Goal: Task Accomplishment & Management: Manage account settings

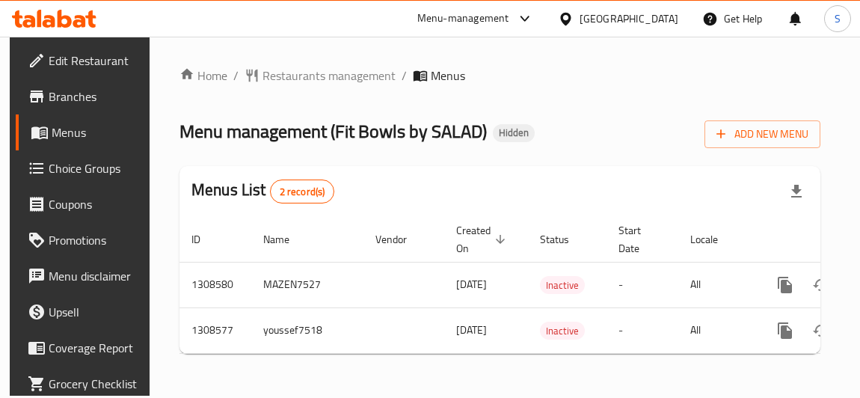
scroll to position [6, 0]
click at [758, 135] on span "Add New Menu" at bounding box center [762, 134] width 92 height 19
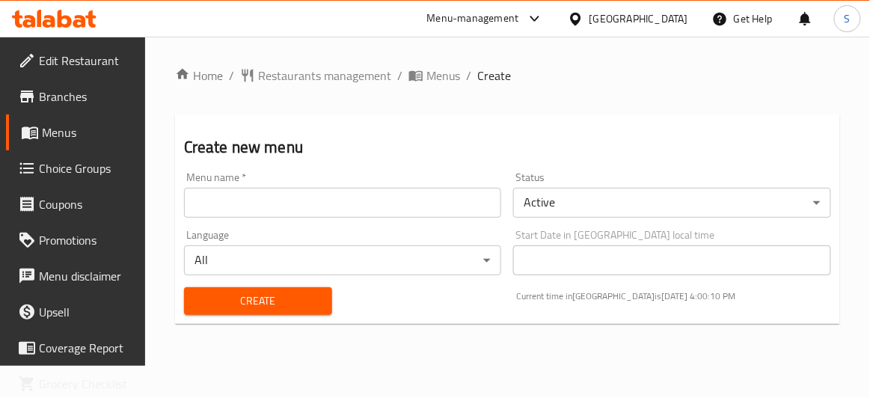
click at [372, 194] on input "text" at bounding box center [343, 203] width 318 height 30
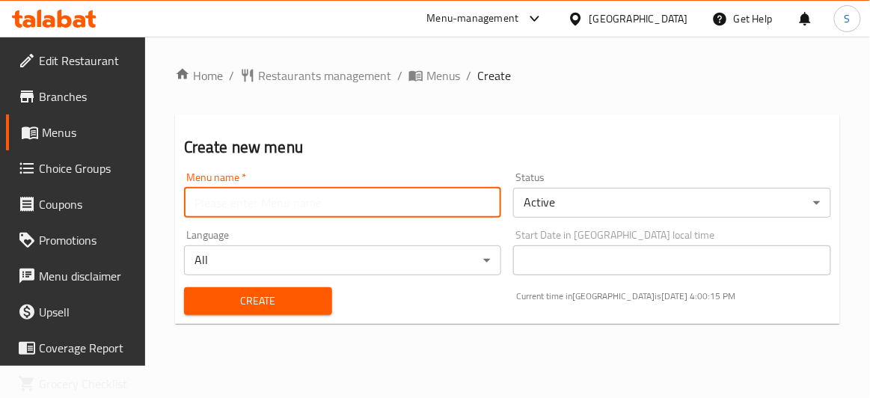
type input "salma"
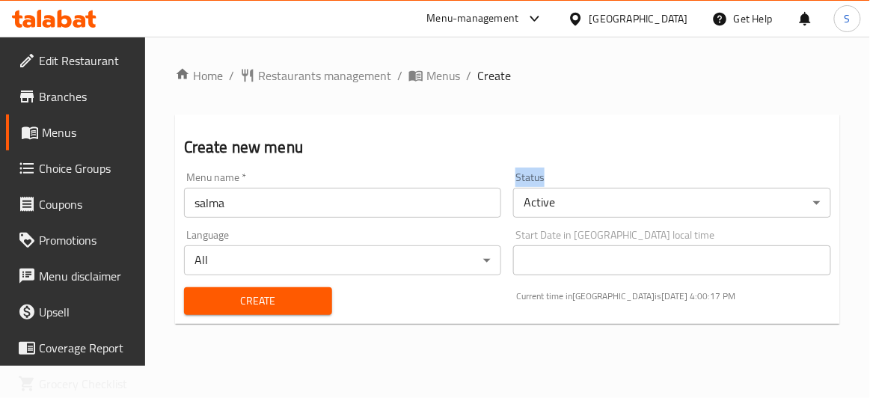
drag, startPoint x: 561, startPoint y: 182, endPoint x: 508, endPoint y: 184, distance: 53.1
click at [508, 184] on div "Status Active ​" at bounding box center [672, 195] width 330 height 58
click at [277, 308] on span "Create" at bounding box center [258, 301] width 124 height 19
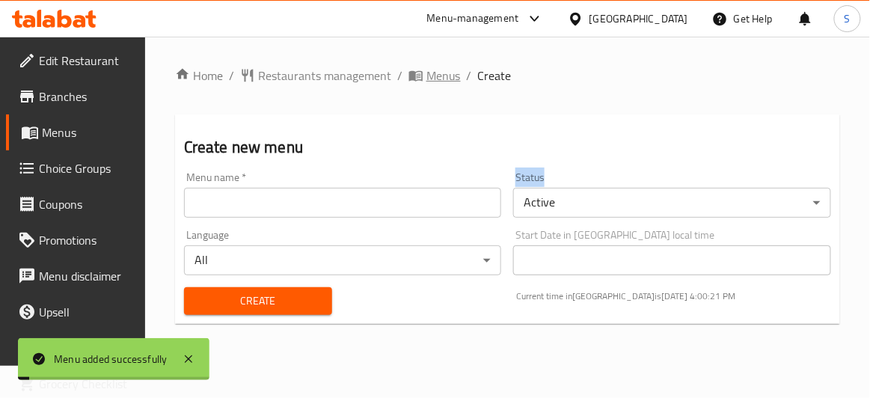
click at [431, 82] on span "Menus" at bounding box center [443, 76] width 34 height 18
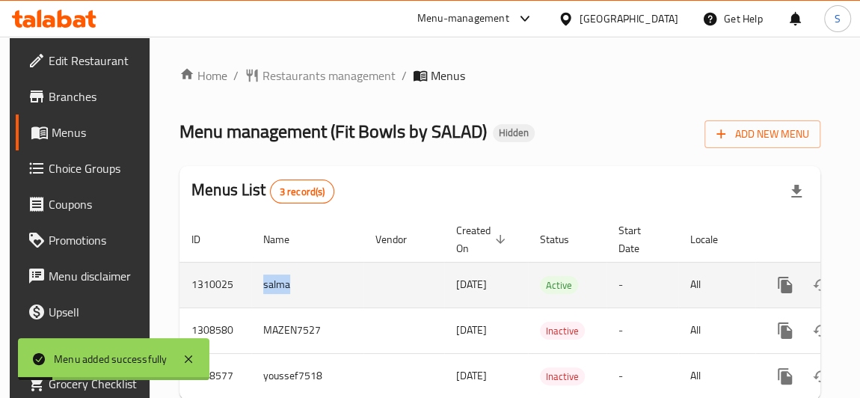
click at [375, 292] on tr "1310025 salma [DATE] Active - All" at bounding box center [550, 285] width 743 height 46
click at [275, 289] on td "salma" at bounding box center [307, 285] width 112 height 46
click at [272, 288] on td "salma" at bounding box center [307, 285] width 112 height 46
drag, startPoint x: 455, startPoint y: 285, endPoint x: 529, endPoint y: 288, distance: 73.3
click at [529, 288] on tr "1310025 salma [DATE] Active - All" at bounding box center [550, 285] width 743 height 46
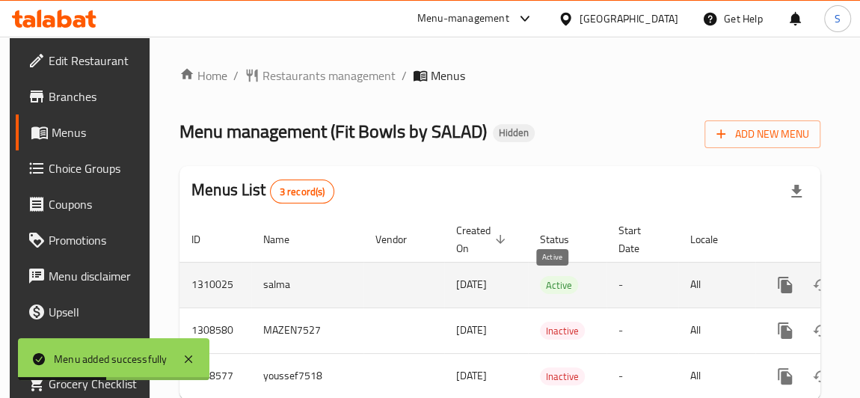
click at [560, 291] on span "Active" at bounding box center [559, 285] width 38 height 17
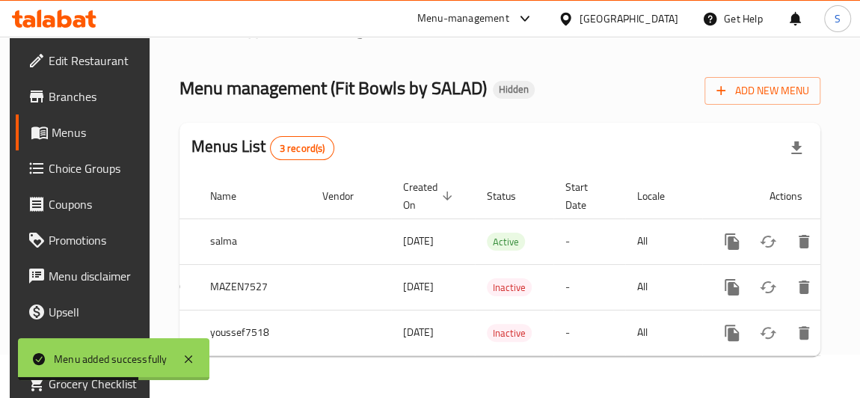
scroll to position [0, 86]
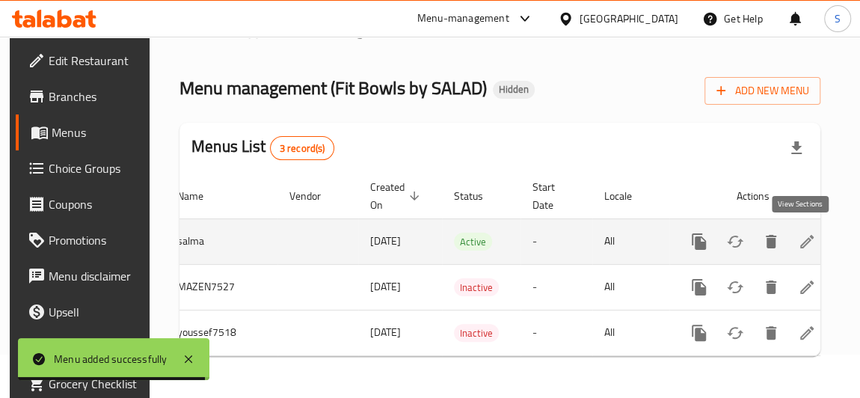
click at [798, 233] on icon "enhanced table" at bounding box center [807, 242] width 18 height 18
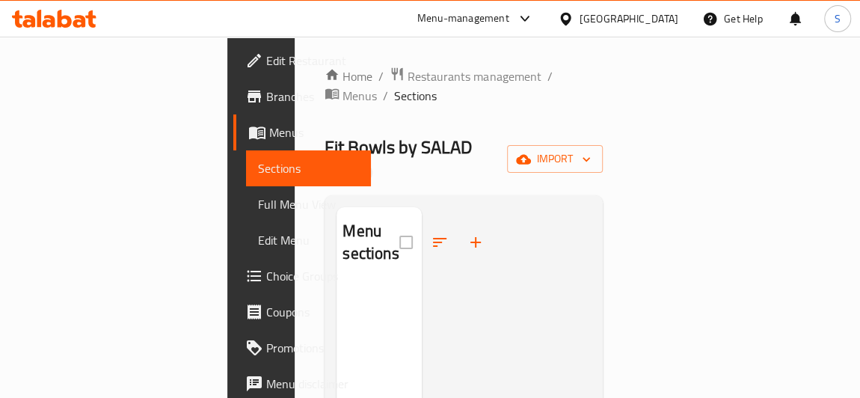
click at [269, 131] on span "Menus" at bounding box center [314, 132] width 90 height 18
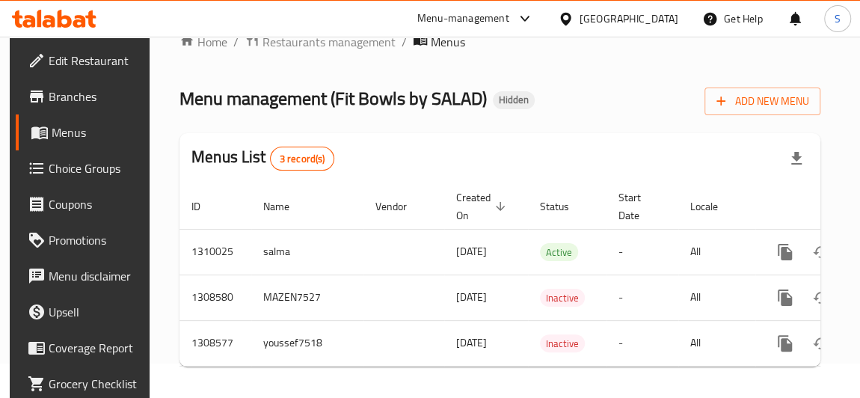
scroll to position [53, 0]
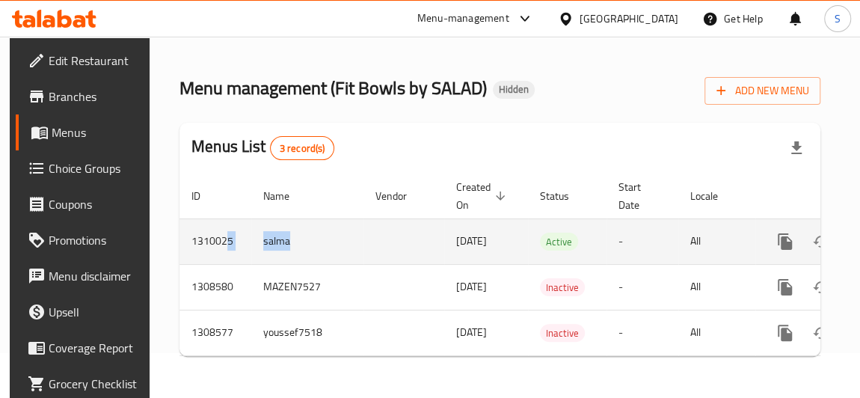
drag, startPoint x: 313, startPoint y: 237, endPoint x: 330, endPoint y: 237, distance: 16.5
click at [330, 237] on tr "1310025 salma [DATE] Active - All" at bounding box center [550, 241] width 743 height 46
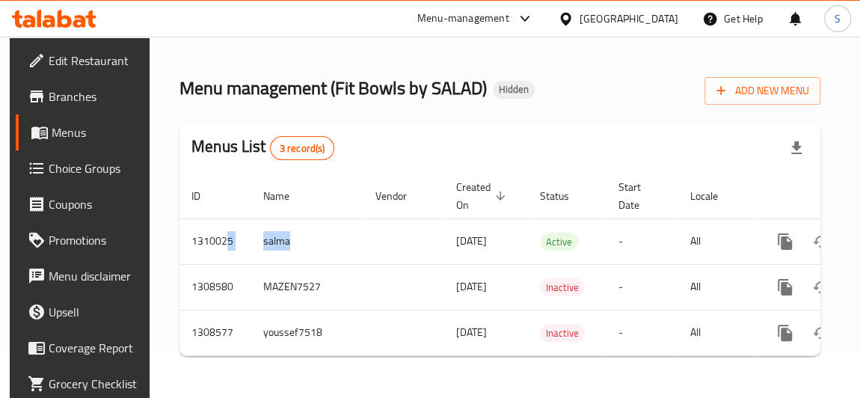
scroll to position [0, 86]
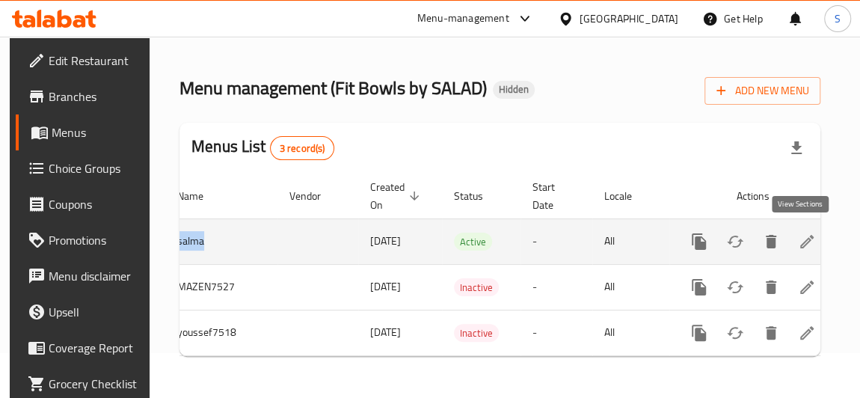
click at [806, 233] on icon "enhanced table" at bounding box center [807, 242] width 18 height 18
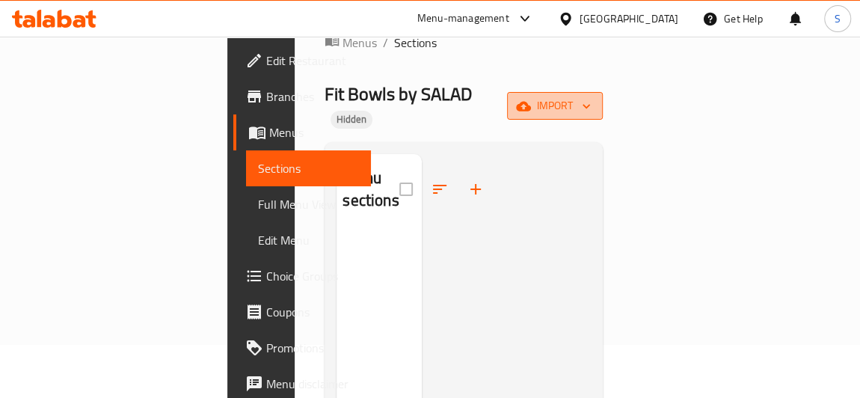
click at [591, 96] on span "import" at bounding box center [555, 105] width 72 height 19
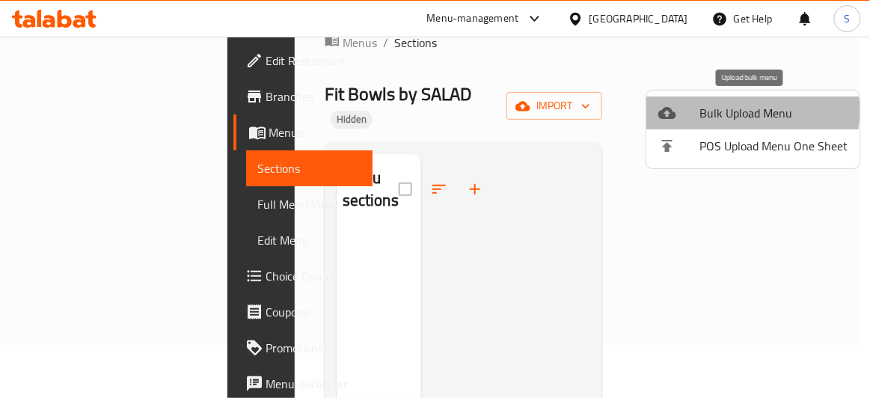
click at [747, 111] on span "Bulk Upload Menu" at bounding box center [774, 113] width 148 height 18
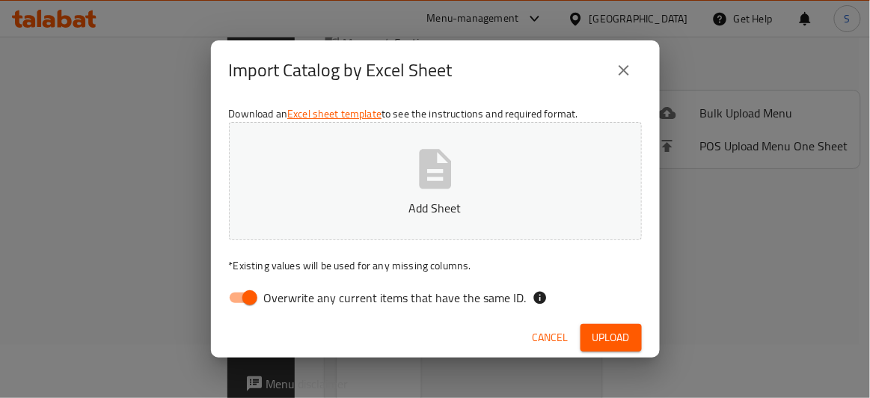
click at [443, 201] on p "Add Sheet" at bounding box center [435, 208] width 366 height 18
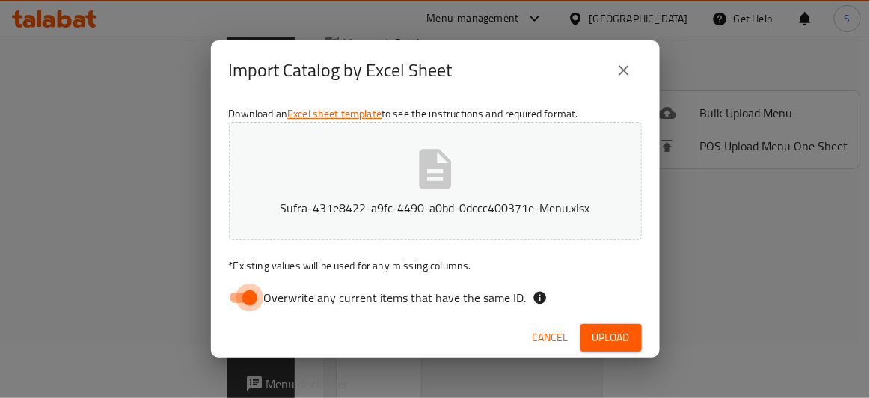
drag, startPoint x: 256, startPoint y: 299, endPoint x: 262, endPoint y: 294, distance: 7.9
click at [257, 298] on input "Overwrite any current items that have the same ID." at bounding box center [249, 297] width 85 height 28
checkbox input "false"
click at [633, 332] on button "Upload" at bounding box center [610, 338] width 61 height 28
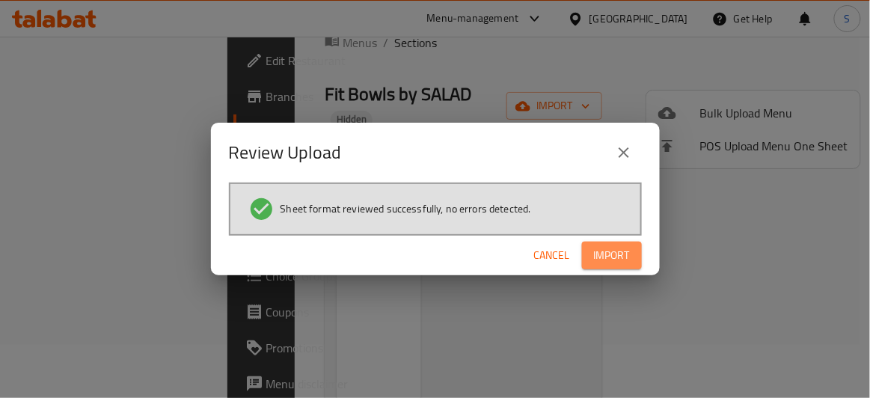
click at [603, 251] on span "Import" at bounding box center [612, 255] width 36 height 19
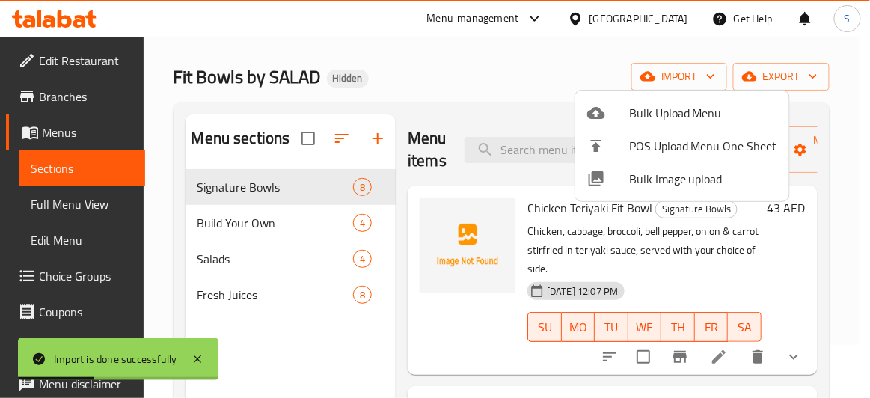
click at [447, 77] on div at bounding box center [435, 199] width 870 height 398
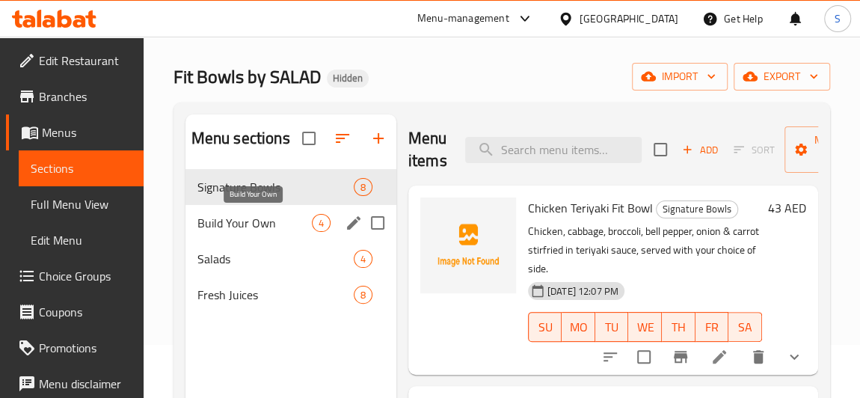
click at [257, 224] on span "Build Your Own" at bounding box center [254, 223] width 114 height 18
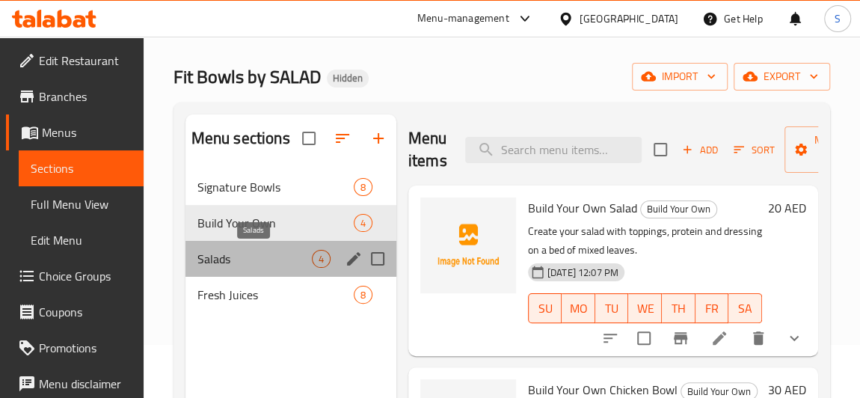
click at [242, 260] on span "Salads" at bounding box center [254, 259] width 114 height 18
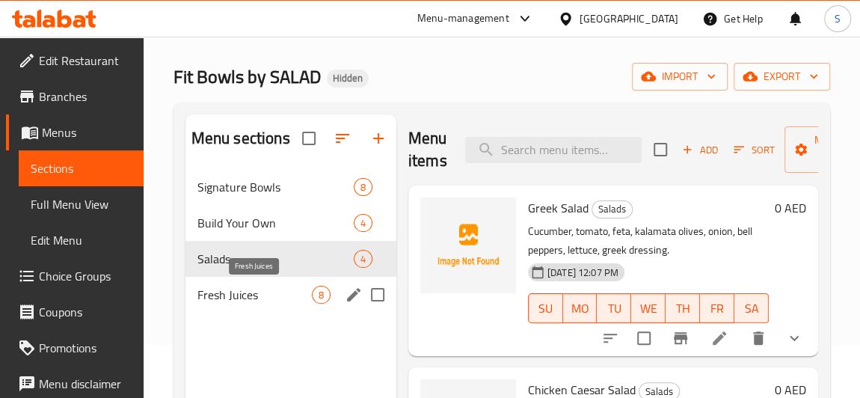
click at [236, 295] on span "Fresh Juices" at bounding box center [254, 295] width 114 height 18
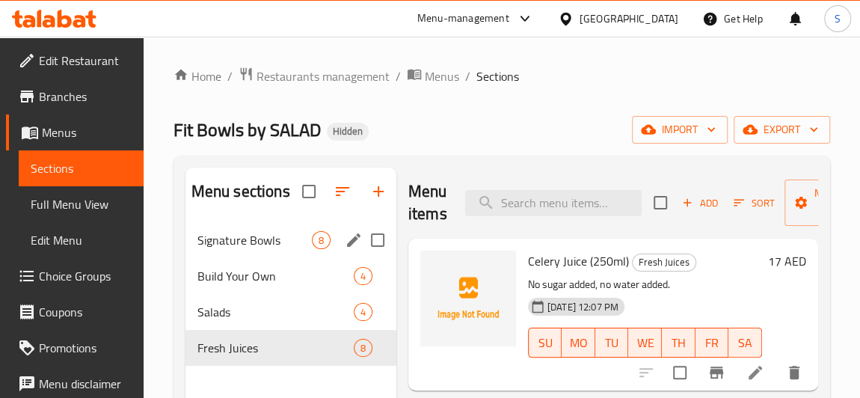
click at [266, 242] on span "Signature Bowls" at bounding box center [254, 240] width 114 height 18
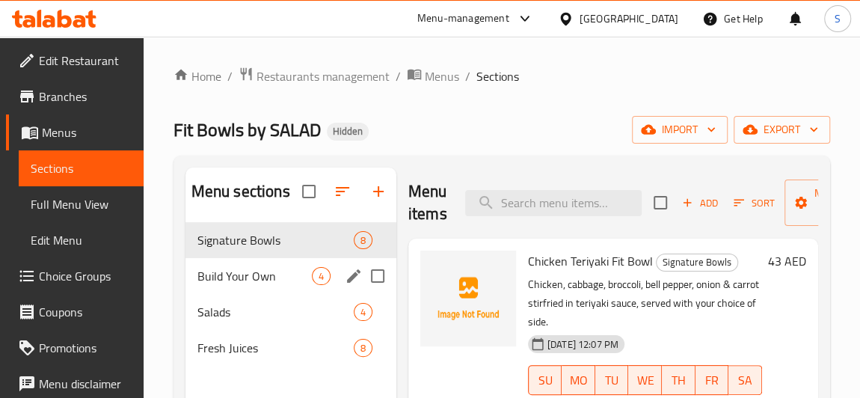
click at [256, 265] on div "Build Your Own 4" at bounding box center [290, 276] width 211 height 36
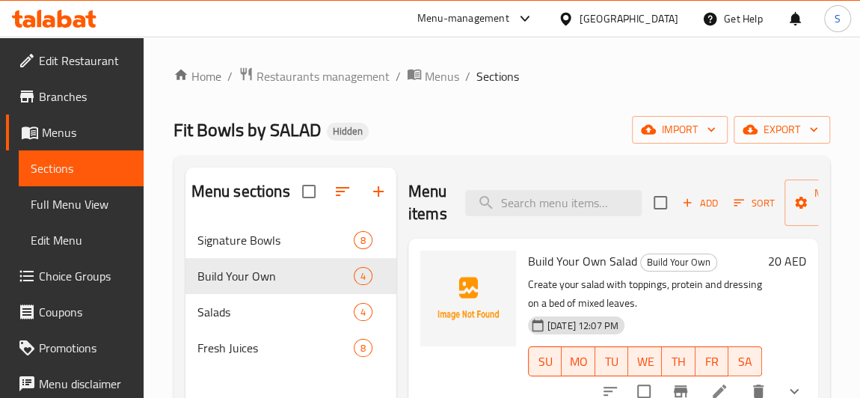
click at [37, 206] on span "Full Menu View" at bounding box center [81, 204] width 101 height 18
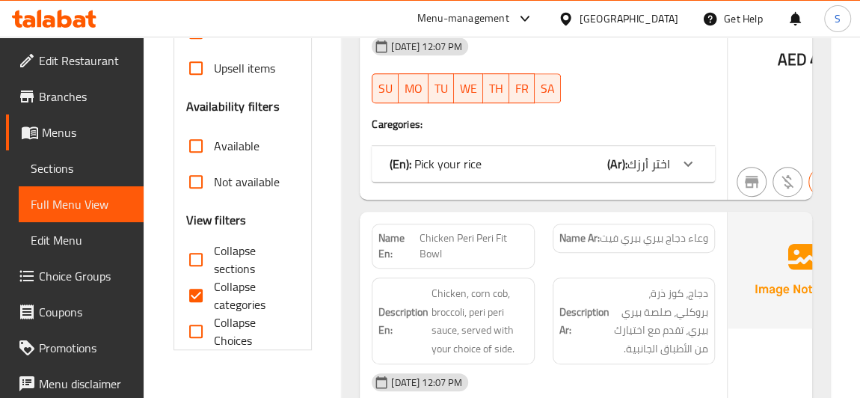
scroll to position [476, 0]
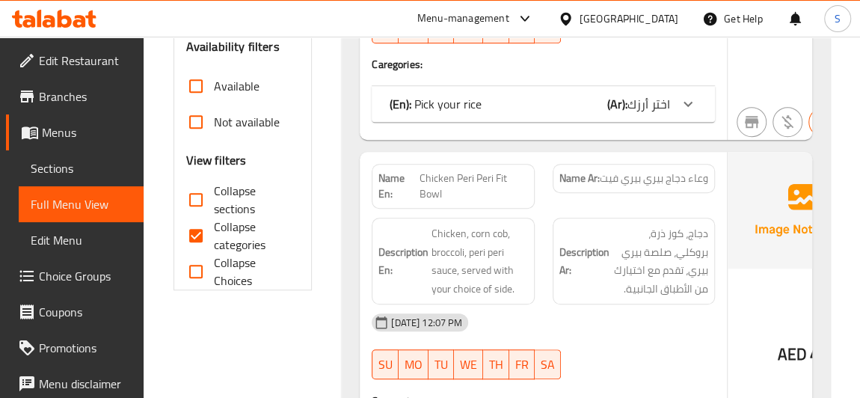
click at [251, 224] on span "Collapse categories" at bounding box center [251, 236] width 74 height 36
click at [214, 224] on input "Collapse categories" at bounding box center [196, 236] width 36 height 36
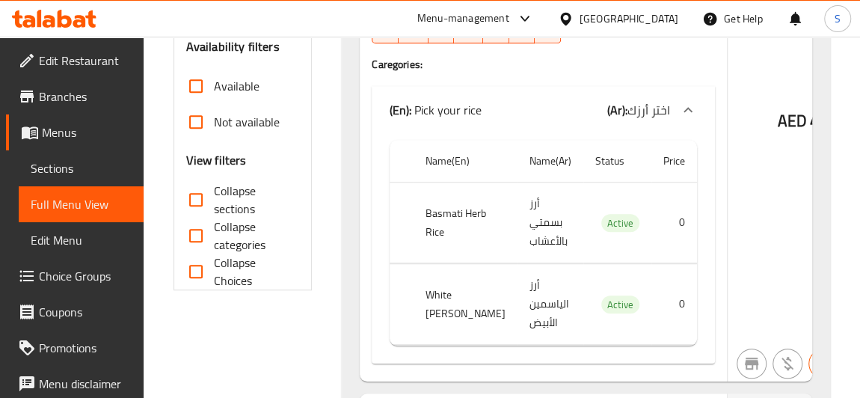
click at [240, 245] on span "Collapse categories" at bounding box center [251, 236] width 74 height 36
click at [214, 245] on input "Collapse categories" at bounding box center [196, 236] width 36 height 36
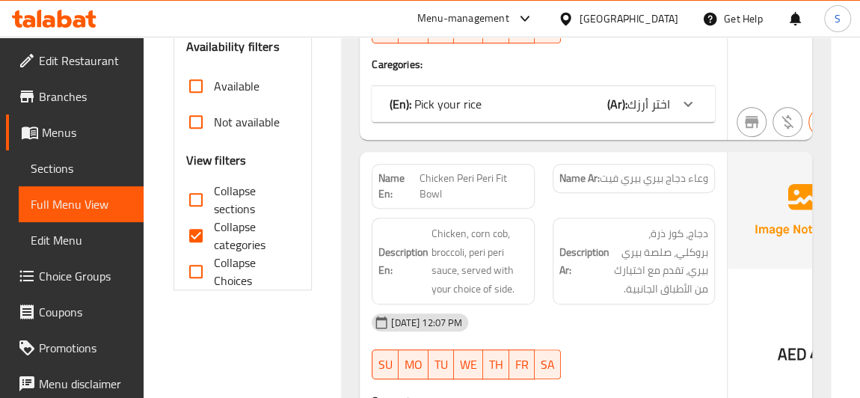
click at [216, 234] on span "Collapse categories" at bounding box center [251, 236] width 74 height 36
click at [214, 234] on input "Collapse categories" at bounding box center [196, 236] width 36 height 36
checkbox input "false"
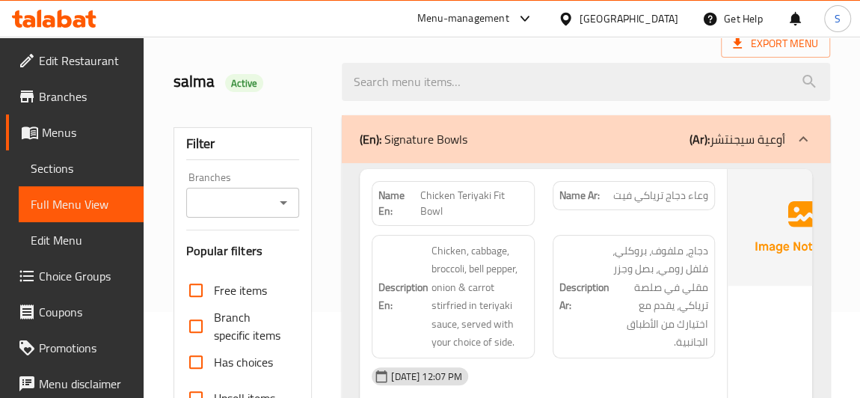
scroll to position [67, 0]
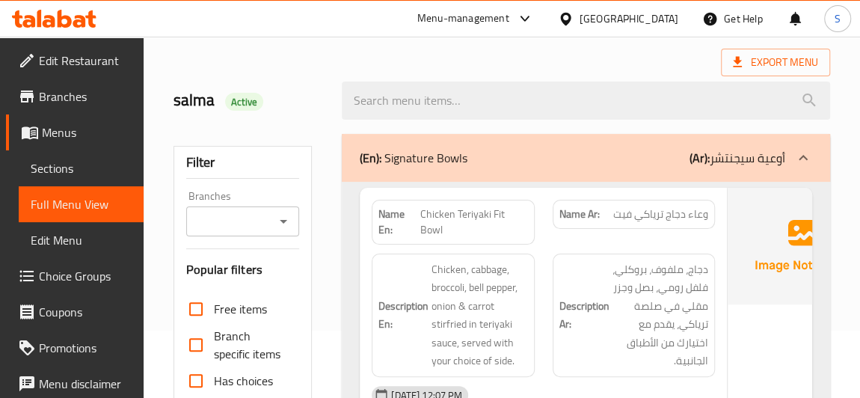
drag, startPoint x: 387, startPoint y: 154, endPoint x: 541, endPoint y: 233, distance: 172.9
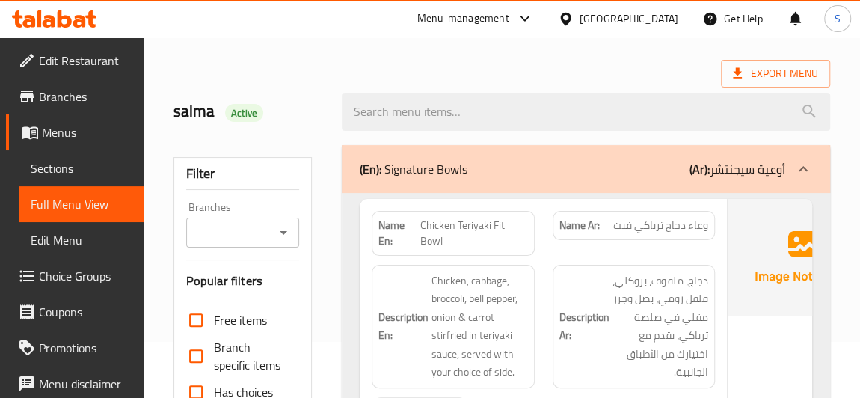
scroll to position [7, 0]
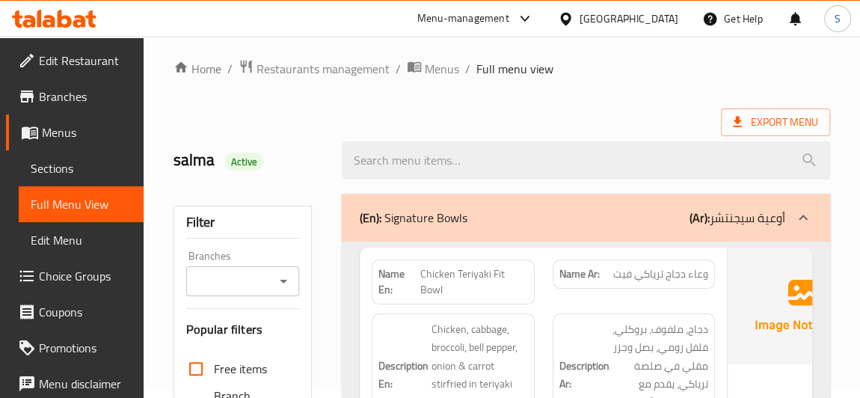
click at [110, 178] on link "Sections" at bounding box center [81, 168] width 125 height 36
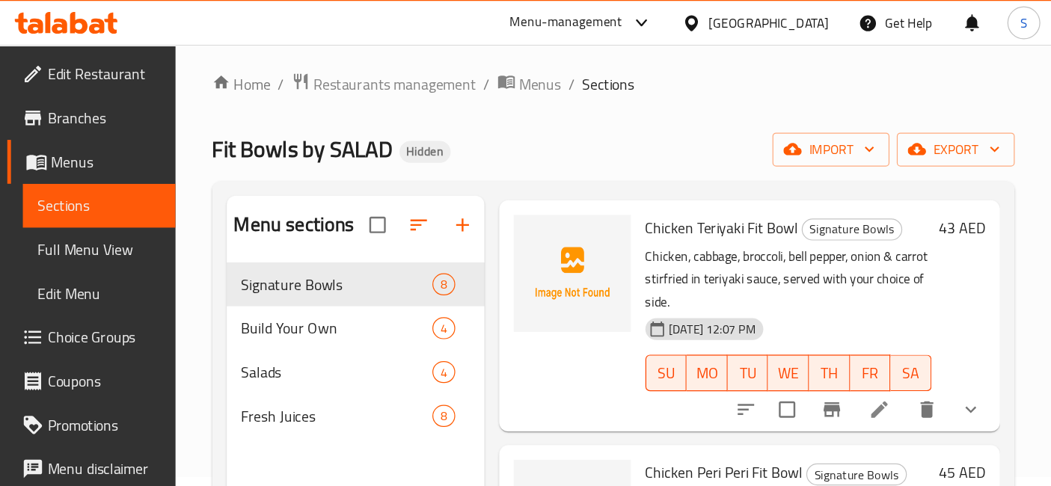
scroll to position [67, 0]
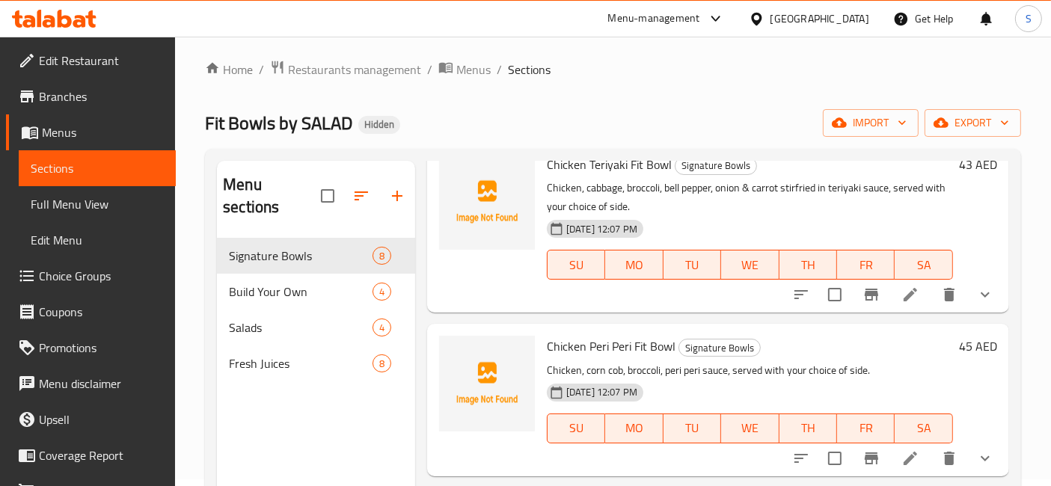
click at [859, 304] on li at bounding box center [910, 294] width 42 height 27
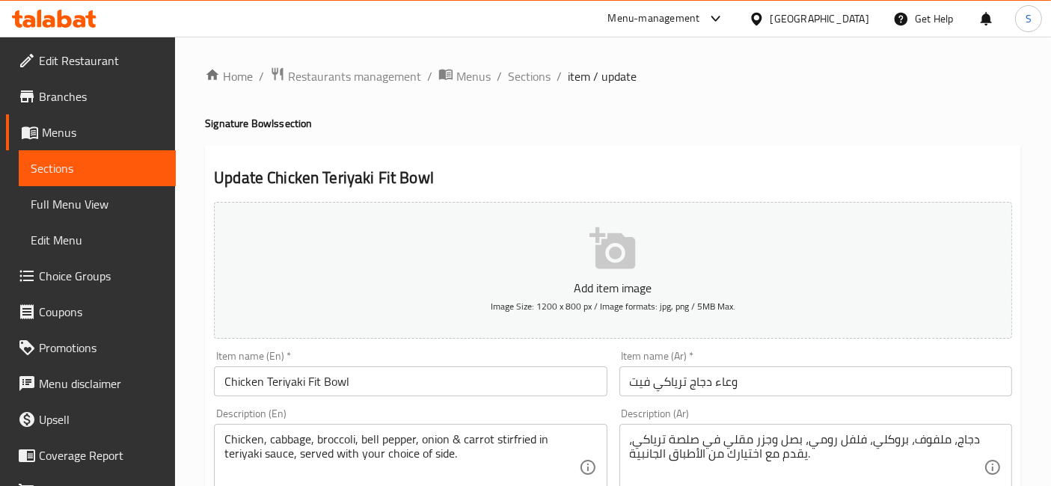
scroll to position [83, 0]
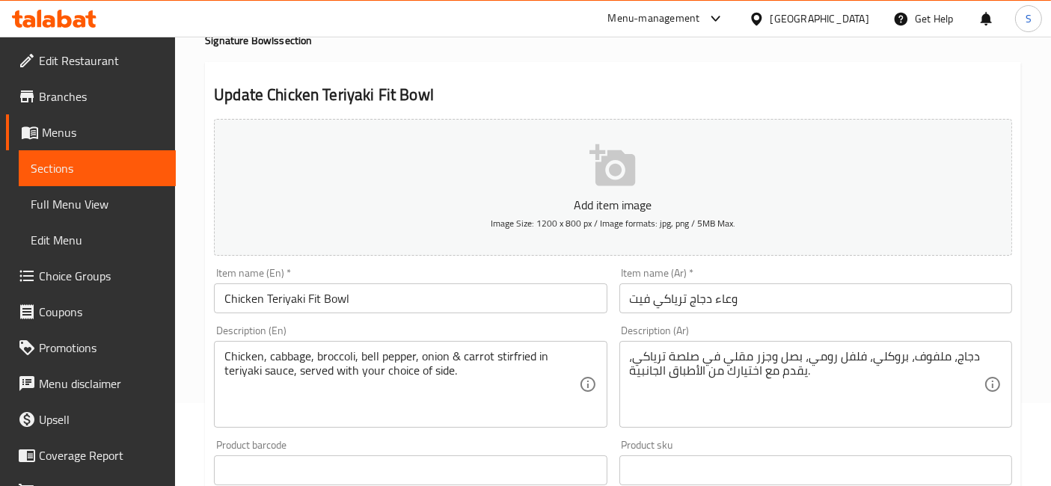
click at [471, 287] on input "Chicken Teriyaki Fit Bowl" at bounding box center [410, 298] width 393 height 30
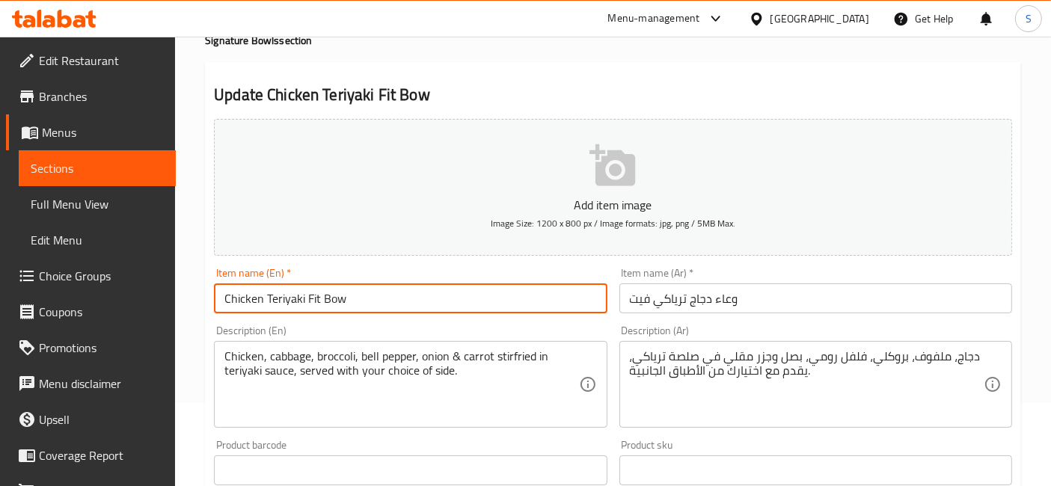
type input "Chicken Teriyaki Fit Bowl"
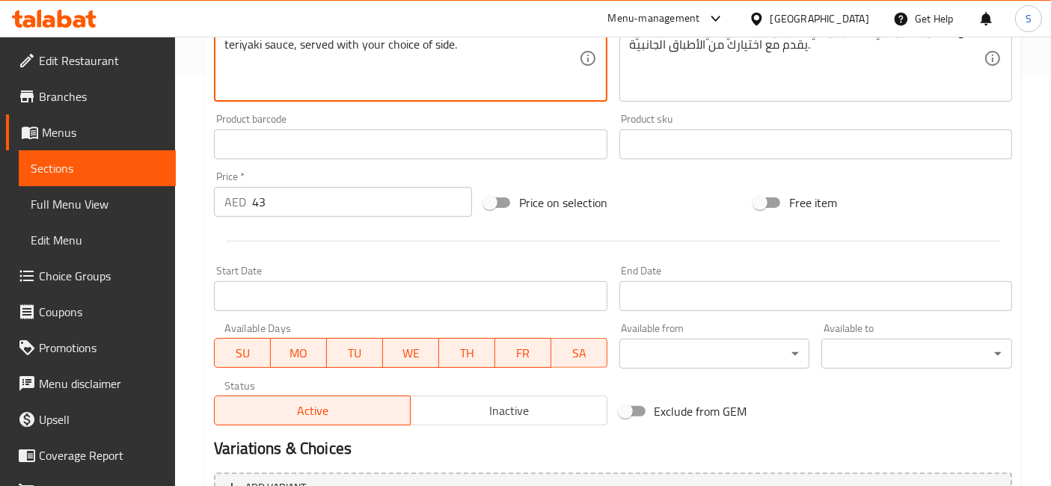
scroll to position [415, 0]
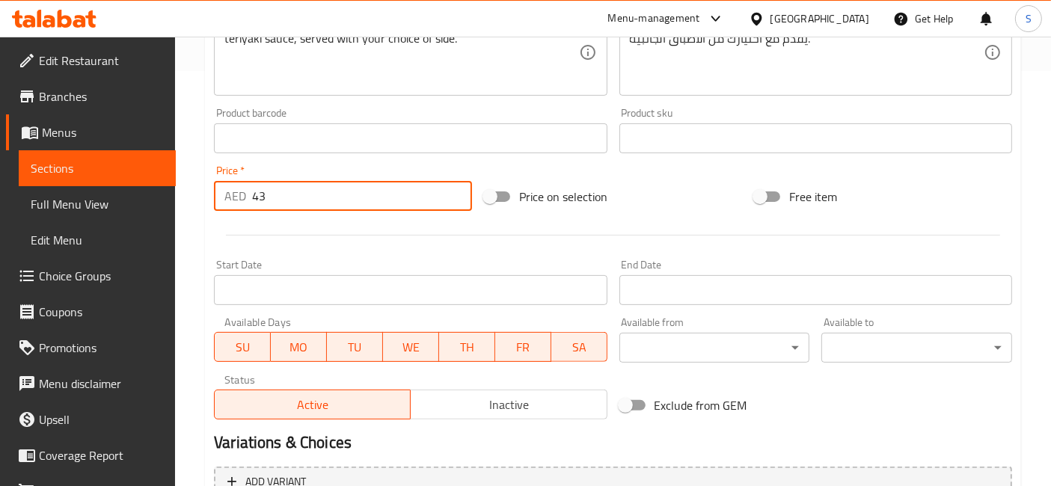
click at [279, 195] on input "43" at bounding box center [362, 196] width 220 height 30
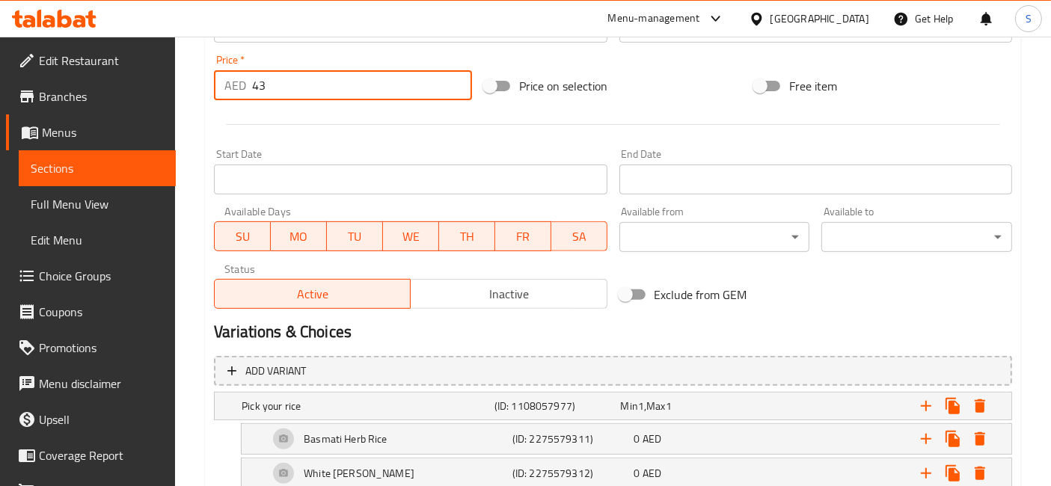
scroll to position [618, 0]
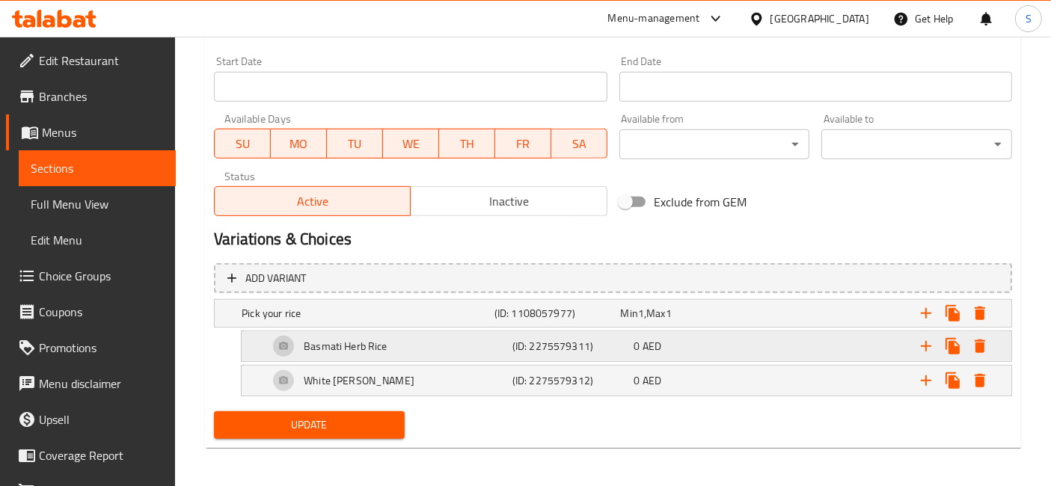
click at [396, 348] on div "Basmati Herb Rice" at bounding box center [387, 346] width 244 height 36
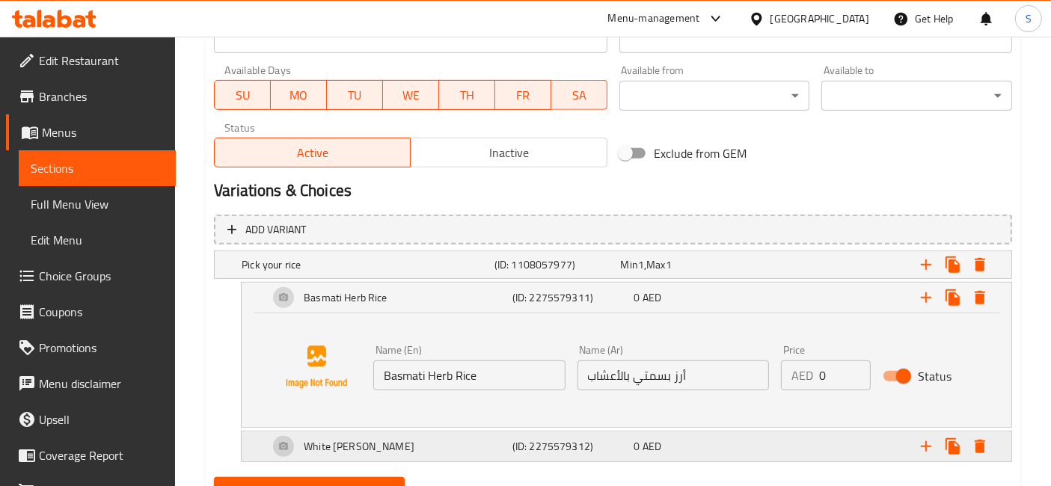
scroll to position [701, 0]
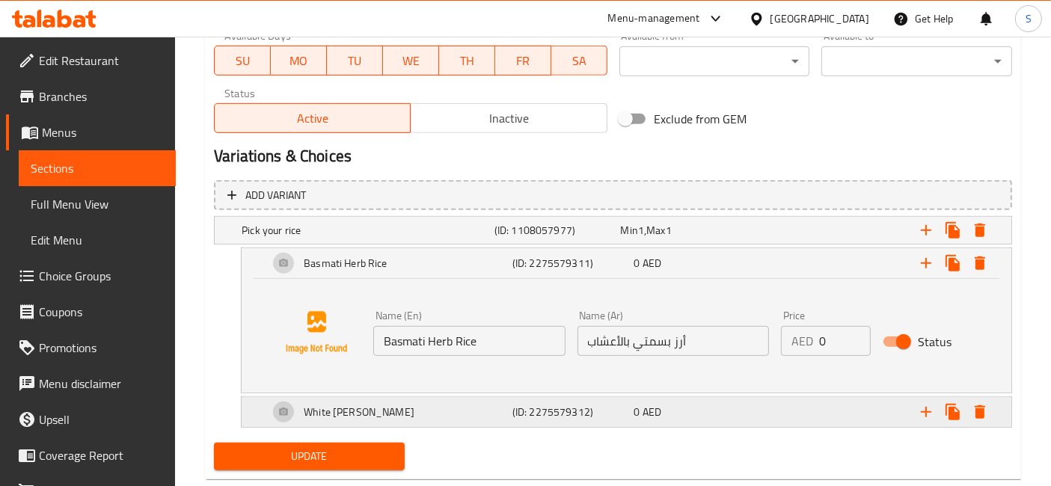
drag, startPoint x: 559, startPoint y: 406, endPoint x: 623, endPoint y: 372, distance: 72.3
click at [562, 397] on h5 "(ID: 2275579312)" at bounding box center [570, 412] width 116 height 15
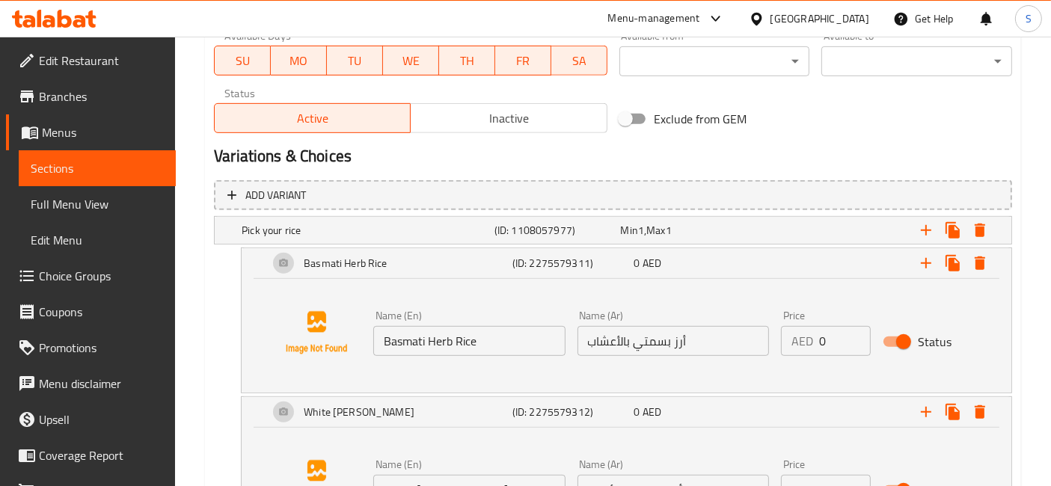
click at [707, 329] on input "أرز بسمتي بالأعشاب" at bounding box center [672, 341] width 191 height 30
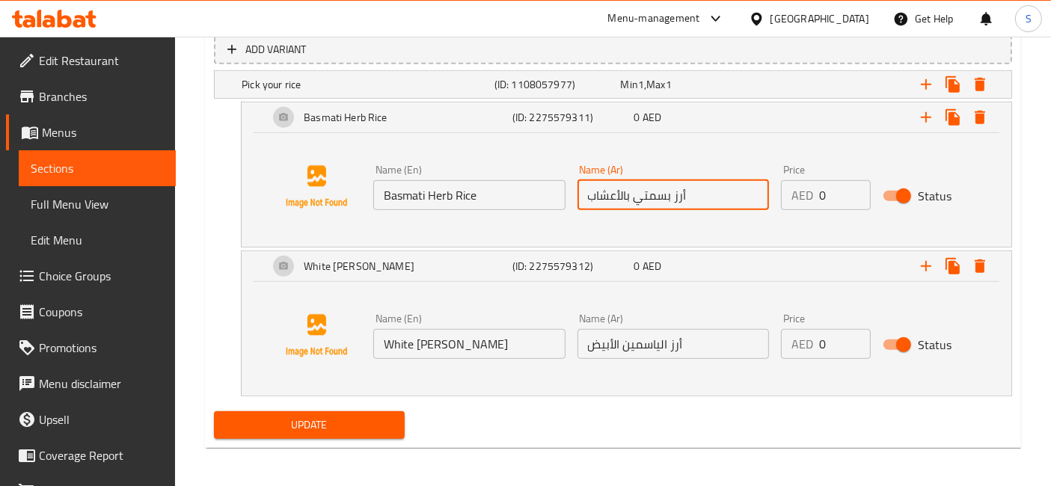
click at [710, 338] on input "أرز الياسمين الأبيض" at bounding box center [672, 344] width 191 height 30
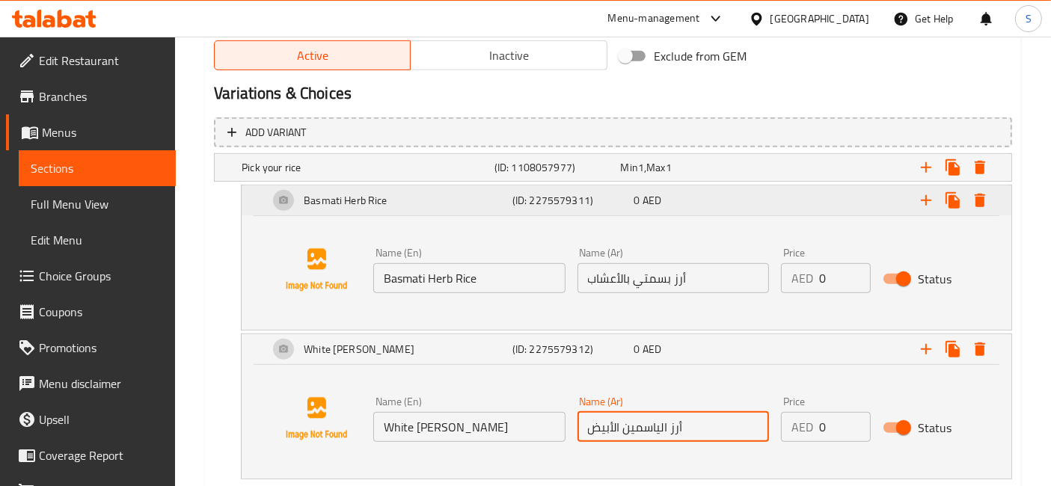
click at [409, 204] on div "Basmati Herb Rice" at bounding box center [387, 200] width 244 height 36
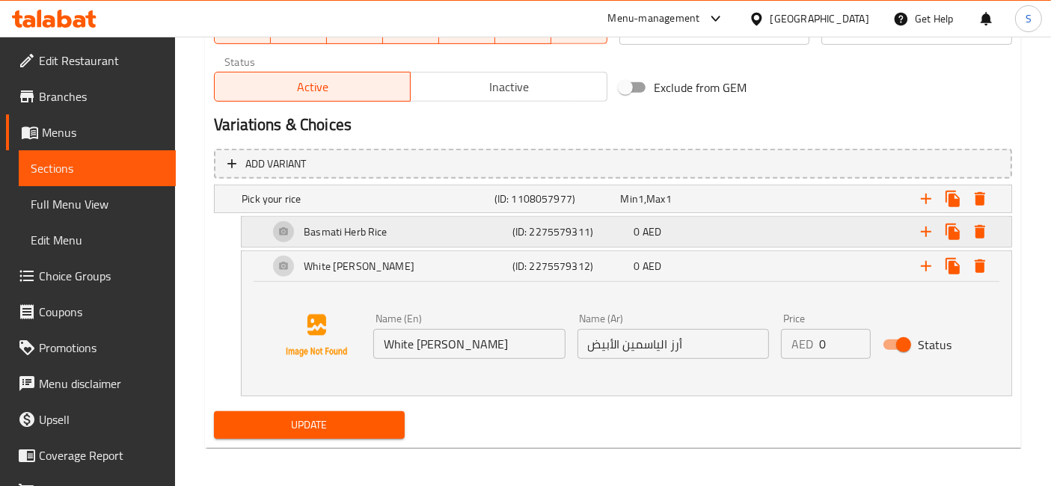
click at [351, 224] on h5 "Basmati Herb Rice" at bounding box center [346, 231] width 84 height 15
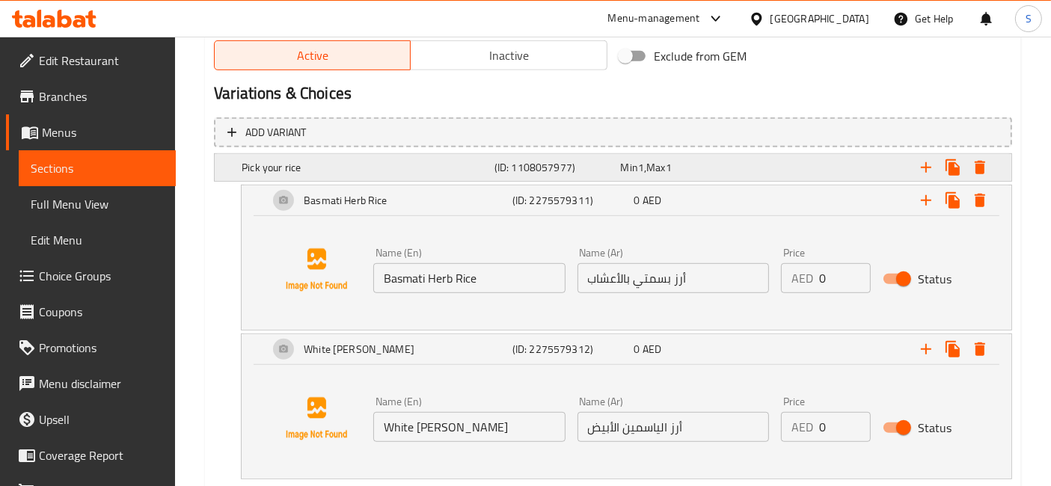
click at [381, 165] on h5 "Pick your rice" at bounding box center [365, 167] width 247 height 15
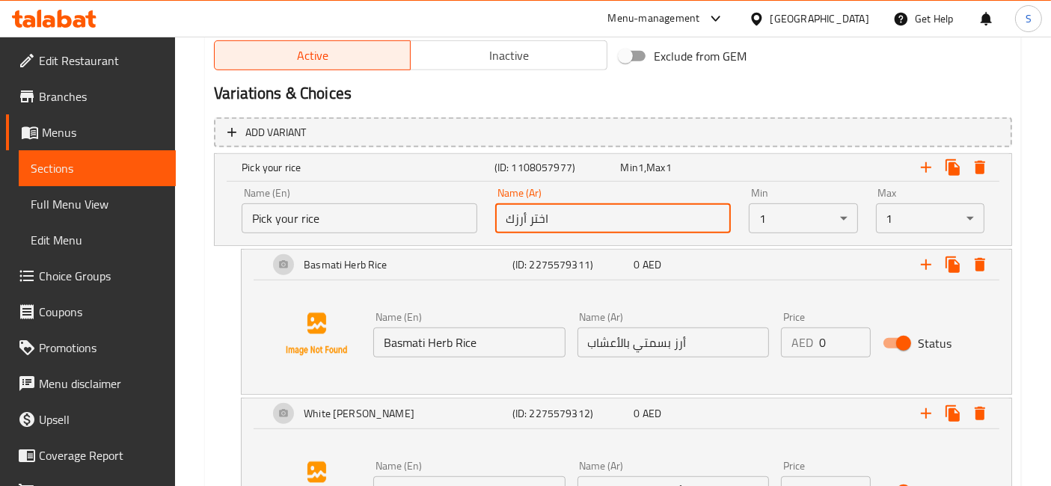
click at [580, 210] on input "اختر أرزك" at bounding box center [613, 218] width 236 height 30
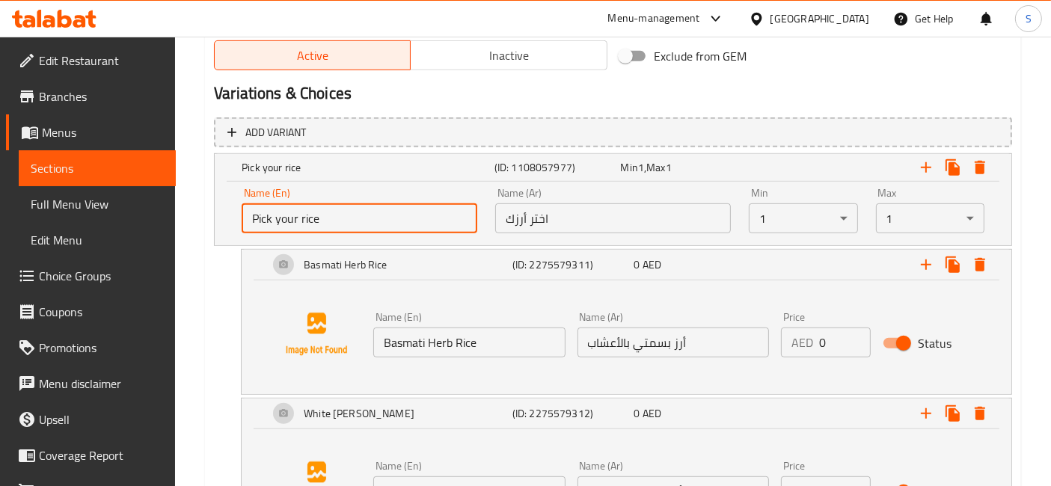
click at [408, 216] on input "Pick your rice" at bounding box center [360, 218] width 236 height 30
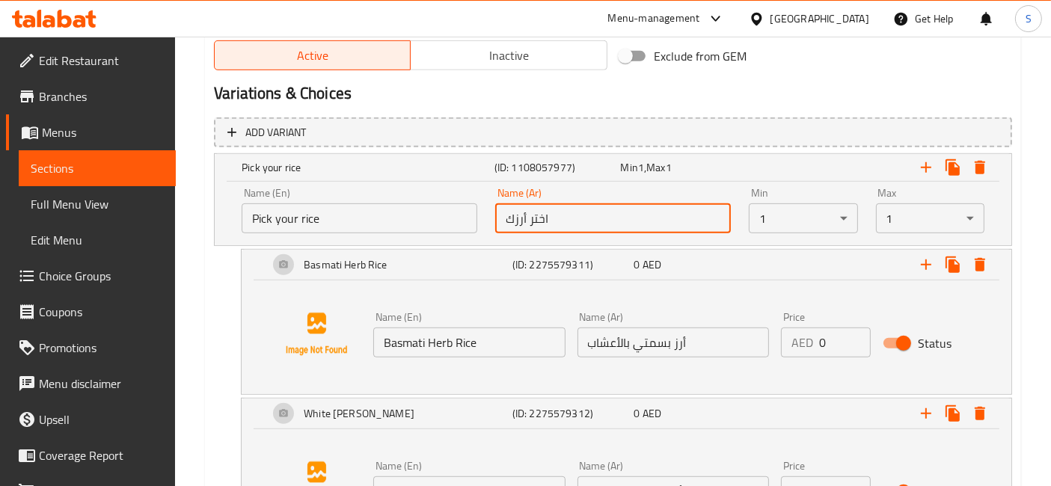
click at [613, 221] on input "اختر أرزك" at bounding box center [613, 218] width 236 height 30
click at [384, 214] on input "Pick your rice" at bounding box center [360, 218] width 236 height 30
click at [631, 205] on input "اختر أرزك" at bounding box center [613, 218] width 236 height 30
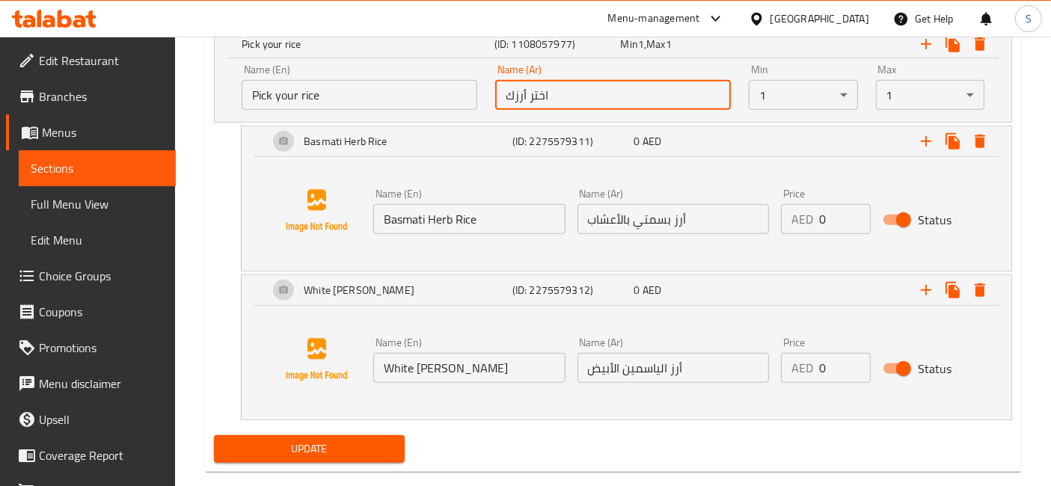
scroll to position [912, 0]
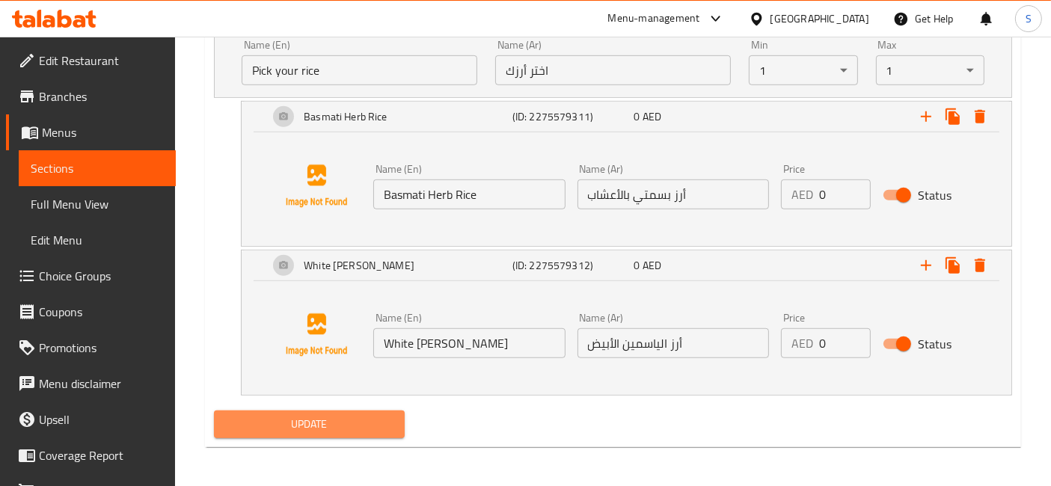
click at [365, 397] on span "Update" at bounding box center [309, 424] width 167 height 19
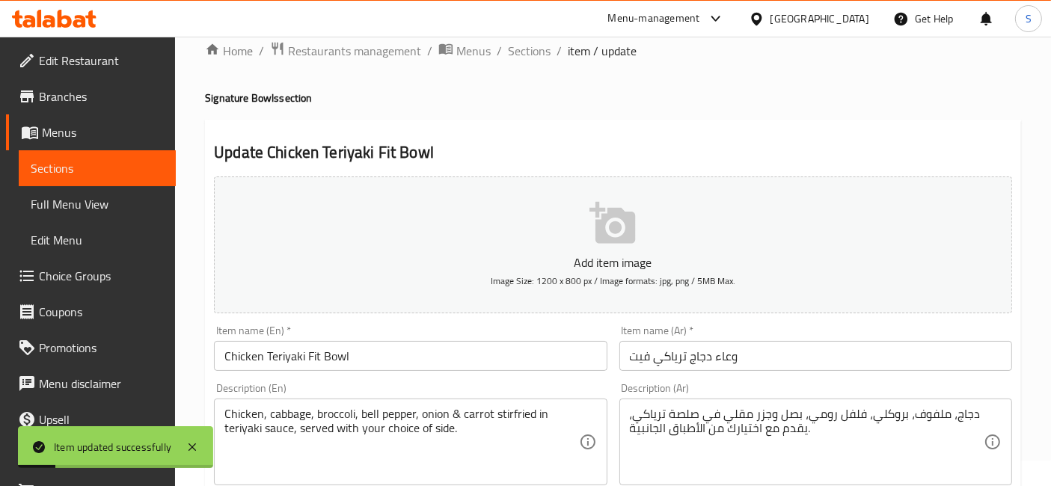
scroll to position [0, 0]
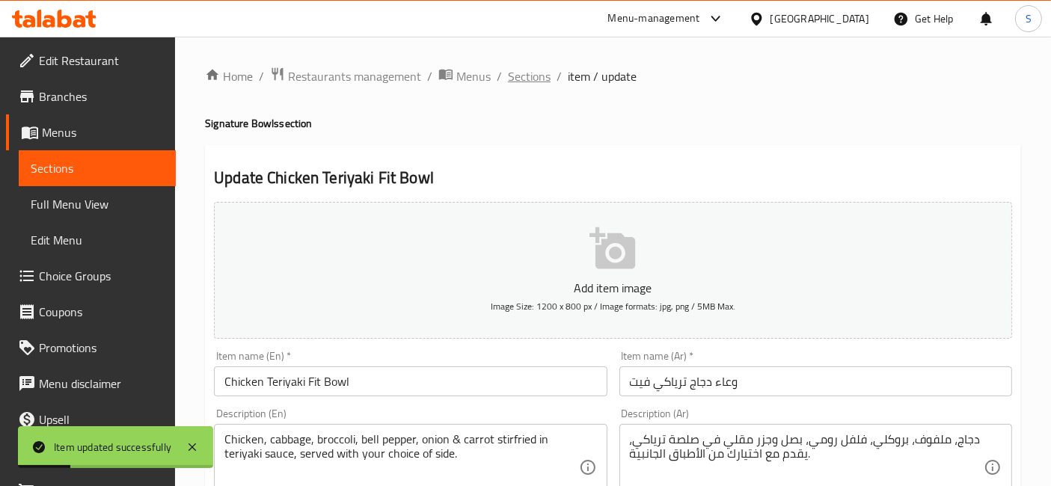
click at [520, 79] on span "Sections" at bounding box center [529, 76] width 43 height 18
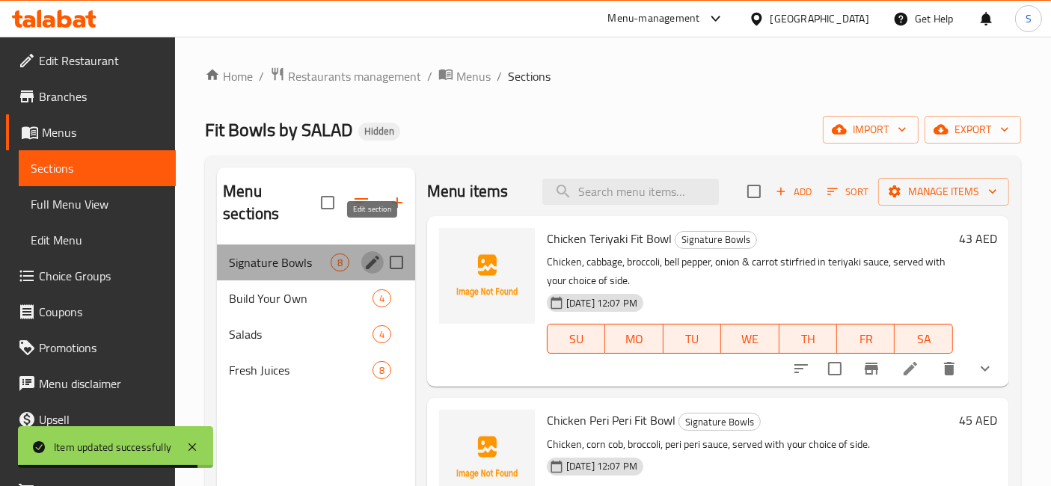
click at [378, 253] on icon "edit" at bounding box center [372, 262] width 18 height 18
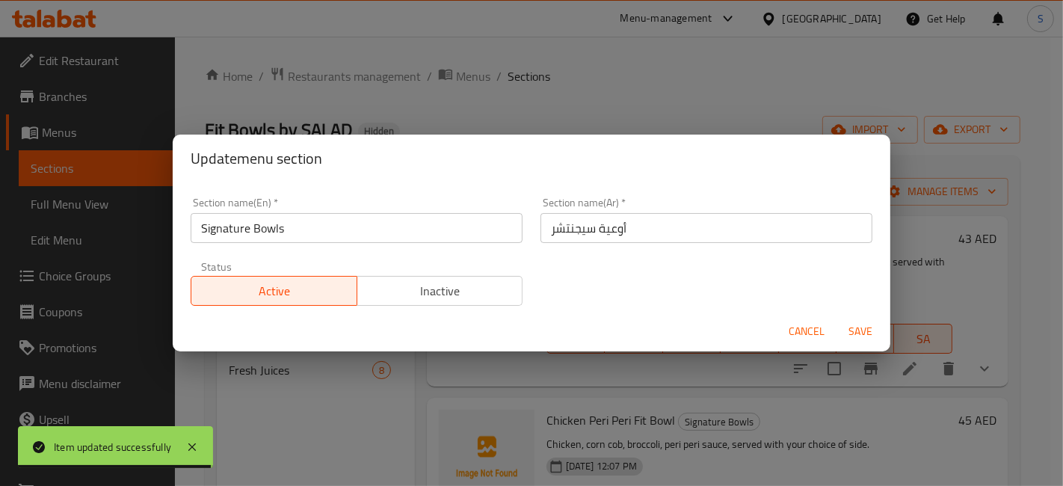
click at [641, 235] on input "أوعية سيجنتشر" at bounding box center [707, 228] width 332 height 30
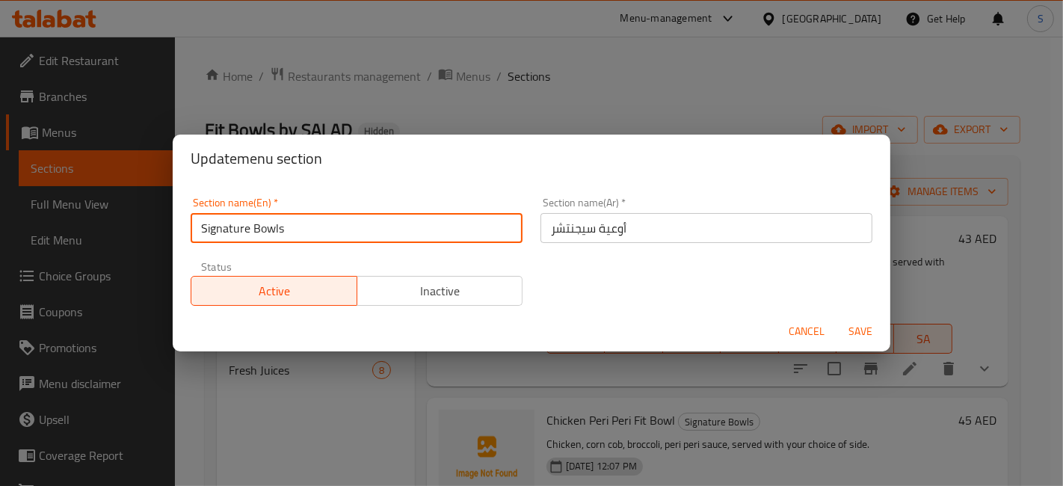
click at [306, 237] on input "Signature Bowls" at bounding box center [357, 228] width 332 height 30
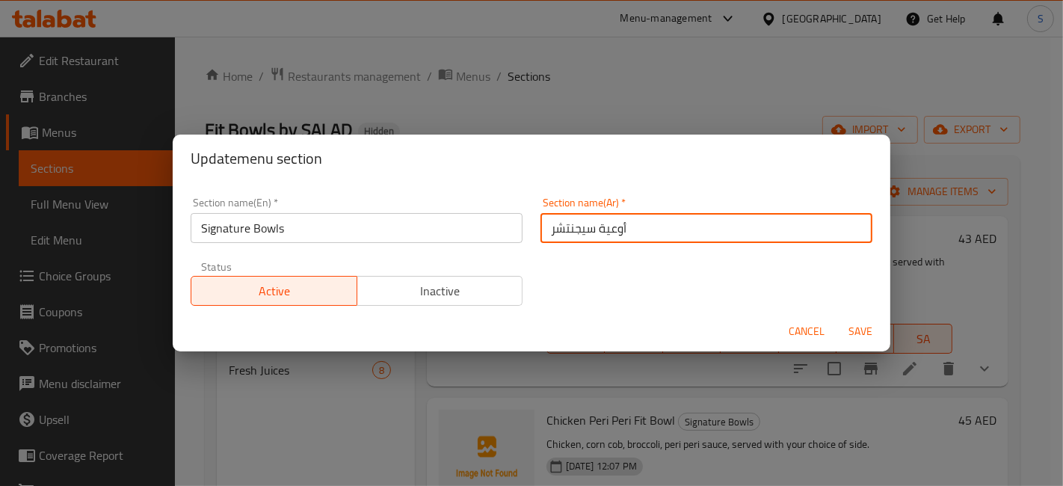
click at [653, 236] on input "أوعية سيجنتشر" at bounding box center [707, 228] width 332 height 30
click at [357, 239] on input "Signature Bowls" at bounding box center [357, 228] width 332 height 30
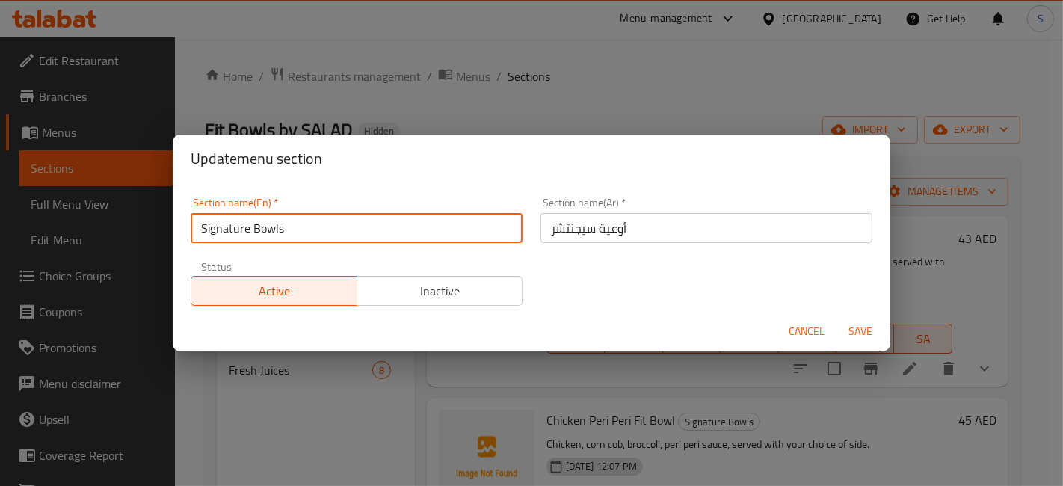
click at [796, 327] on span "Cancel" at bounding box center [807, 331] width 36 height 19
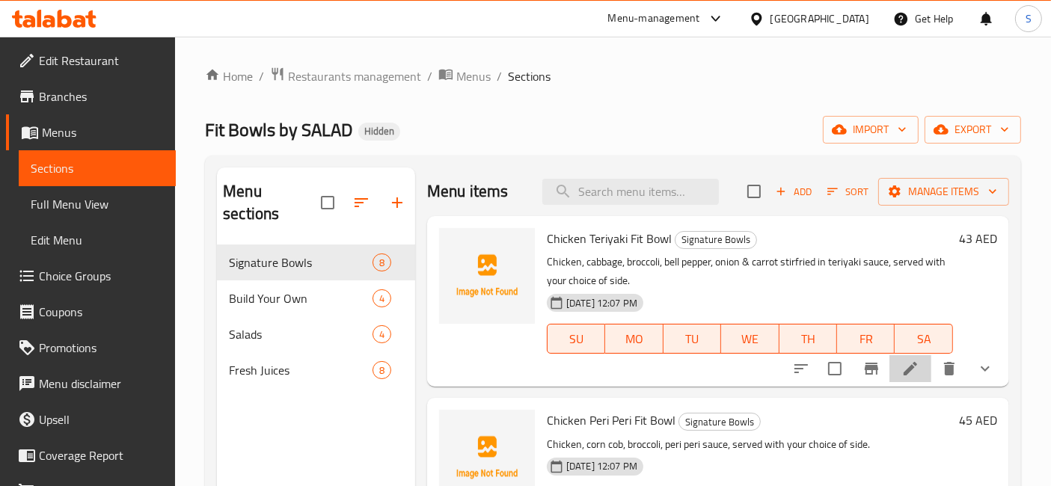
click at [859, 364] on icon at bounding box center [910, 369] width 18 height 18
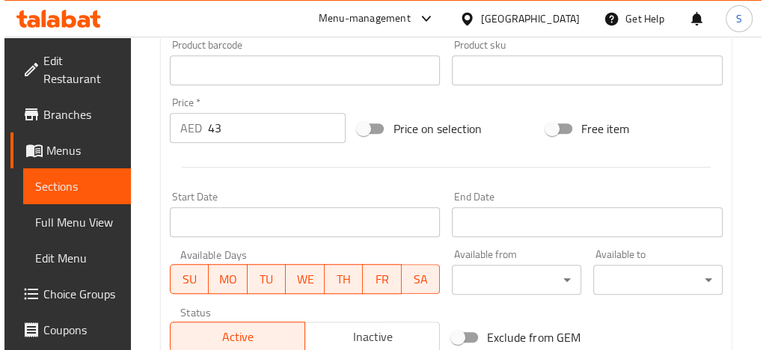
scroll to position [548, 0]
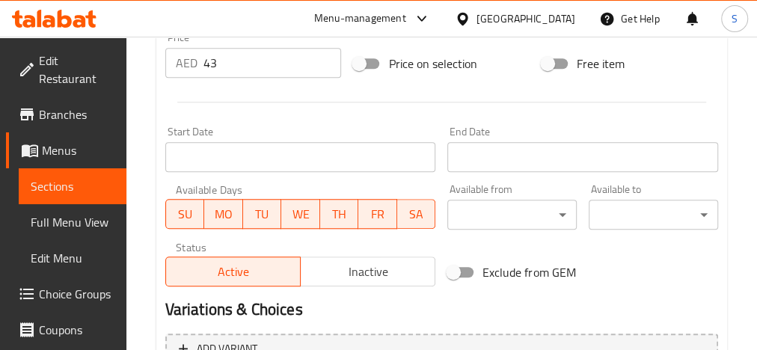
click at [383, 220] on span "FR" at bounding box center [377, 214] width 27 height 22
click at [341, 213] on span "TH" at bounding box center [339, 214] width 27 height 22
click at [331, 212] on span "TH" at bounding box center [339, 214] width 26 height 22
click at [376, 213] on span "FR" at bounding box center [377, 214] width 26 height 22
click at [405, 216] on span "SA" at bounding box center [416, 214] width 27 height 22
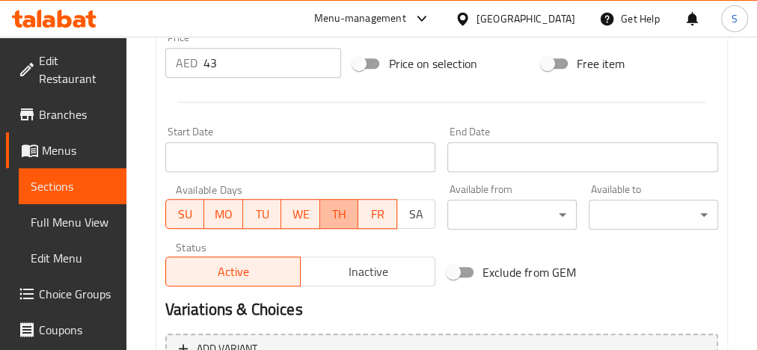
click at [337, 221] on span "TH" at bounding box center [339, 214] width 27 height 22
click at [266, 216] on span "TU" at bounding box center [262, 214] width 27 height 22
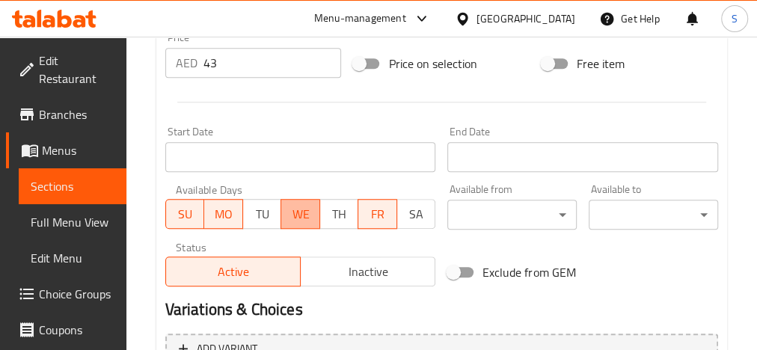
click at [299, 216] on span "WE" at bounding box center [300, 214] width 27 height 22
click at [225, 221] on span "MO" at bounding box center [223, 214] width 27 height 22
click at [191, 220] on span "SU" at bounding box center [185, 214] width 27 height 22
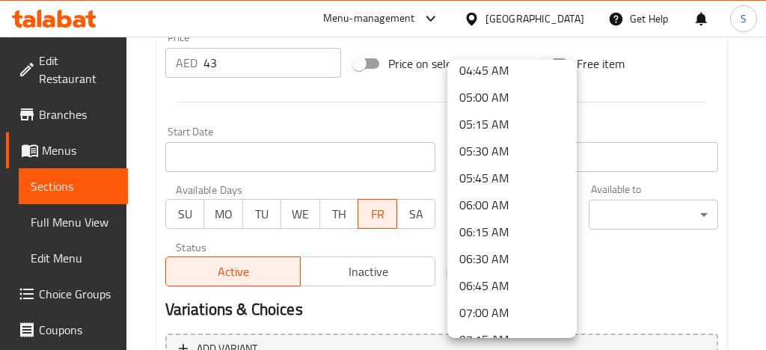
scroll to position [538, 0]
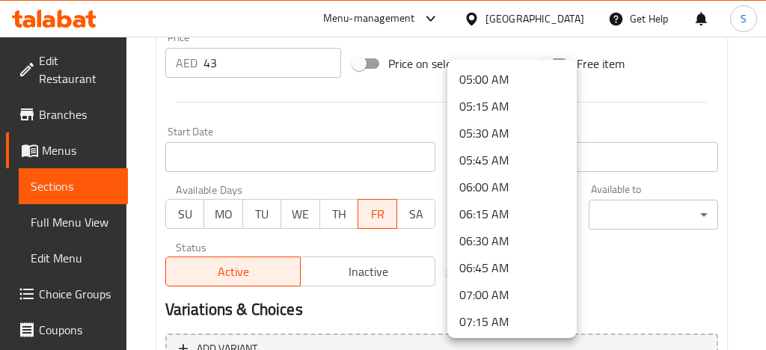
click at [510, 287] on li "07:00 AM" at bounding box center [511, 294] width 129 height 27
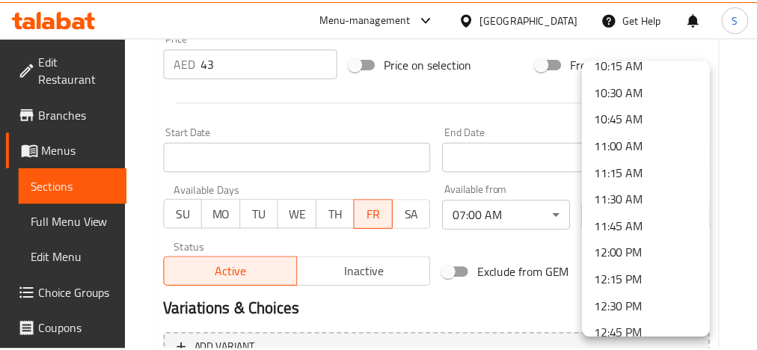
scroll to position [1137, 0]
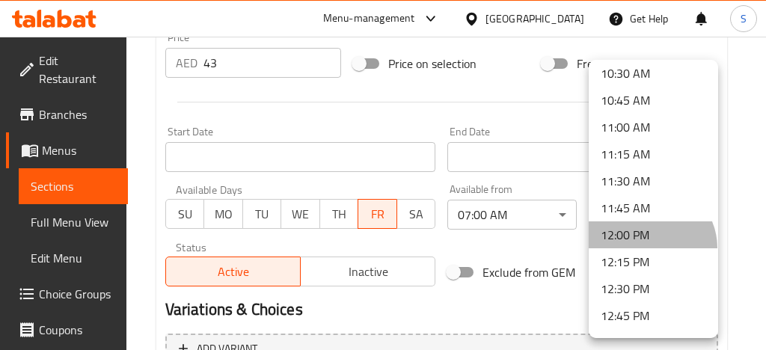
click at [650, 248] on li "12:00 PM" at bounding box center [652, 234] width 129 height 27
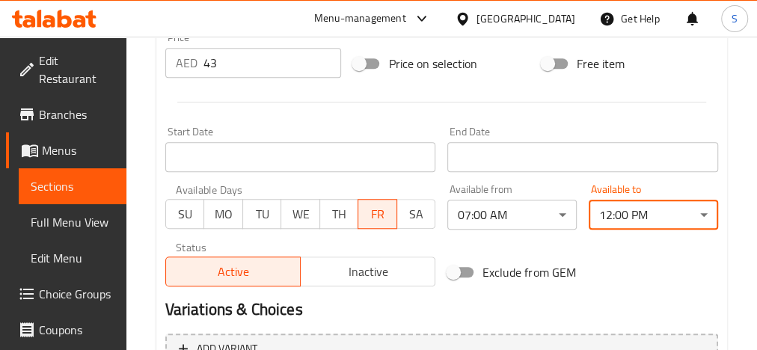
click at [350, 227] on button "TH" at bounding box center [339, 214] width 40 height 30
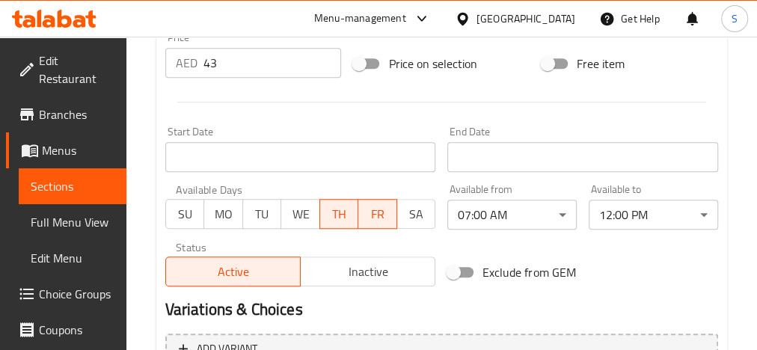
click at [330, 222] on span "TH" at bounding box center [339, 214] width 27 height 22
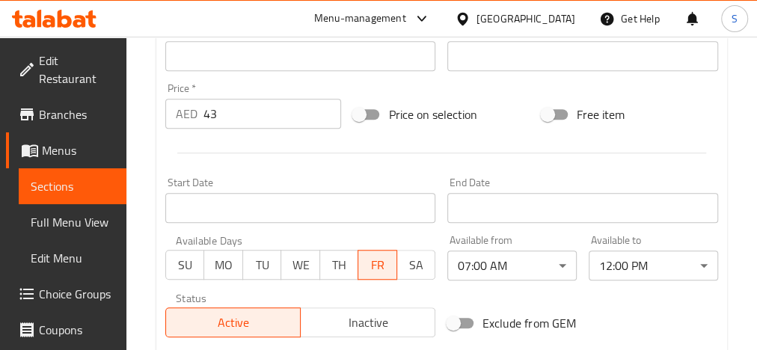
scroll to position [608, 0]
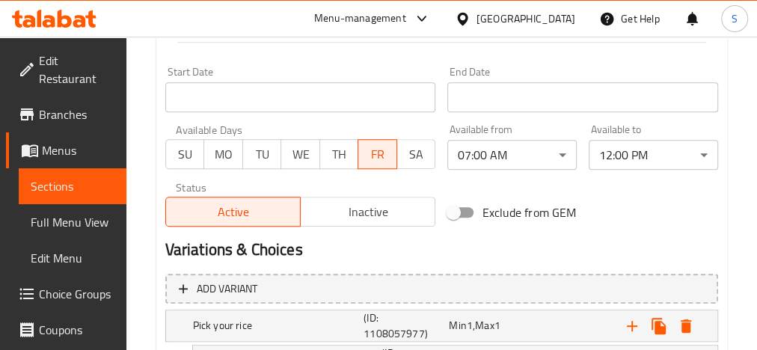
click at [336, 158] on span "TH" at bounding box center [339, 155] width 27 height 22
click at [343, 151] on span "TH" at bounding box center [339, 155] width 27 height 22
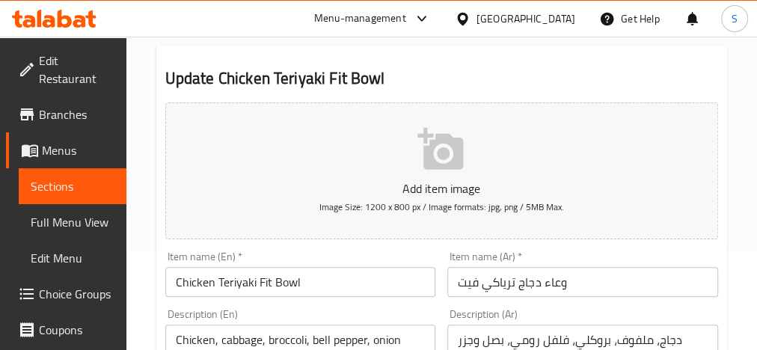
scroll to position [0, 0]
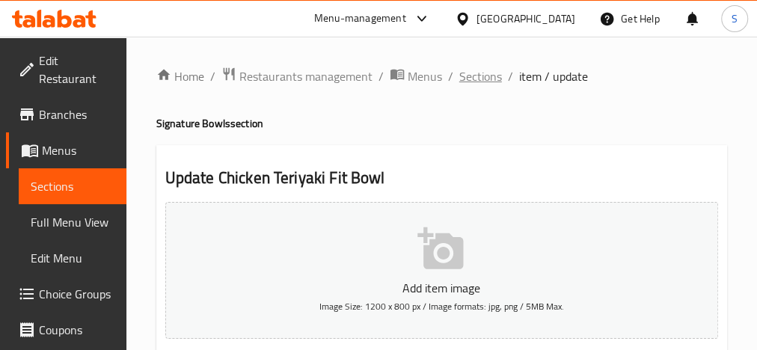
click at [475, 83] on span "Sections" at bounding box center [480, 76] width 43 height 18
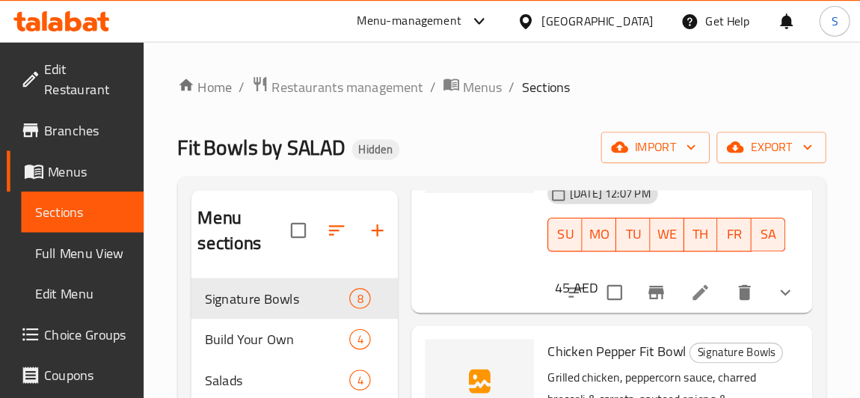
scroll to position [419, 0]
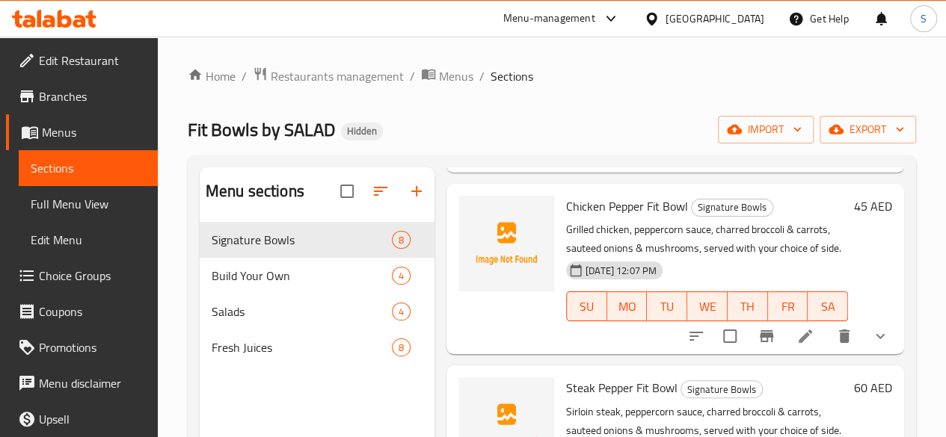
click at [686, 87] on div "Home / Restaurants management / Menus / Sections Fit Bowls by SALAD Hidden impo…" at bounding box center [552, 342] width 728 height 550
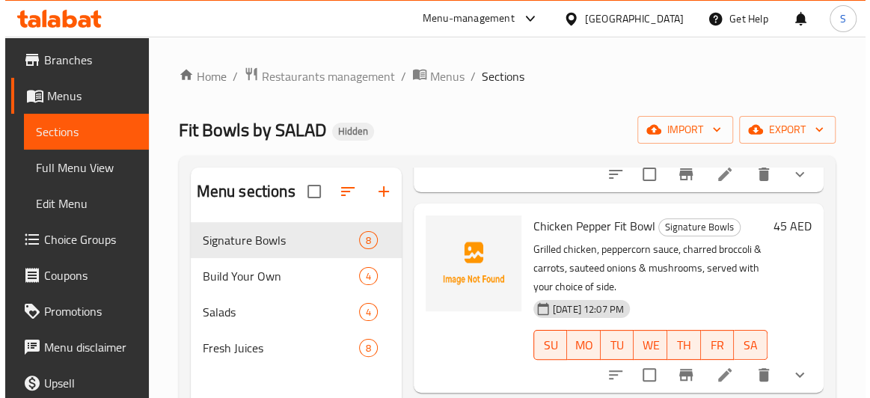
scroll to position [67, 0]
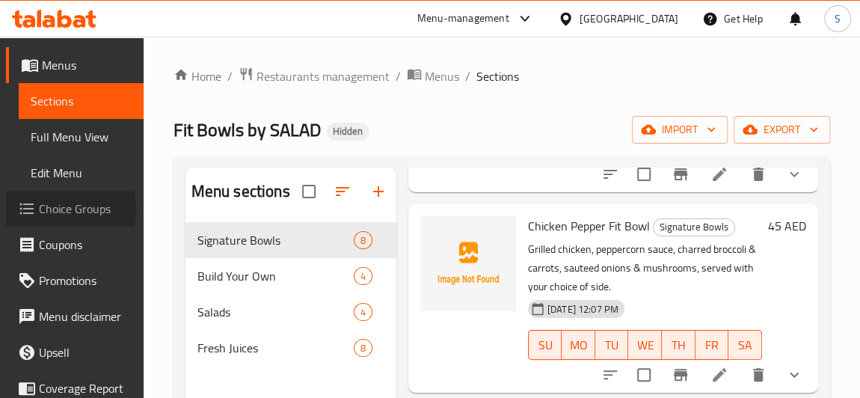
click at [55, 208] on span "Choice Groups" at bounding box center [85, 209] width 93 height 18
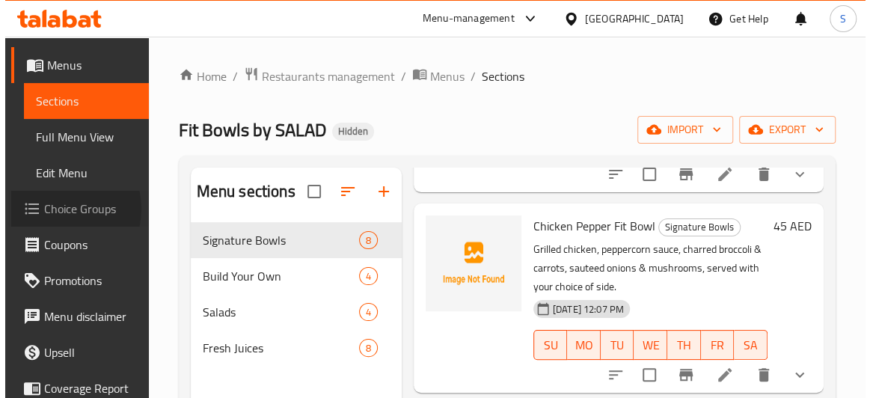
scroll to position [67, 0]
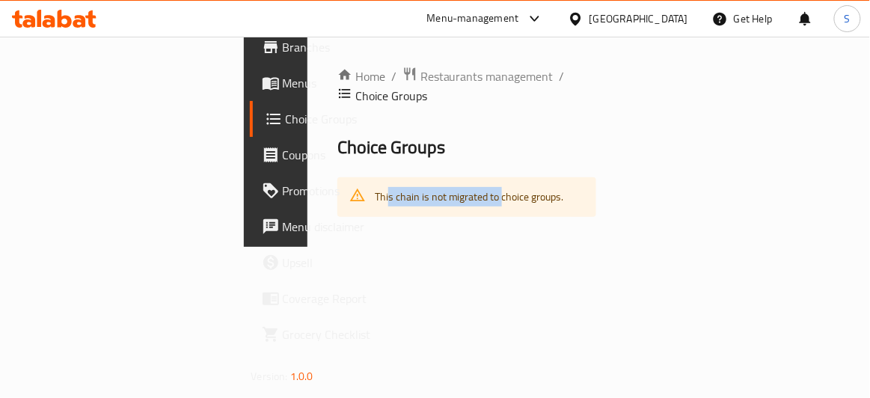
drag, startPoint x: 226, startPoint y: 179, endPoint x: 394, endPoint y: 188, distance: 168.5
click at [393, 189] on div "This chain is not migrated to choice groups." at bounding box center [469, 197] width 189 height 31
click at [392, 186] on div "This chain is not migrated to choice groups." at bounding box center [469, 197] width 189 height 31
drag, startPoint x: 212, startPoint y: 177, endPoint x: 461, endPoint y: 190, distance: 248.6
click at [463, 196] on div "This chain is not migrated to choice groups." at bounding box center [466, 197] width 259 height 40
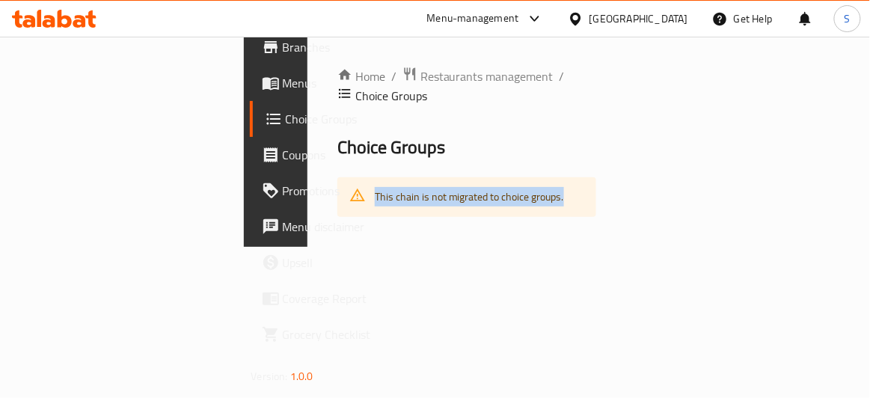
click at [456, 186] on div "This chain is not migrated to choice groups." at bounding box center [466, 197] width 259 height 40
drag, startPoint x: 210, startPoint y: 181, endPoint x: 435, endPoint y: 192, distance: 225.4
click at [435, 192] on div "This chain is not migrated to choice groups." at bounding box center [466, 197] width 259 height 40
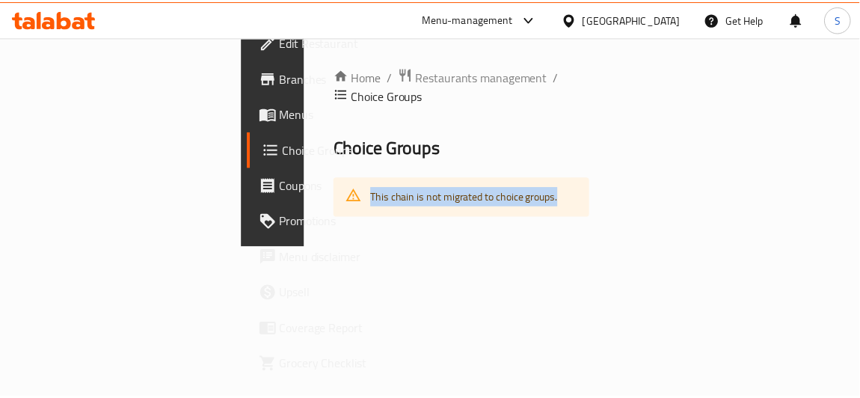
scroll to position [0, 0]
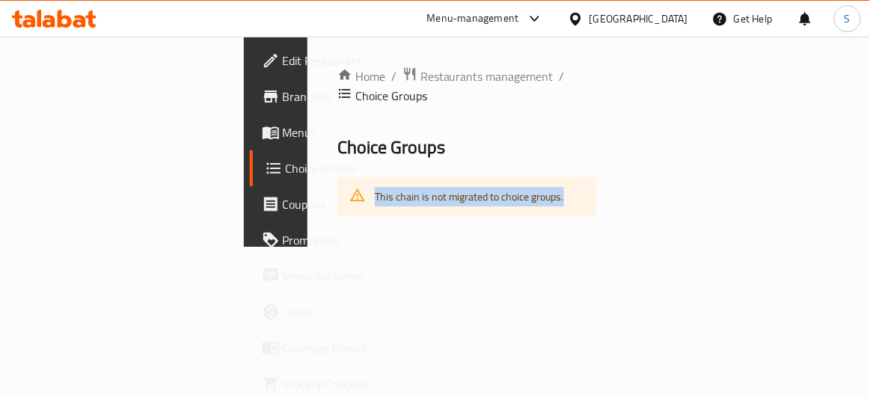
click at [283, 141] on span "Menus" at bounding box center [330, 132] width 94 height 18
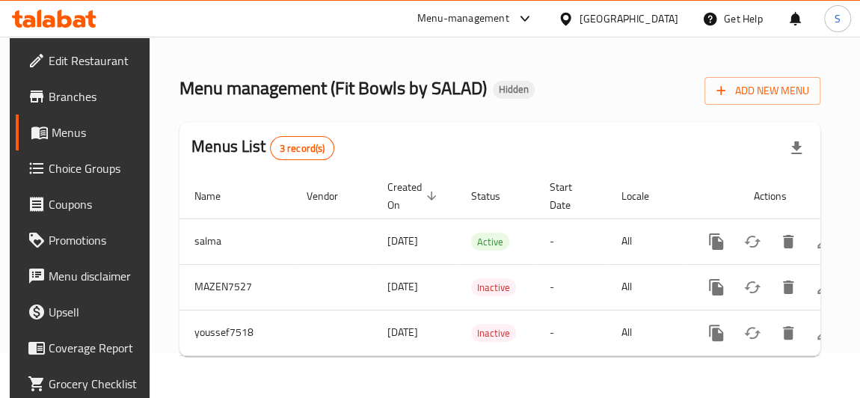
scroll to position [0, 86]
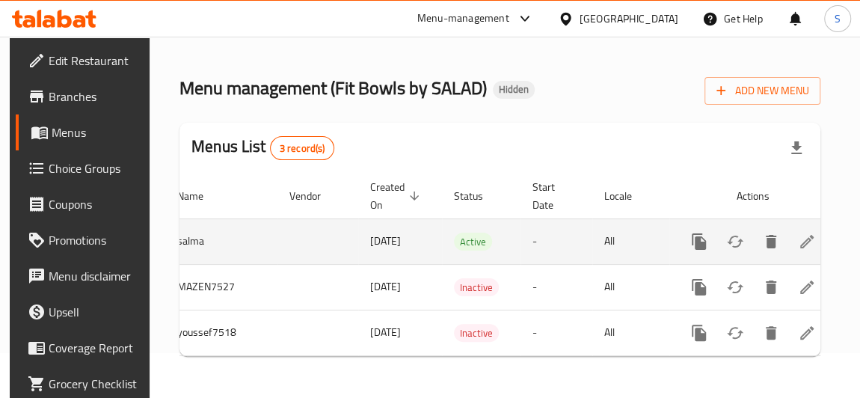
click at [802, 237] on icon "enhanced table" at bounding box center [807, 242] width 18 height 18
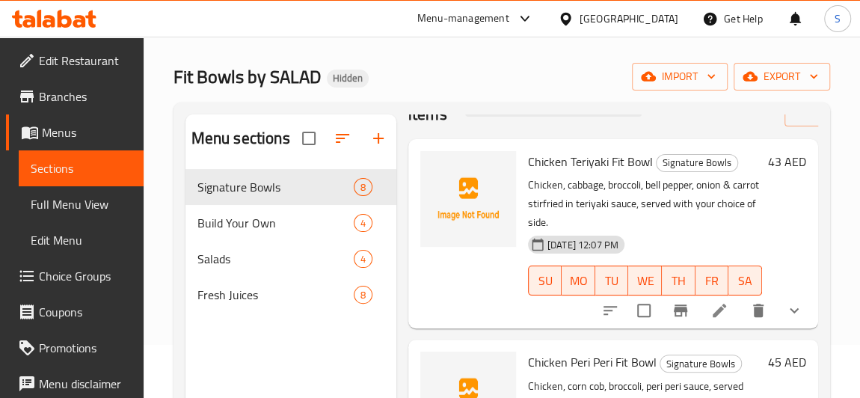
scroll to position [67, 0]
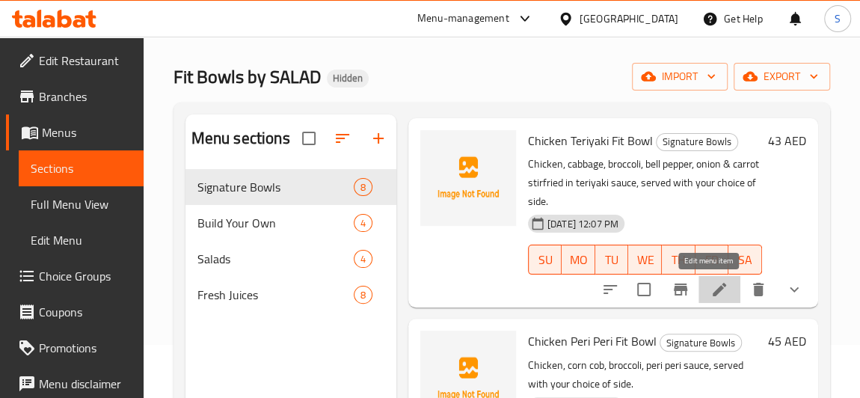
click at [710, 286] on icon at bounding box center [719, 289] width 18 height 18
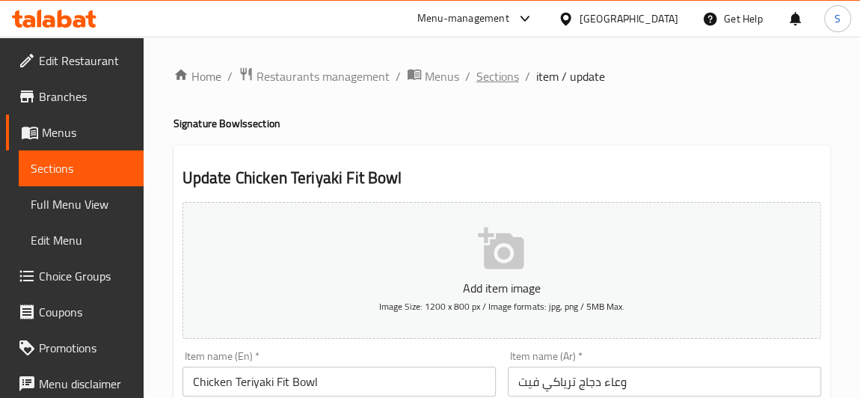
click at [477, 82] on span "Sections" at bounding box center [497, 76] width 43 height 18
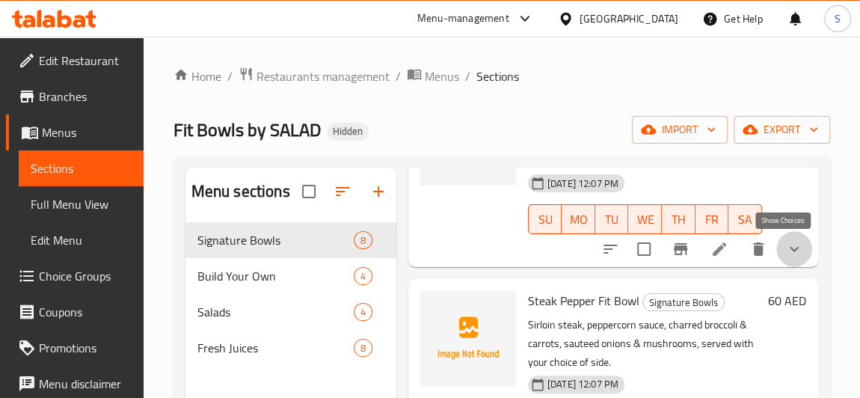
click at [787, 249] on icon "show more" at bounding box center [794, 249] width 18 height 18
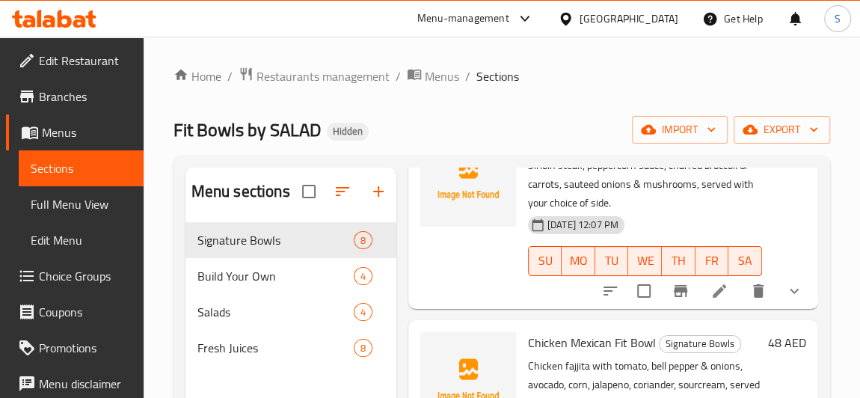
scroll to position [1087, 0]
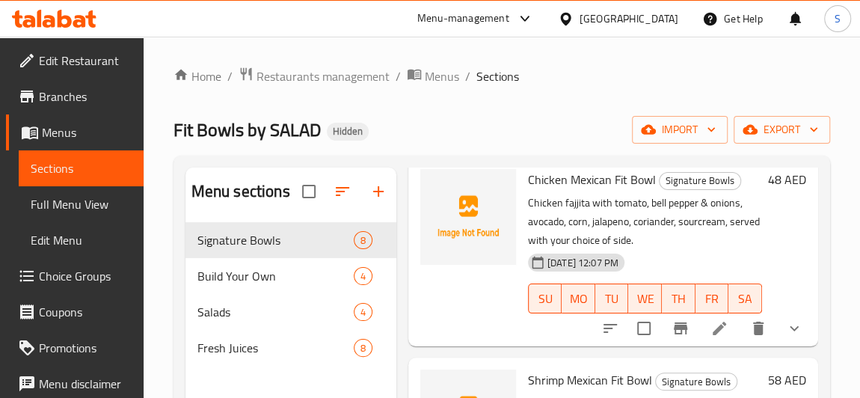
click at [796, 336] on button "show more" at bounding box center [794, 328] width 36 height 36
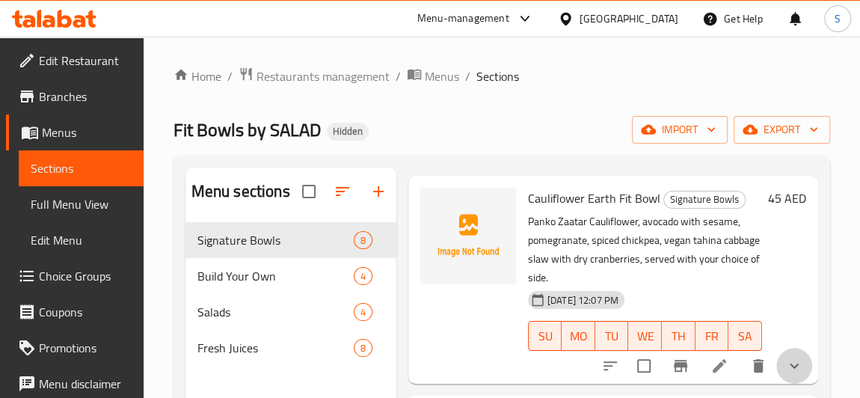
click at [792, 348] on button "show more" at bounding box center [794, 366] width 36 height 36
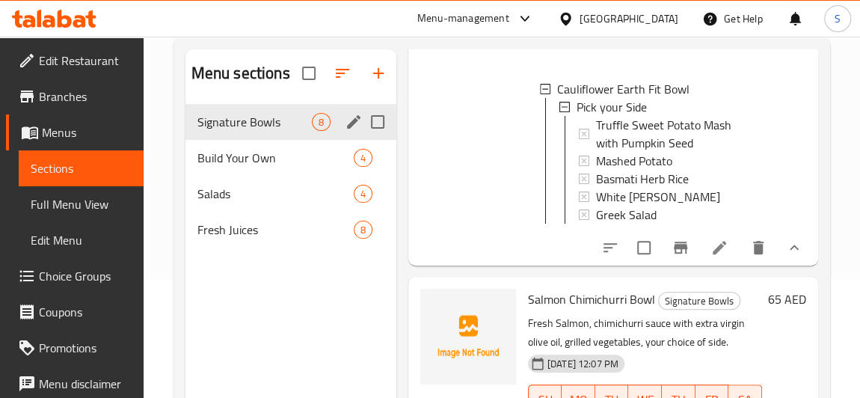
scroll to position [4, 0]
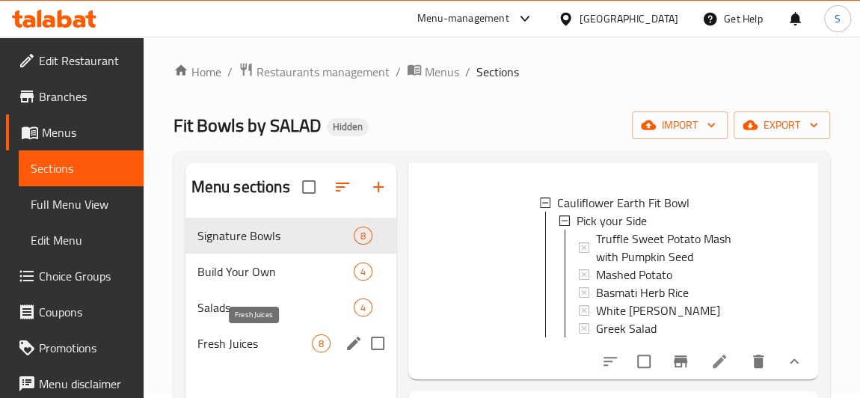
click at [236, 339] on span "Fresh Juices" at bounding box center [254, 343] width 114 height 18
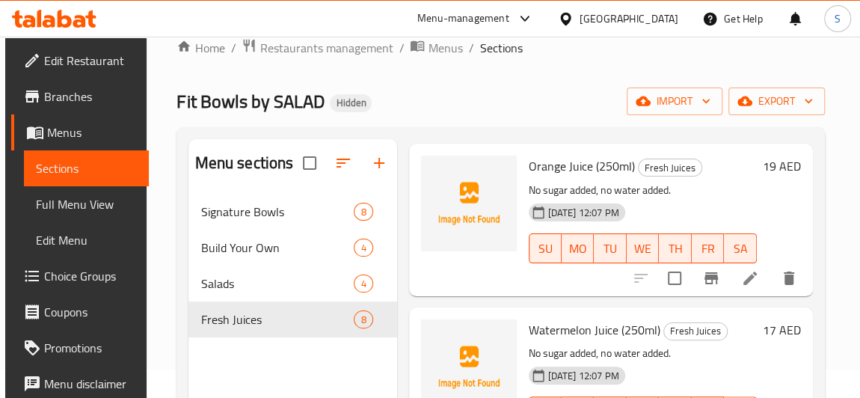
scroll to position [67, 0]
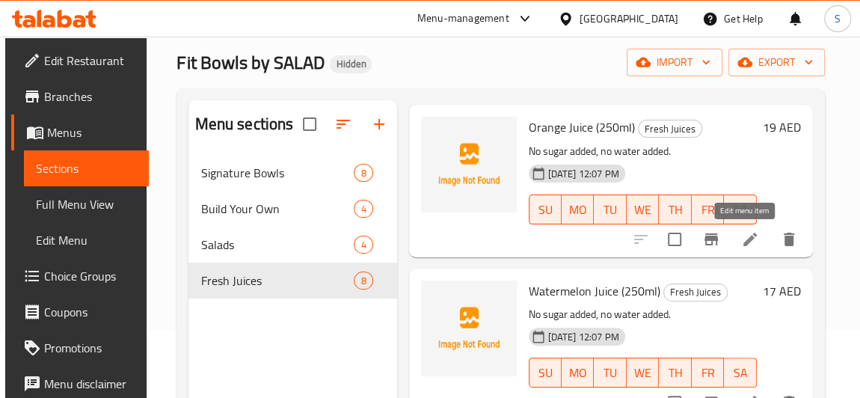
click at [752, 243] on icon at bounding box center [750, 239] width 18 height 18
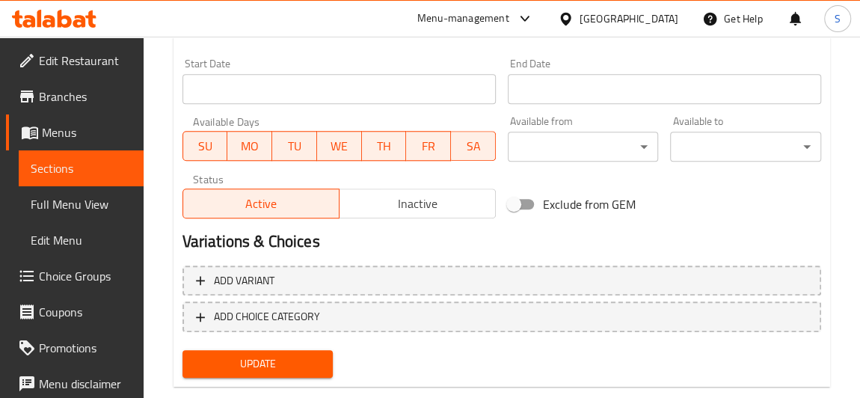
scroll to position [646, 0]
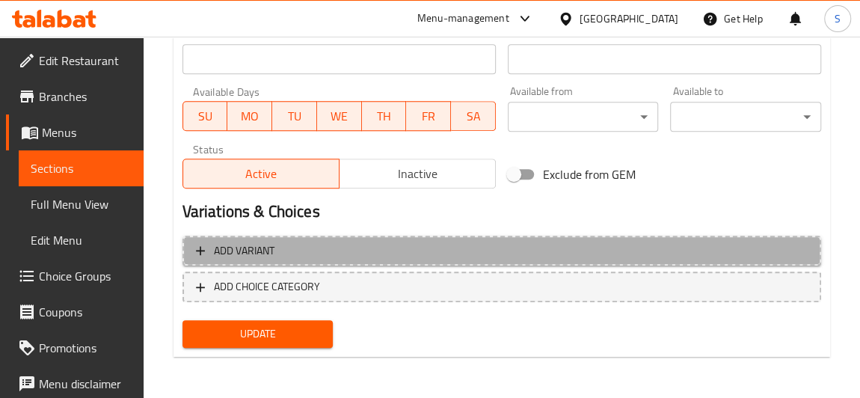
click at [276, 249] on span "Add variant" at bounding box center [502, 251] width 612 height 19
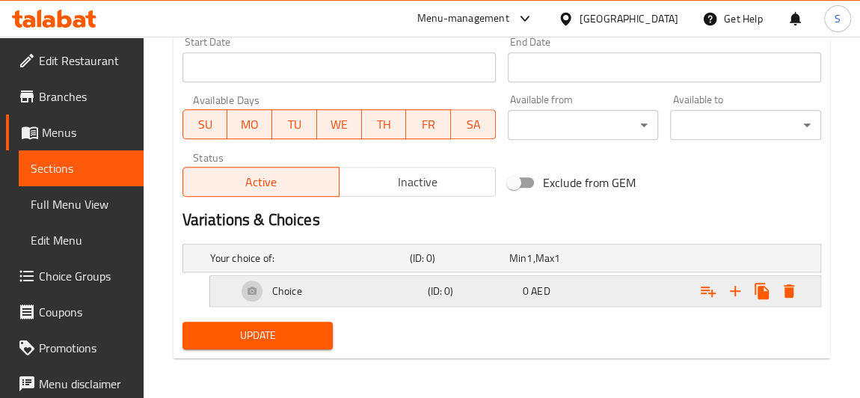
click at [373, 284] on div "Choice" at bounding box center [329, 291] width 191 height 36
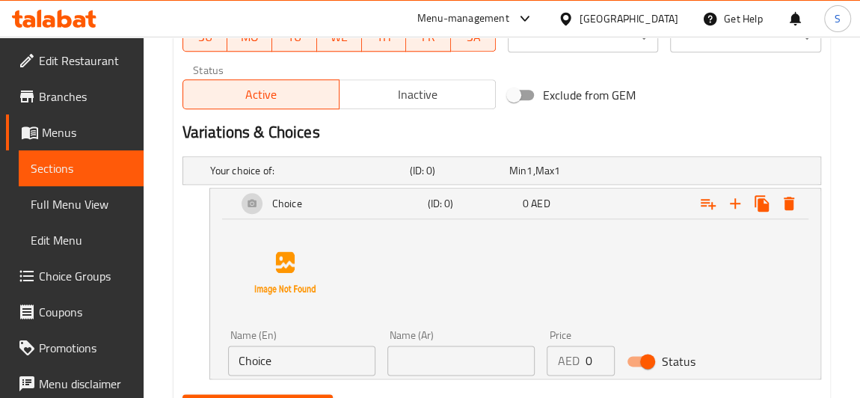
scroll to position [774, 0]
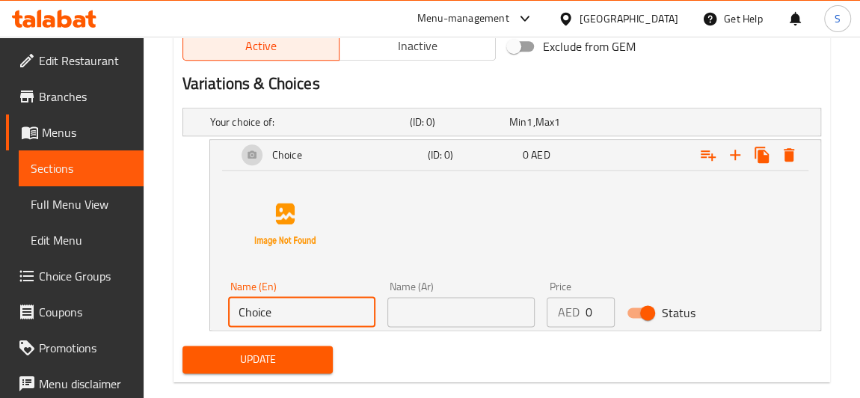
drag, startPoint x: 301, startPoint y: 301, endPoint x: 233, endPoint y: 298, distance: 68.1
click at [233, 298] on input "Choice" at bounding box center [301, 312] width 147 height 30
type input "small"
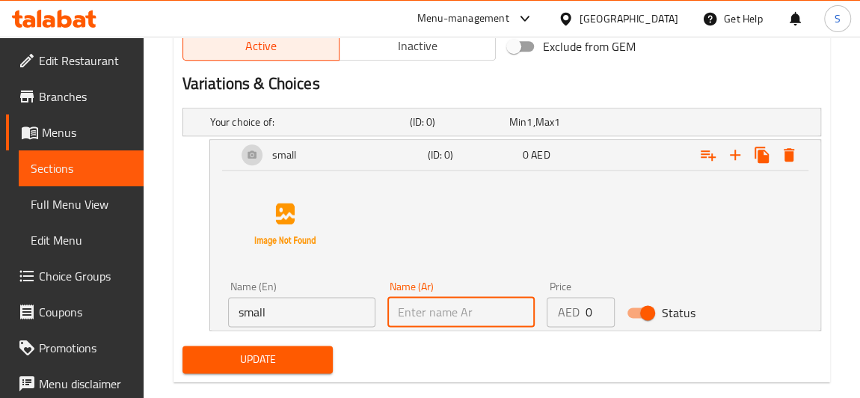
click at [464, 316] on input "text" at bounding box center [460, 312] width 147 height 30
type input "صغير"
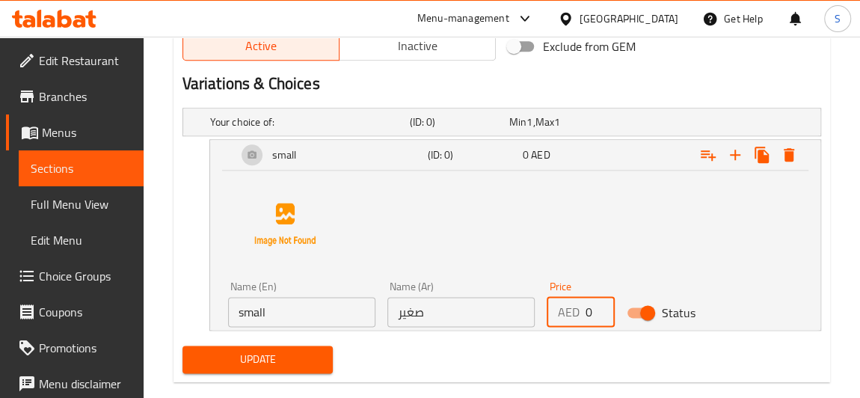
drag, startPoint x: 587, startPoint y: 313, endPoint x: 599, endPoint y: 311, distance: 12.2
click at [597, 313] on input "0" at bounding box center [600, 312] width 30 height 30
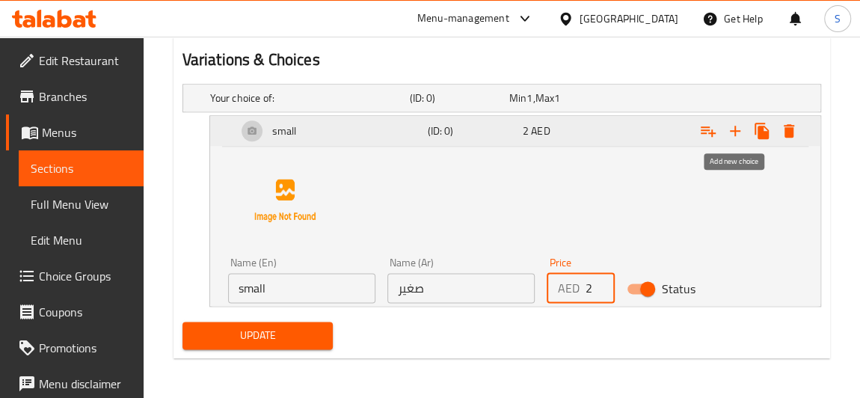
type input "2"
click at [737, 136] on icon "Expand" at bounding box center [735, 131] width 18 height 18
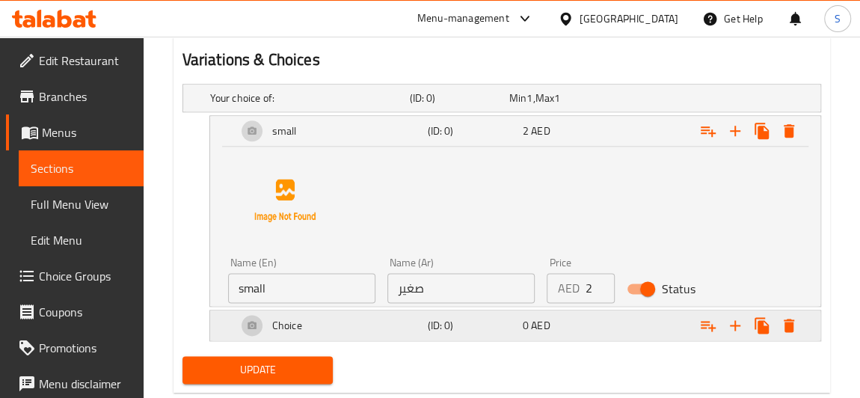
click at [378, 326] on div "Choice" at bounding box center [329, 325] width 191 height 36
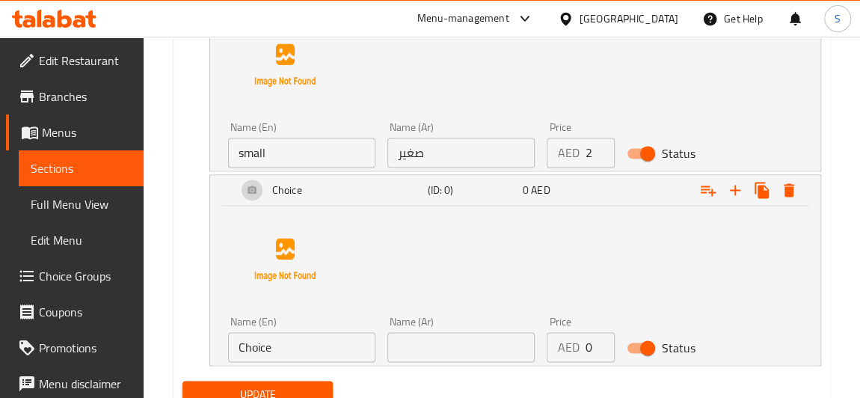
scroll to position [934, 0]
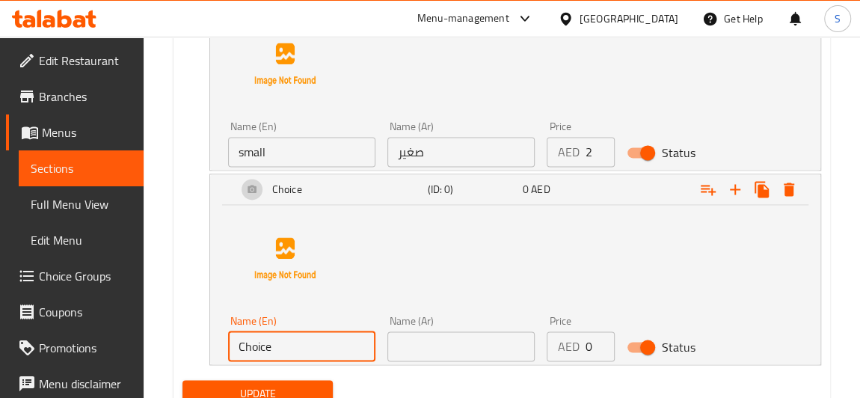
click at [213, 350] on div "Name (En) Choice Name (En) Name (Ar) Name (Ar) Price AED 0 Price Status" at bounding box center [515, 284] width 610 height 159
type input "medium"
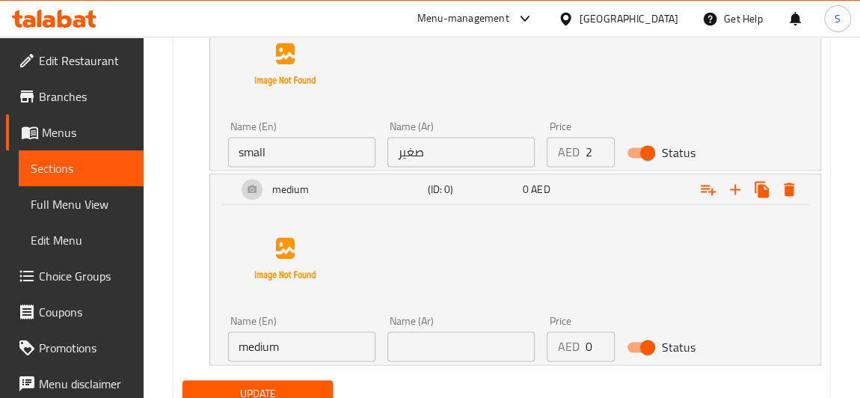
click at [438, 328] on div "Name (Ar) Name (Ar)" at bounding box center [460, 339] width 147 height 46
click at [439, 331] on input "text" at bounding box center [460, 346] width 147 height 30
type input "وسط"
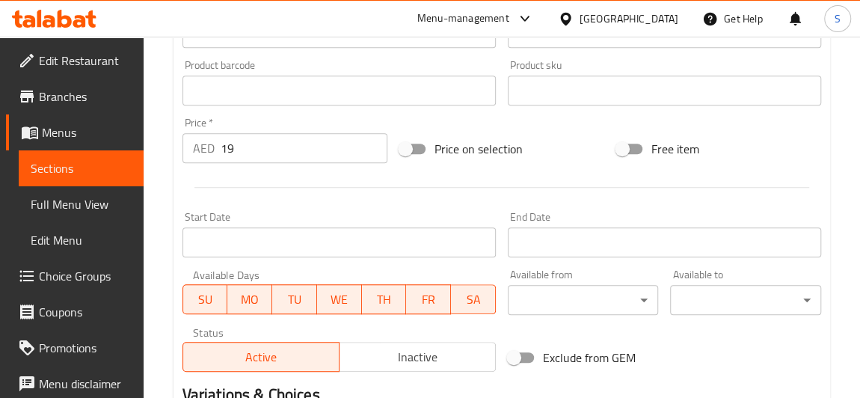
scroll to position [458, 0]
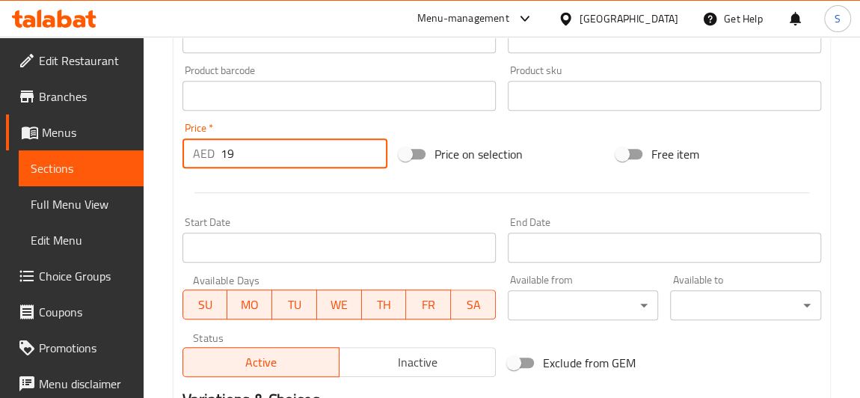
drag, startPoint x: 262, startPoint y: 160, endPoint x: 211, endPoint y: 165, distance: 51.8
click at [211, 165] on div "AED 19 Price *" at bounding box center [284, 153] width 205 height 30
click at [234, 165] on input "19" at bounding box center [304, 153] width 167 height 30
drag, startPoint x: 251, startPoint y: 150, endPoint x: 193, endPoint y: 156, distance: 58.6
click at [193, 156] on div "AED 19 Price *" at bounding box center [284, 153] width 205 height 30
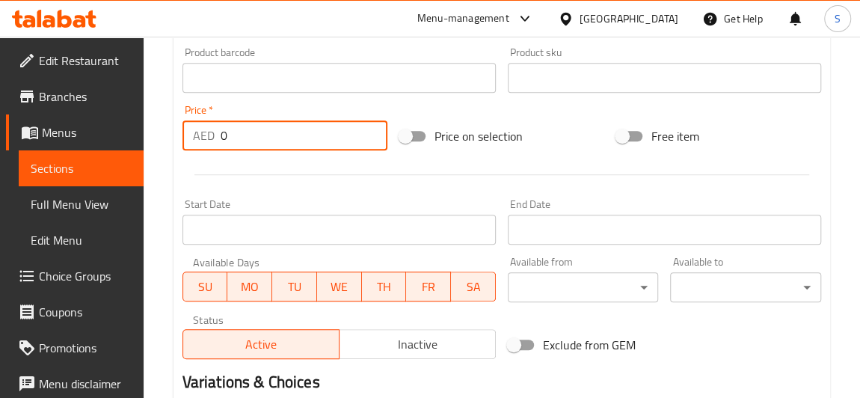
scroll to position [380, 0]
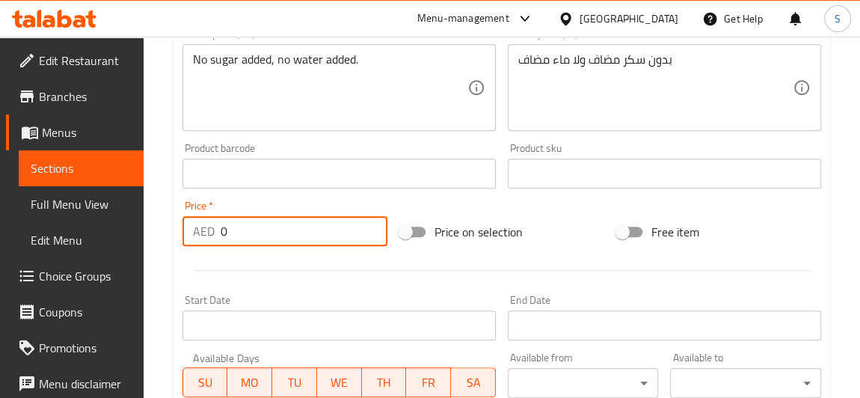
click at [249, 234] on input "0" at bounding box center [304, 231] width 167 height 30
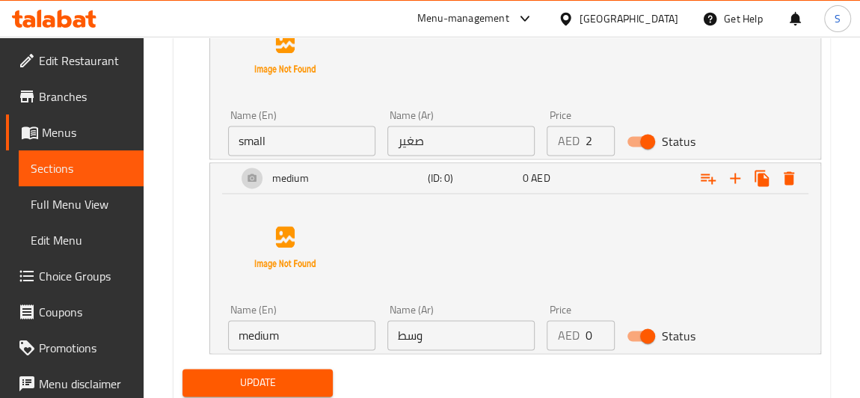
scroll to position [992, 0]
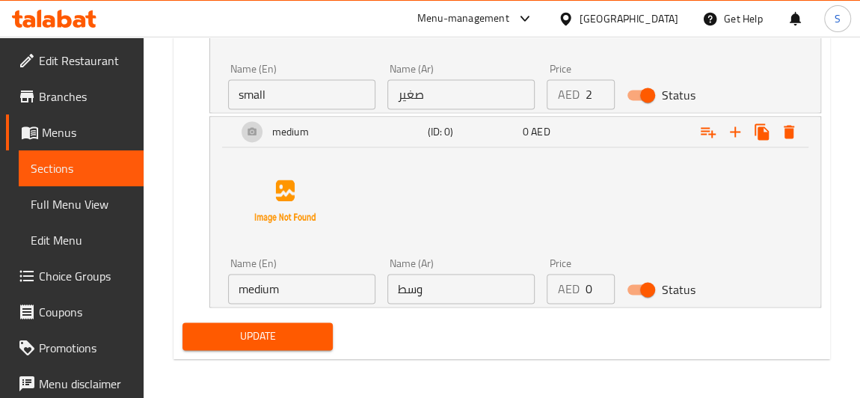
type input "0"
drag, startPoint x: 595, startPoint y: 278, endPoint x: 576, endPoint y: 276, distance: 19.6
type input "1"
click at [585, 276] on input "1" at bounding box center [600, 289] width 30 height 30
type input "4"
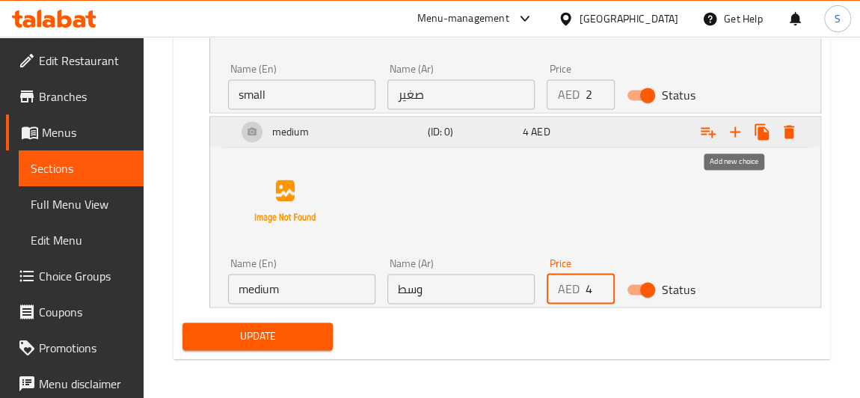
click at [730, 129] on icon "Expand" at bounding box center [735, 132] width 18 height 18
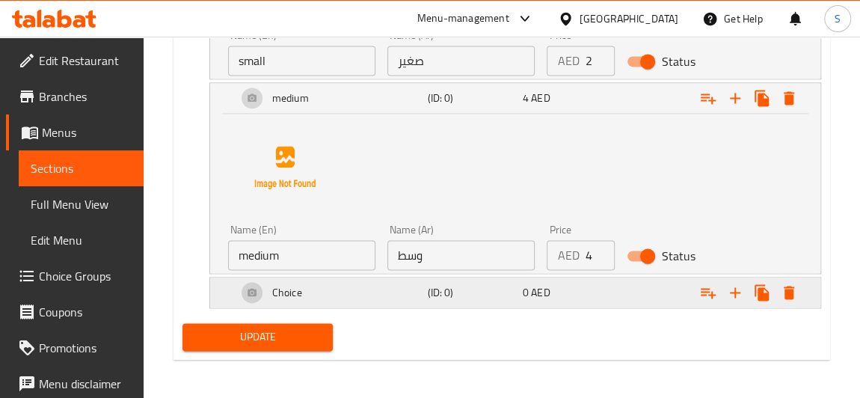
click at [321, 291] on div "Choice" at bounding box center [329, 292] width 191 height 36
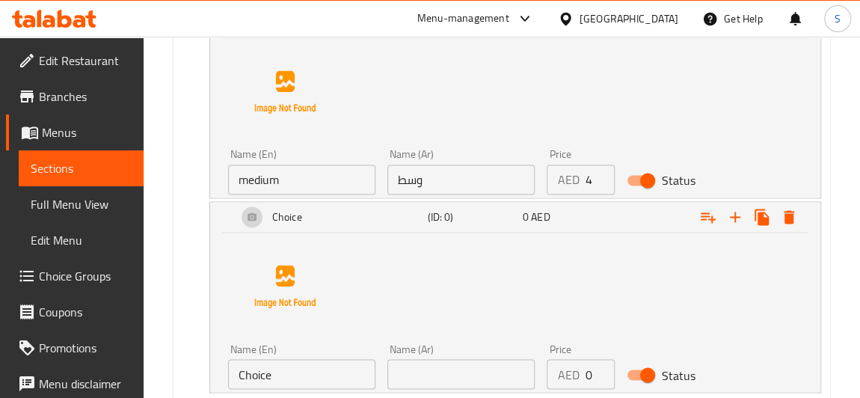
scroll to position [1179, 0]
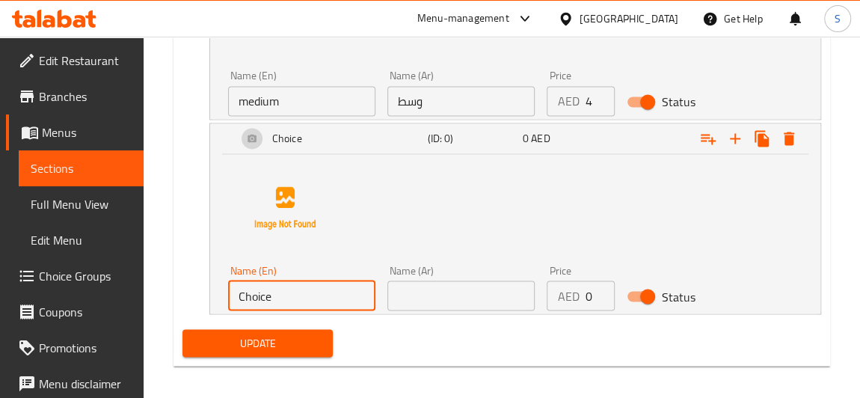
drag, startPoint x: 297, startPoint y: 299, endPoint x: 190, endPoint y: 296, distance: 107.0
click at [190, 296] on div "Choice (ID: 0) 0 AED Name (En) Choice Name (En) Name (Ar) Name (Ar) Price AED 0…" at bounding box center [501, 218] width 639 height 191
type input "large"
click at [475, 294] on input "text" at bounding box center [460, 295] width 147 height 30
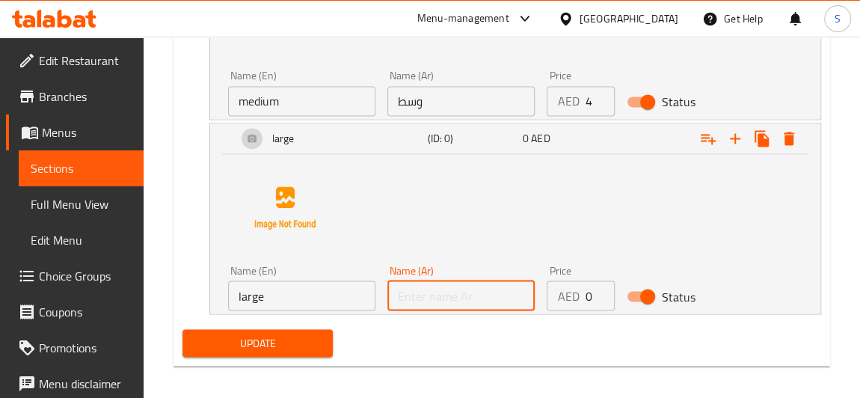
type input "كبير"
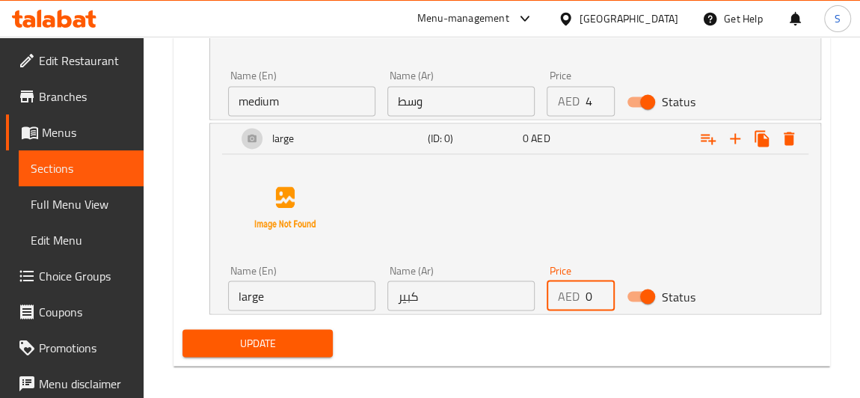
drag, startPoint x: 586, startPoint y: 290, endPoint x: 596, endPoint y: 297, distance: 11.8
click at [596, 297] on input "0" at bounding box center [600, 295] width 30 height 30
type input "7"
click at [624, 212] on div "Name (En) large Name (En) Name (Ar) كبير Name (Ar) Price AED 7 Price Status" at bounding box center [515, 230] width 574 height 159
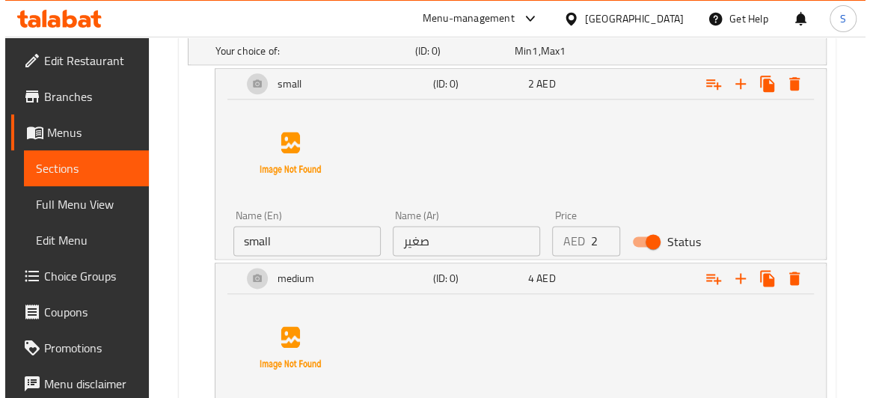
scroll to position [710, 0]
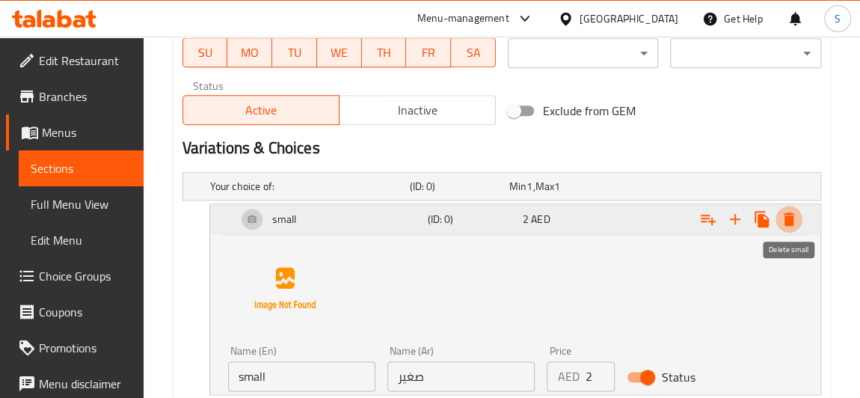
click at [784, 215] on icon "Expand" at bounding box center [789, 218] width 10 height 13
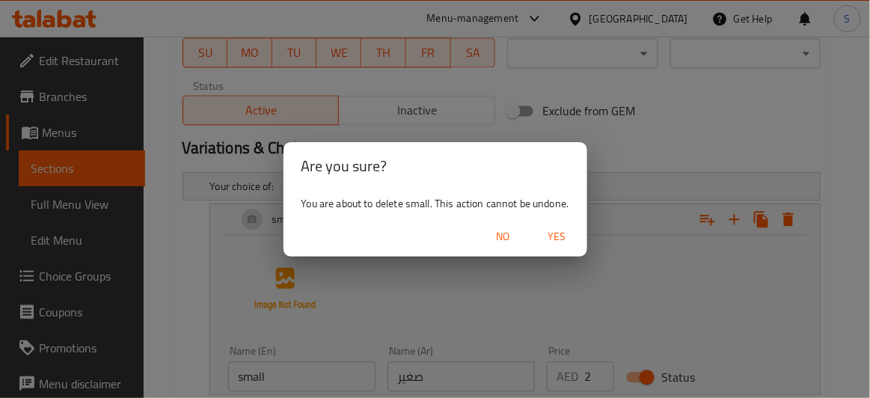
click at [571, 242] on span "Yes" at bounding box center [557, 236] width 36 height 19
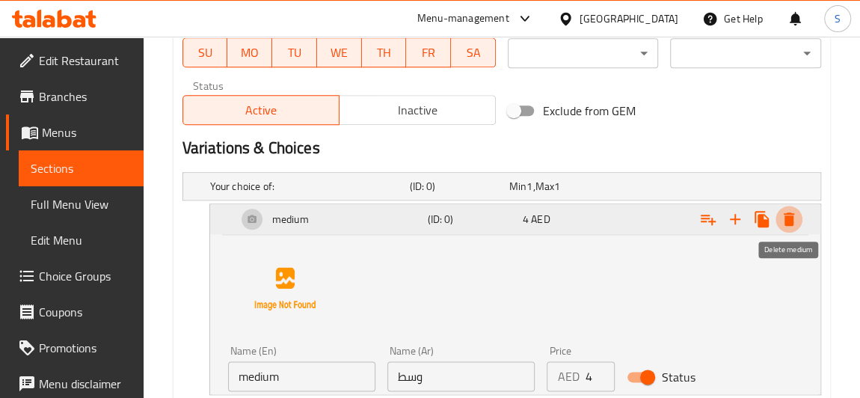
click at [790, 215] on icon "Expand" at bounding box center [789, 218] width 10 height 13
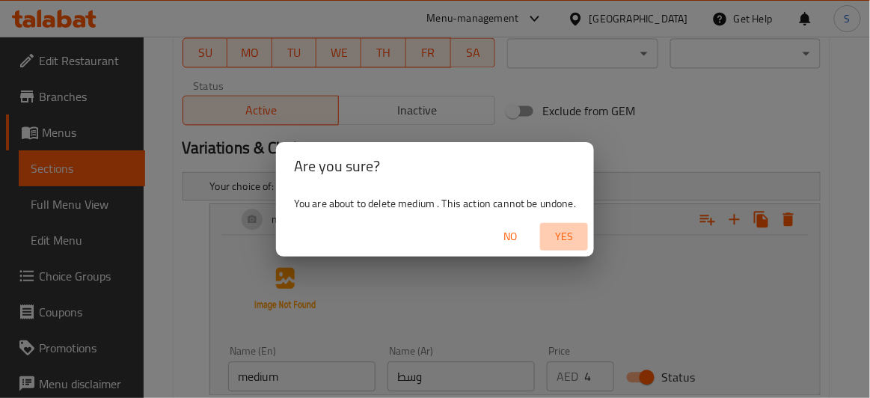
click at [568, 233] on span "Yes" at bounding box center [564, 236] width 36 height 19
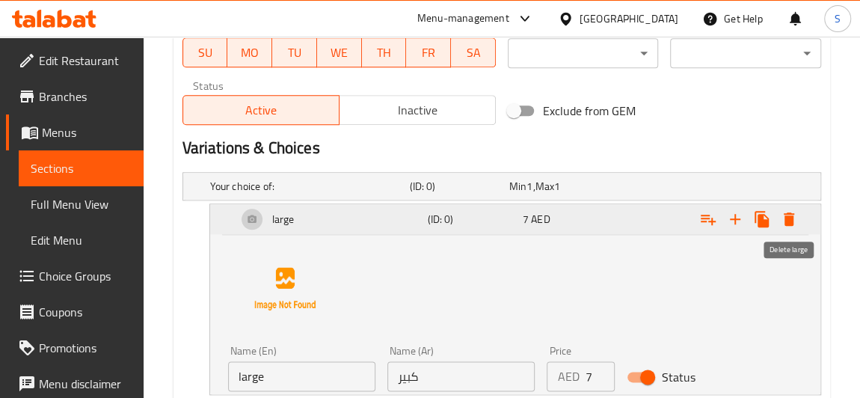
click at [787, 226] on icon "Expand" at bounding box center [789, 219] width 18 height 18
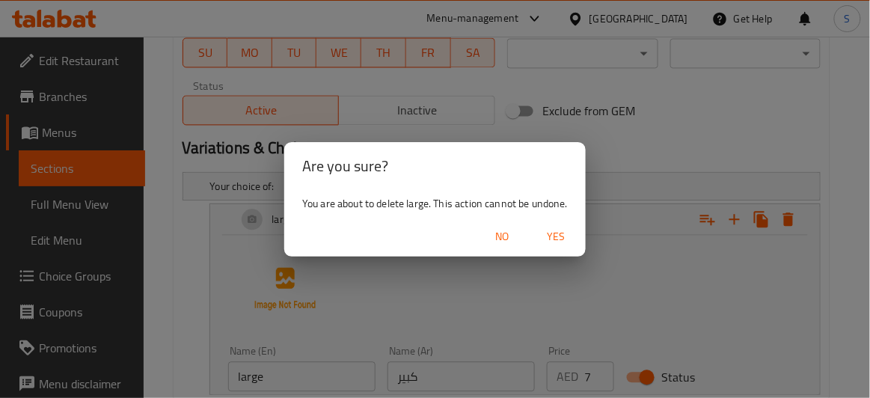
click at [537, 236] on button "Yes" at bounding box center [556, 237] width 48 height 28
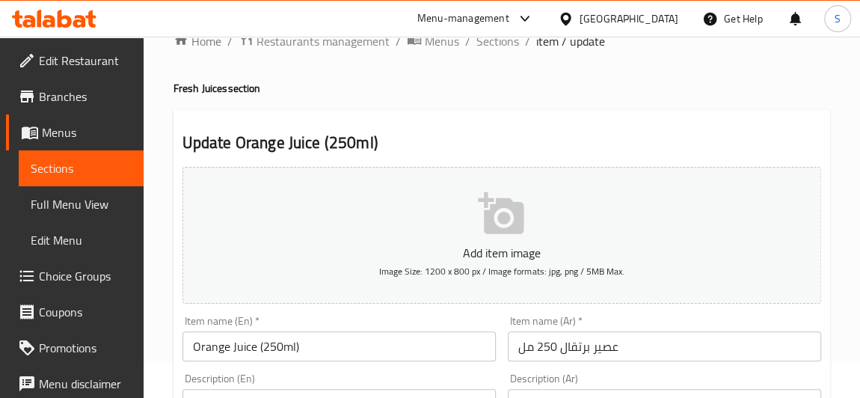
scroll to position [374, 0]
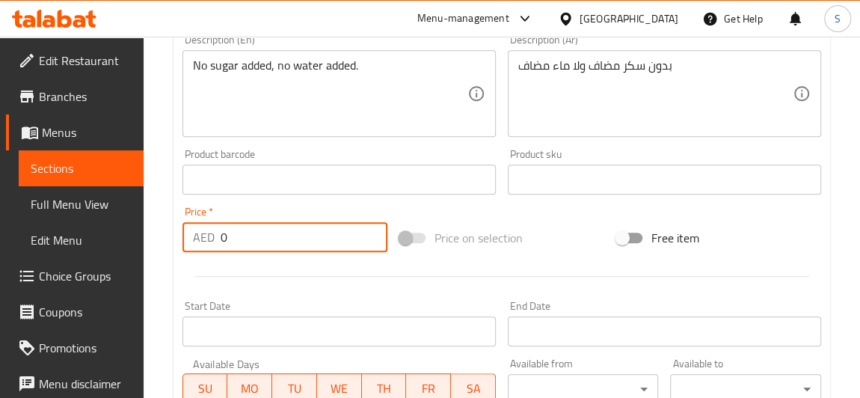
drag, startPoint x: 253, startPoint y: 239, endPoint x: 208, endPoint y: 237, distance: 44.9
click at [208, 237] on div "AED 0 Price *" at bounding box center [284, 237] width 205 height 30
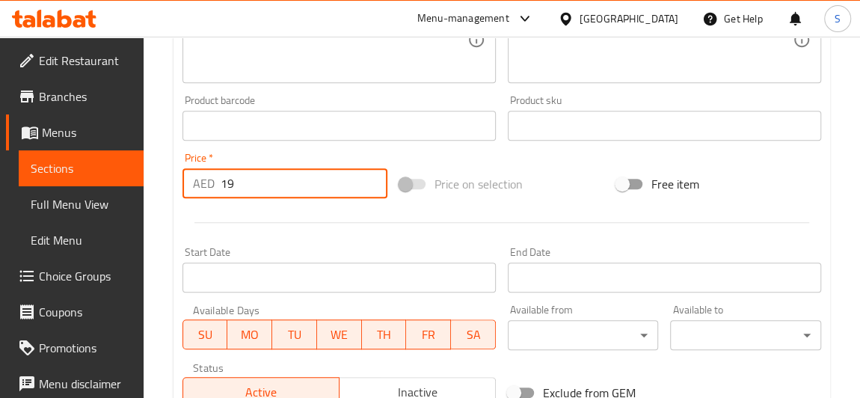
scroll to position [646, 0]
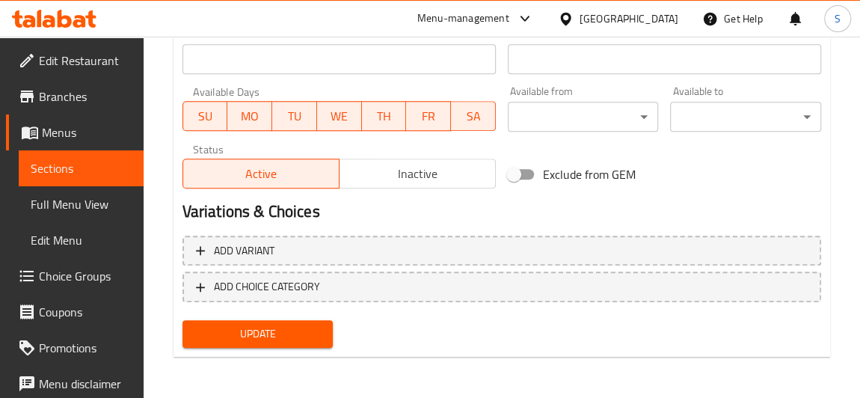
type input "19"
click at [503, 322] on div "Update" at bounding box center [501, 334] width 651 height 40
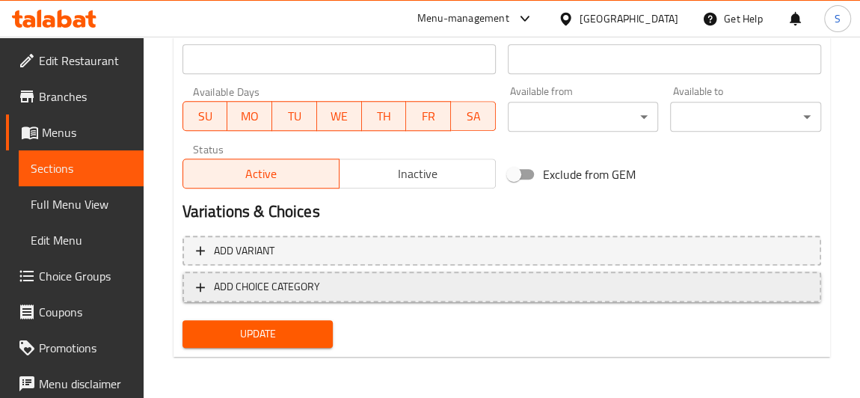
click at [314, 293] on span "ADD CHOICE CATEGORY" at bounding box center [267, 286] width 106 height 19
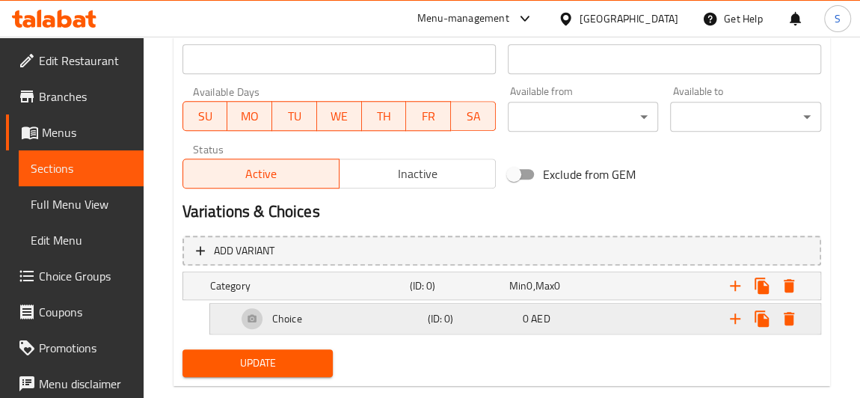
click at [369, 318] on div "Choice" at bounding box center [329, 319] width 191 height 36
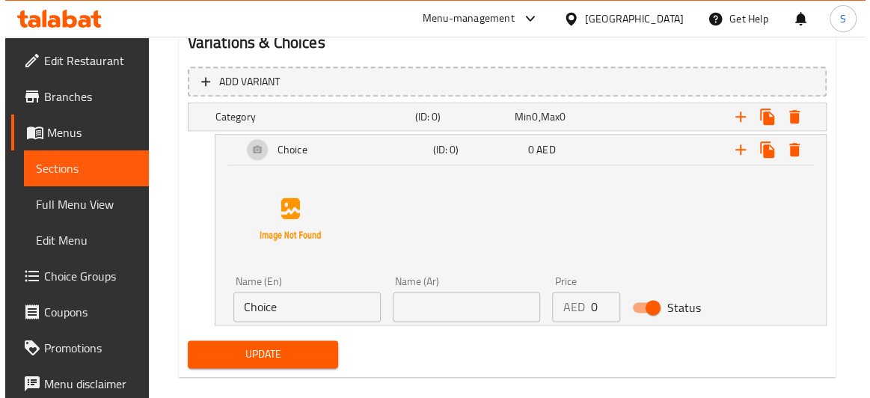
scroll to position [834, 0]
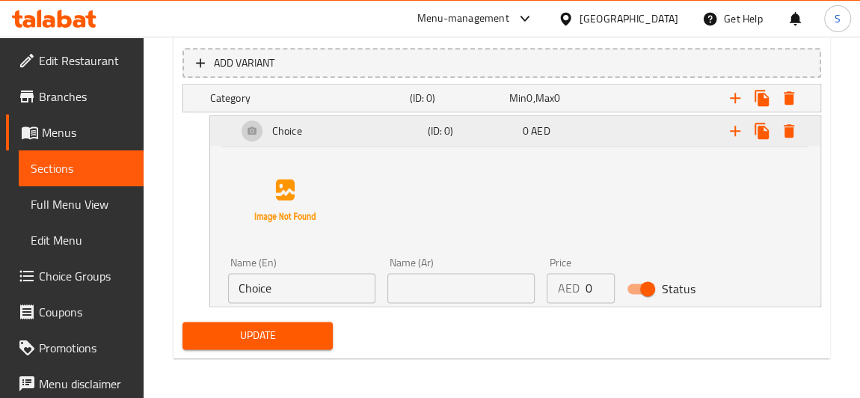
click at [795, 135] on icon "Expand" at bounding box center [789, 131] width 18 height 18
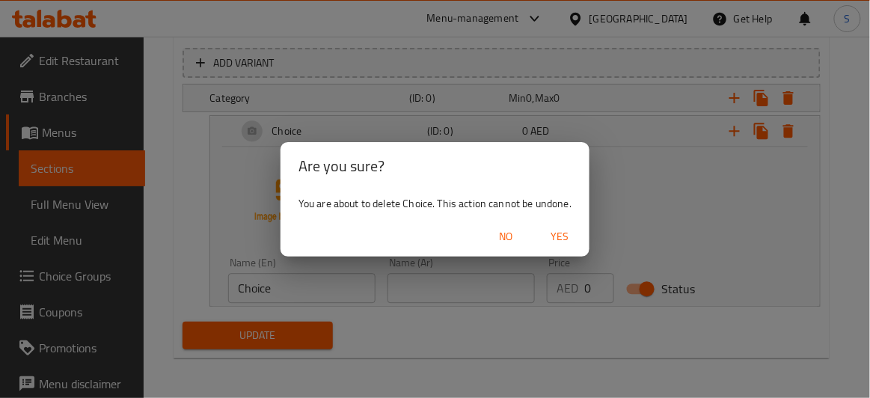
click at [560, 227] on span "Yes" at bounding box center [559, 236] width 36 height 19
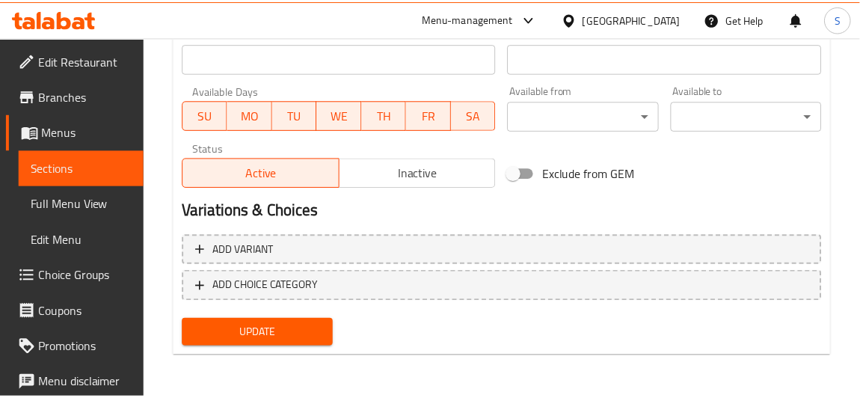
scroll to position [646, 0]
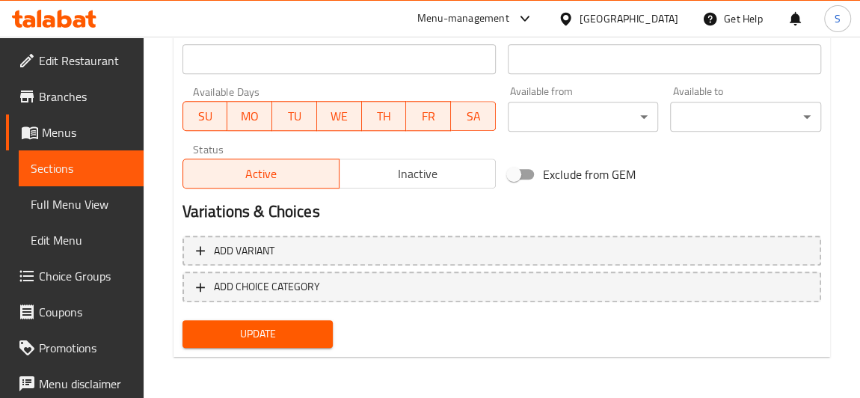
click at [65, 267] on span "Choice Groups" at bounding box center [85, 276] width 93 height 18
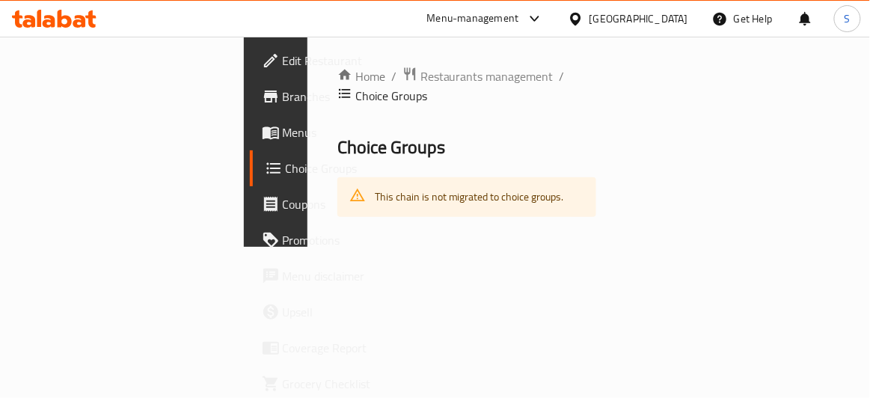
click at [283, 138] on span "Menus" at bounding box center [330, 132] width 94 height 18
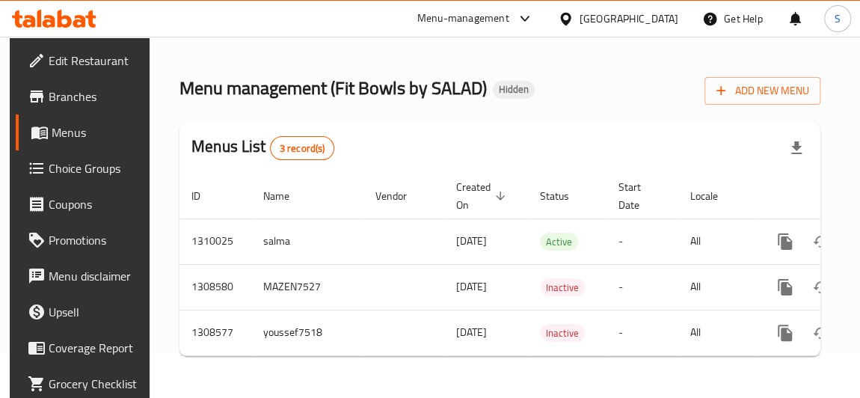
scroll to position [0, 86]
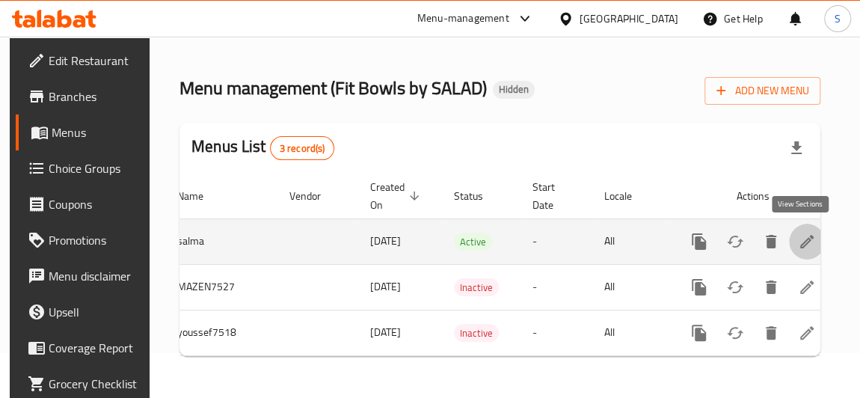
click at [789, 239] on link "enhanced table" at bounding box center [807, 242] width 36 height 36
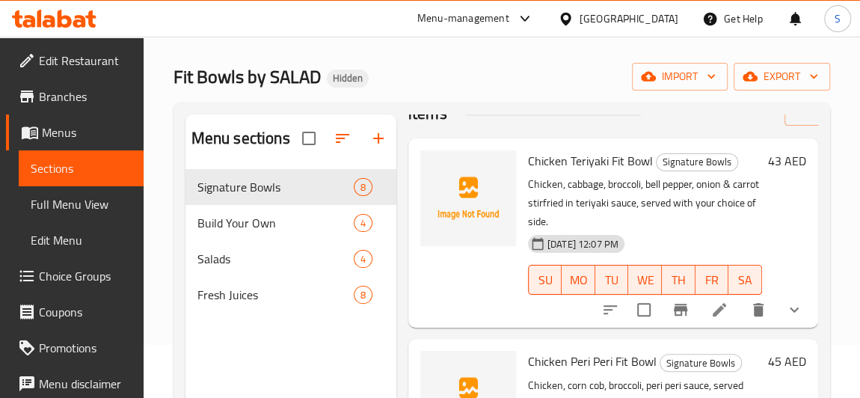
scroll to position [67, 0]
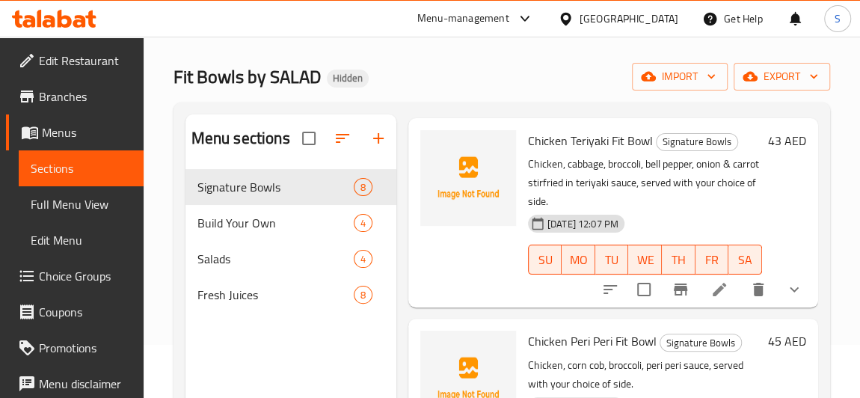
click at [725, 284] on li at bounding box center [719, 289] width 42 height 27
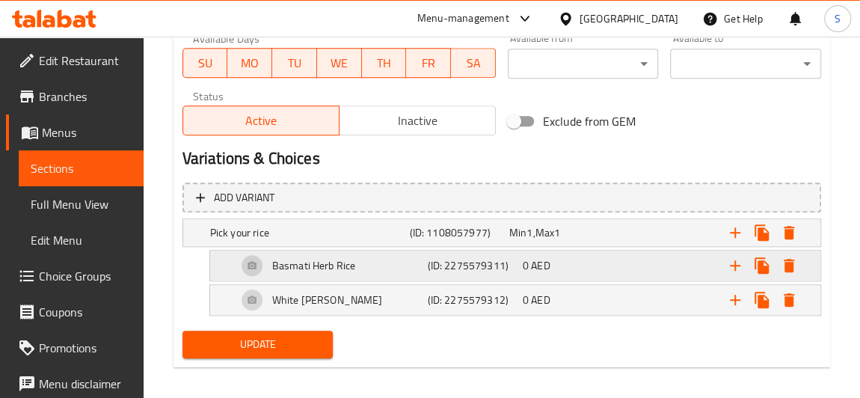
scroll to position [708, 0]
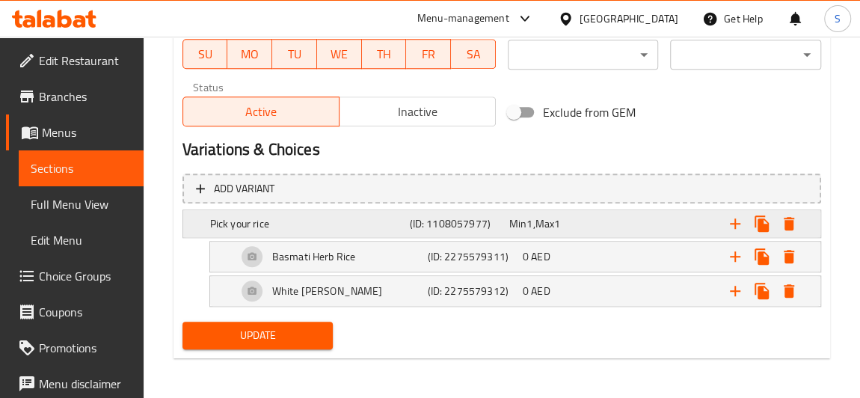
click at [380, 220] on h5 "Pick your rice" at bounding box center [307, 223] width 194 height 15
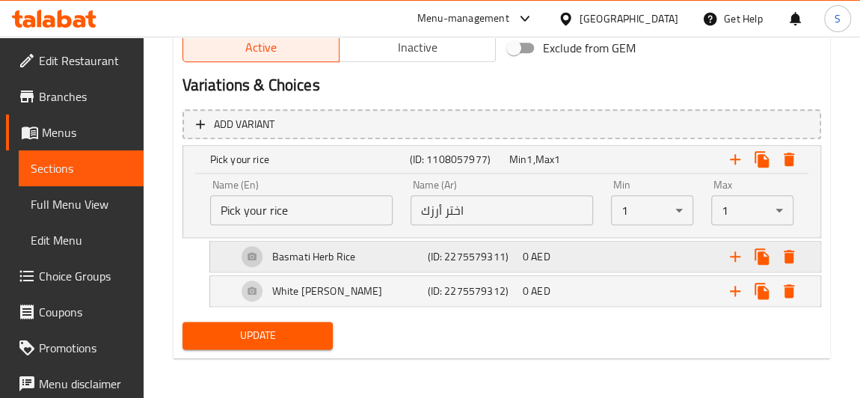
click at [436, 244] on div "Basmati Herb Rice (ID: 2275579311) 0 AED" at bounding box center [519, 257] width 571 height 36
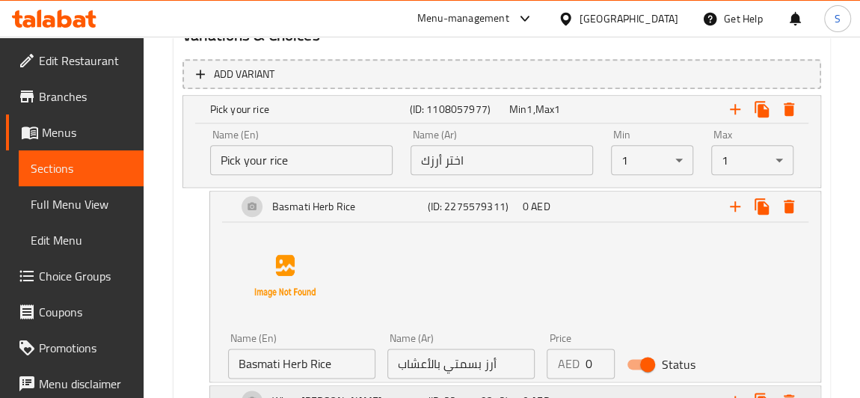
scroll to position [909, 0]
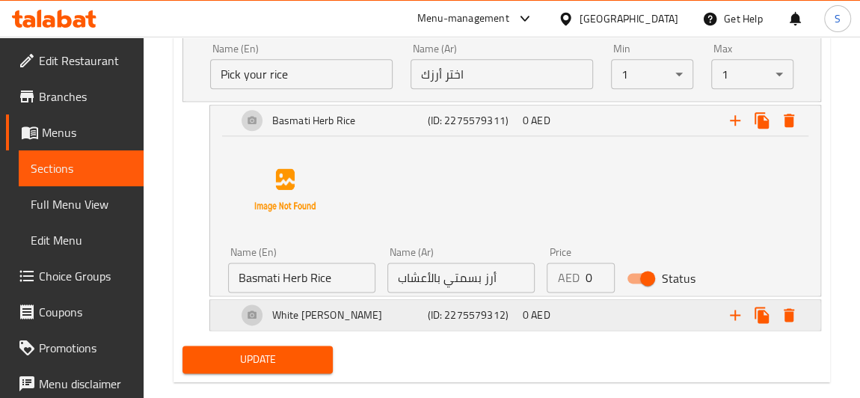
click at [447, 316] on h5 "(ID: 2275579312)" at bounding box center [471, 314] width 89 height 15
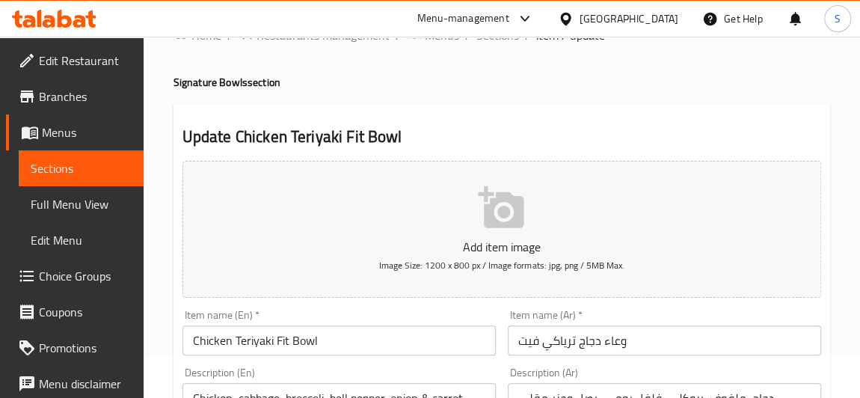
scroll to position [0, 0]
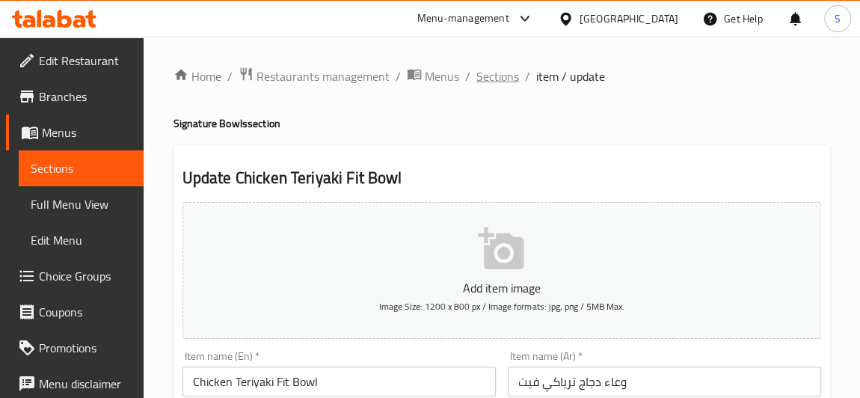
click at [491, 76] on span "Sections" at bounding box center [497, 76] width 43 height 18
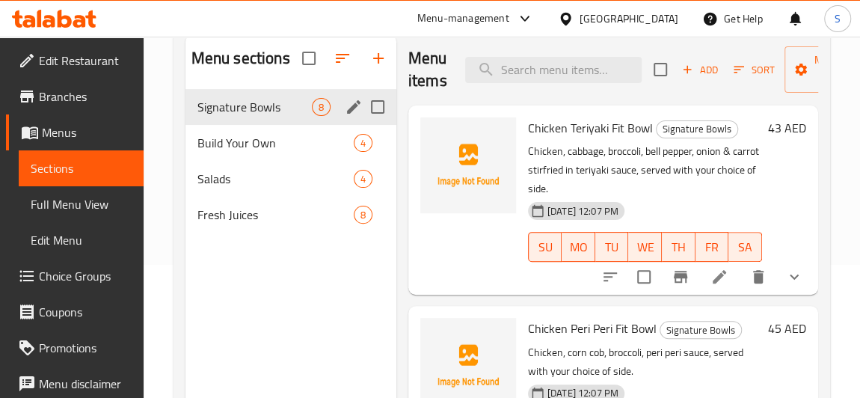
scroll to position [135, 0]
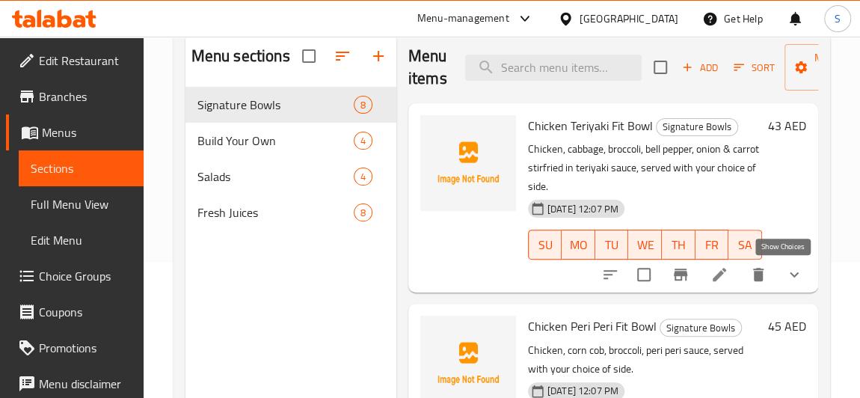
click at [787, 269] on icon "show more" at bounding box center [794, 274] width 18 height 18
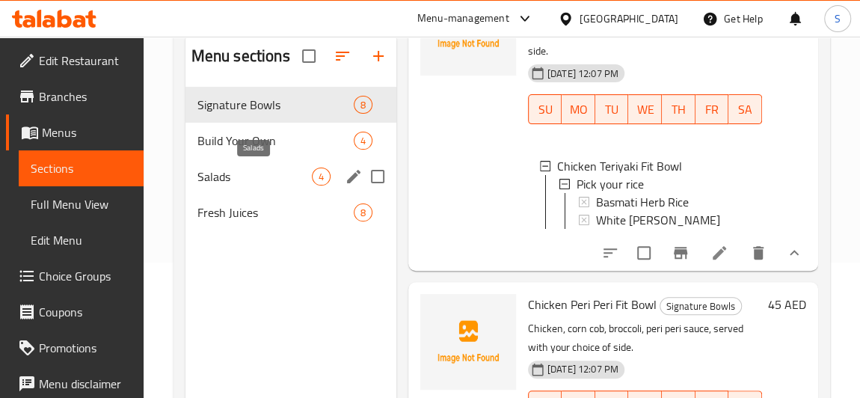
click at [215, 172] on span "Salads" at bounding box center [254, 177] width 114 height 18
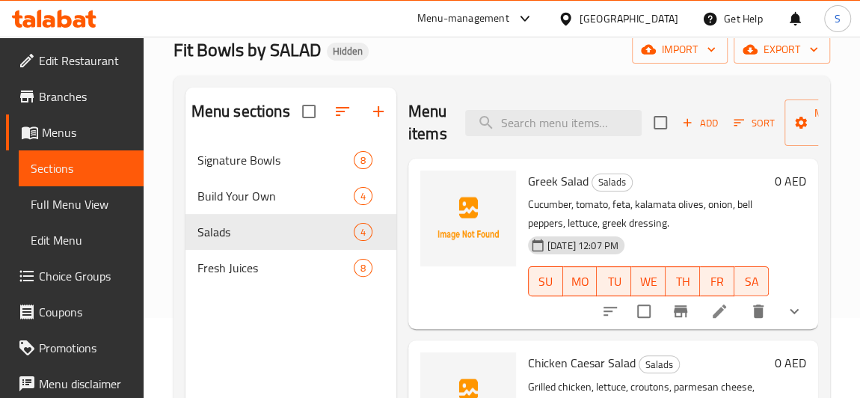
scroll to position [67, 0]
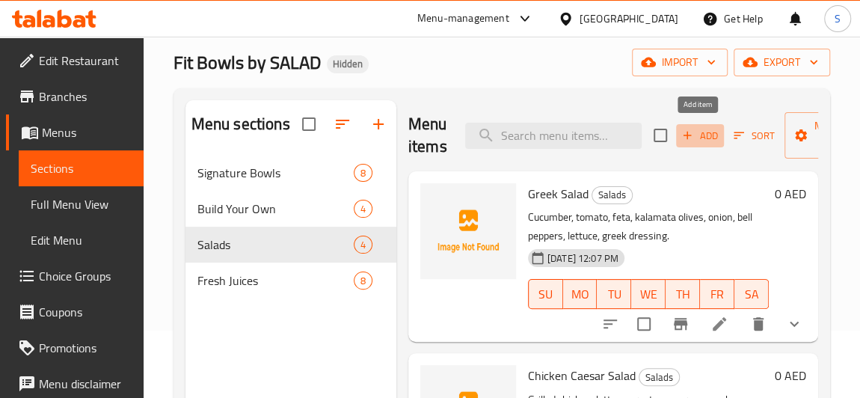
click at [712, 132] on span "Add" at bounding box center [700, 135] width 40 height 17
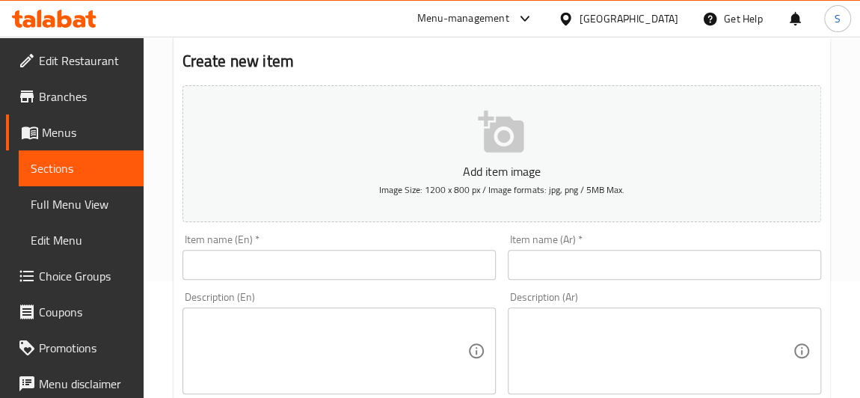
scroll to position [135, 0]
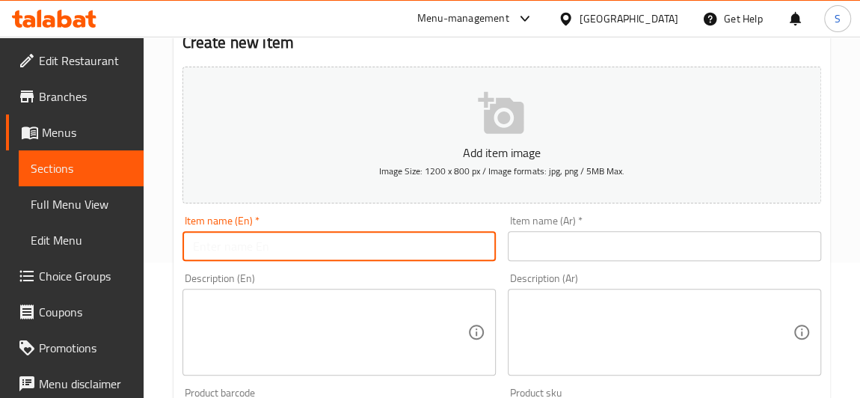
click at [268, 240] on input "text" at bounding box center [338, 246] width 313 height 30
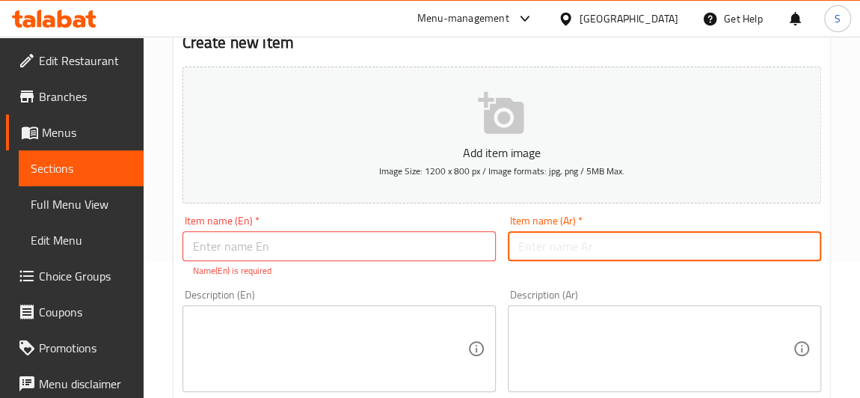
click at [591, 239] on input "text" at bounding box center [664, 246] width 313 height 30
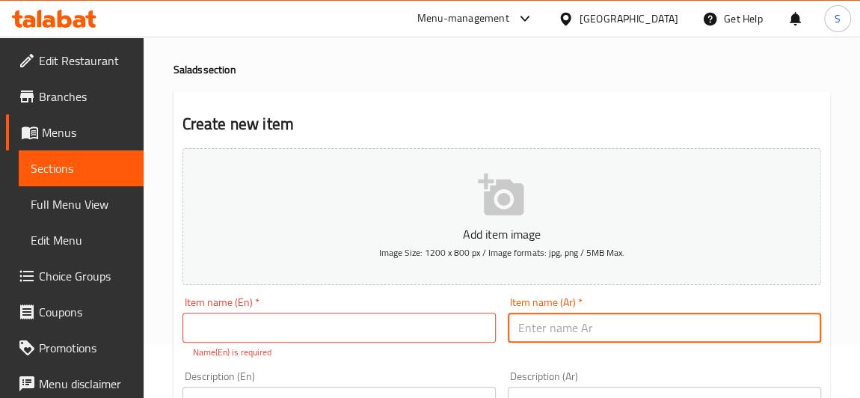
scroll to position [0, 0]
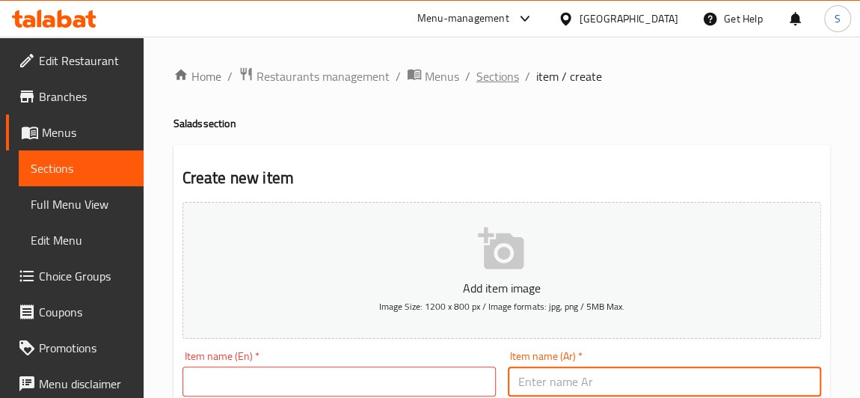
click at [505, 79] on span "Sections" at bounding box center [497, 76] width 43 height 18
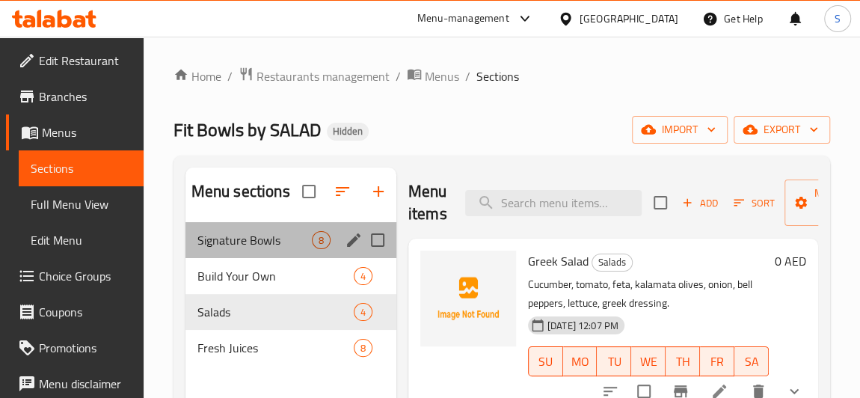
click at [270, 250] on div "Signature Bowls 8" at bounding box center [290, 240] width 211 height 36
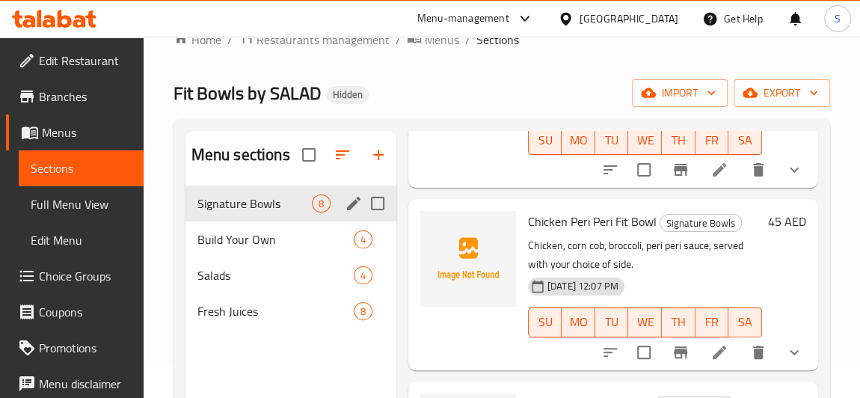
scroll to position [67, 0]
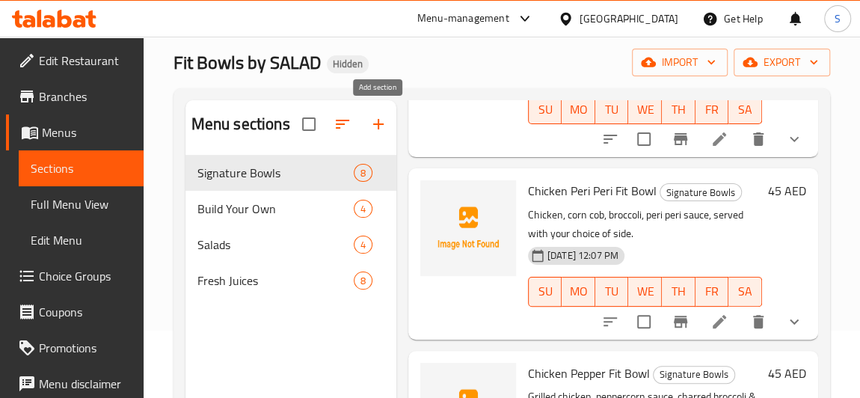
click at [386, 128] on icon "button" at bounding box center [378, 124] width 18 height 18
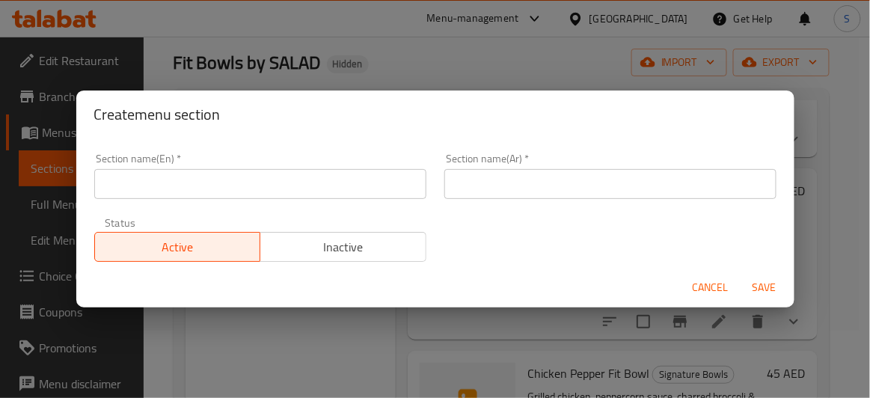
click at [383, 176] on input "text" at bounding box center [260, 184] width 332 height 30
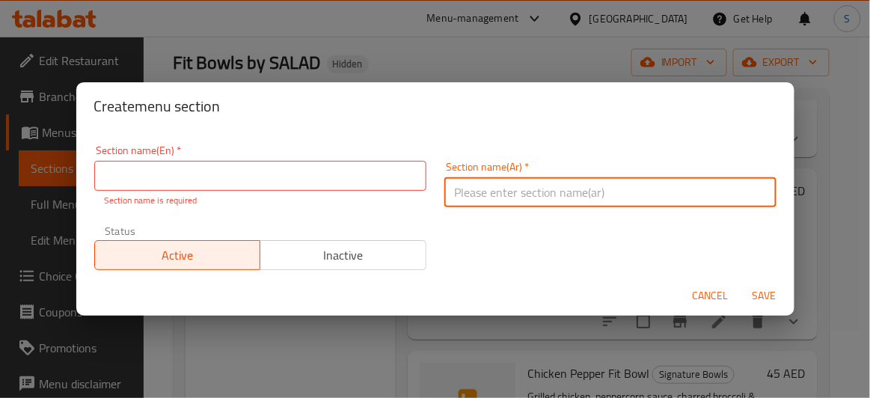
click at [477, 188] on input "text" at bounding box center [610, 192] width 332 height 30
drag, startPoint x: 731, startPoint y: 268, endPoint x: 756, endPoint y: 296, distance: 37.6
click at [732, 266] on div "Section name(En)   * Section name(En) * Section name is required Section name(A…" at bounding box center [435, 207] width 700 height 143
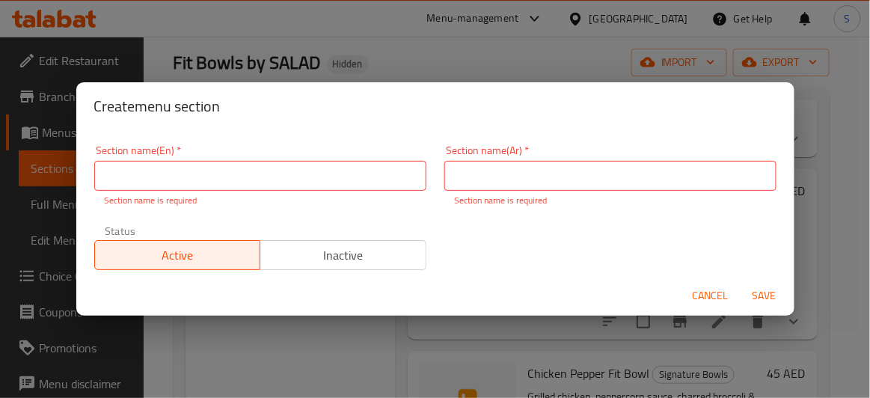
click at [710, 299] on span "Cancel" at bounding box center [710, 295] width 36 height 19
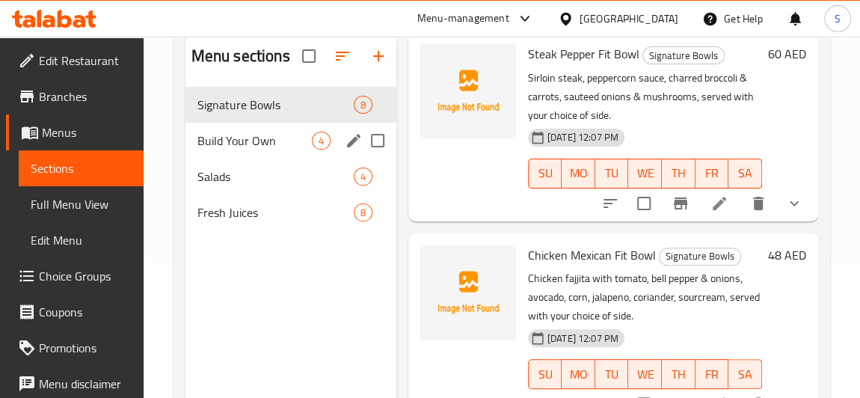
scroll to position [544, 0]
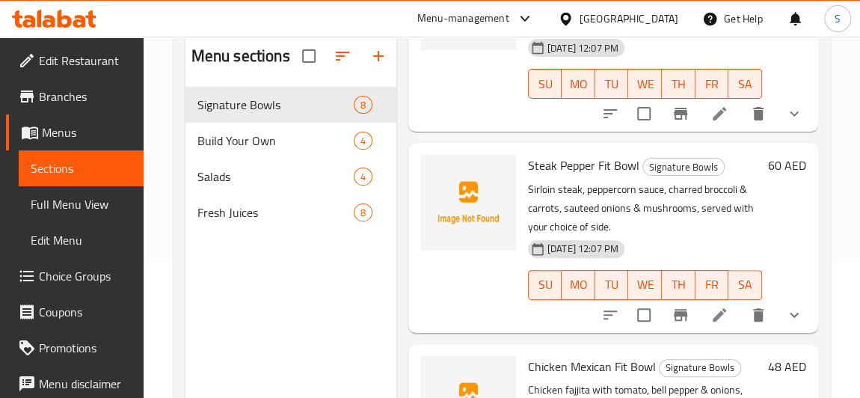
click at [99, 201] on span "Full Menu View" at bounding box center [81, 204] width 101 height 18
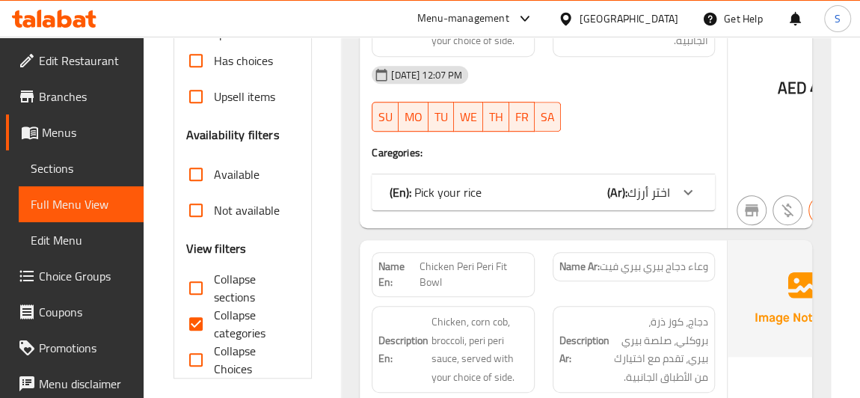
scroll to position [408, 0]
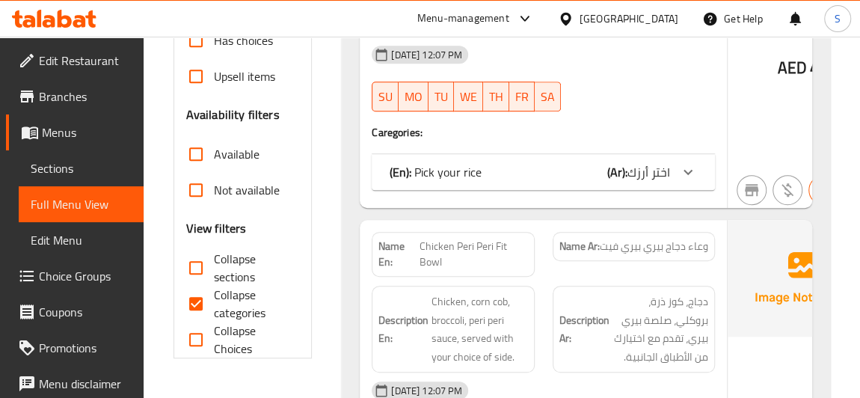
click at [229, 296] on span "Collapse categories" at bounding box center [251, 304] width 74 height 36
click at [214, 296] on input "Collapse categories" at bounding box center [196, 304] width 36 height 36
checkbox input "false"
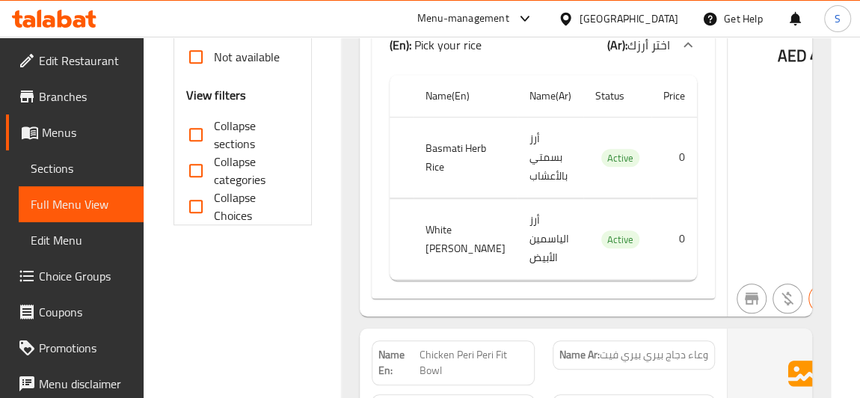
scroll to position [544, 0]
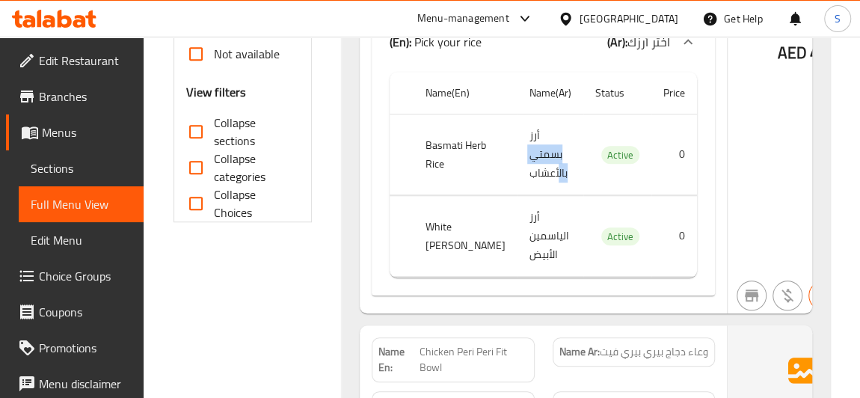
drag, startPoint x: 491, startPoint y: 153, endPoint x: 520, endPoint y: 182, distance: 40.7
click at [520, 182] on td "أرز بسمتي بالأعشاب" at bounding box center [550, 154] width 66 height 81
click at [517, 179] on td "أرز بسمتي بالأعشاب" at bounding box center [550, 154] width 66 height 81
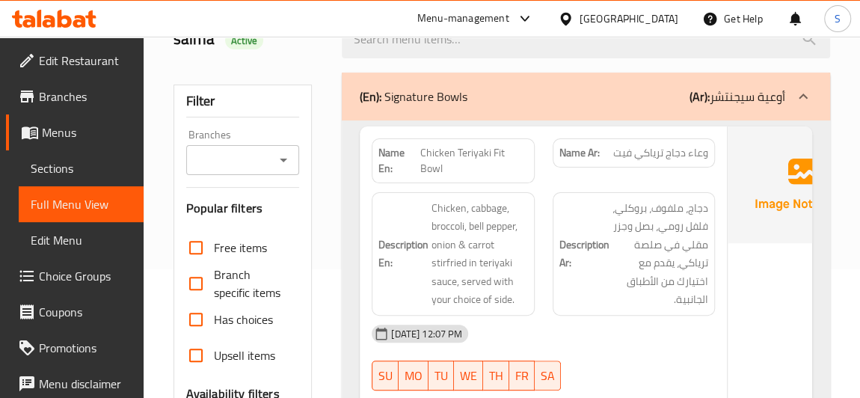
scroll to position [0, 0]
